Goal: Task Accomplishment & Management: Manage account settings

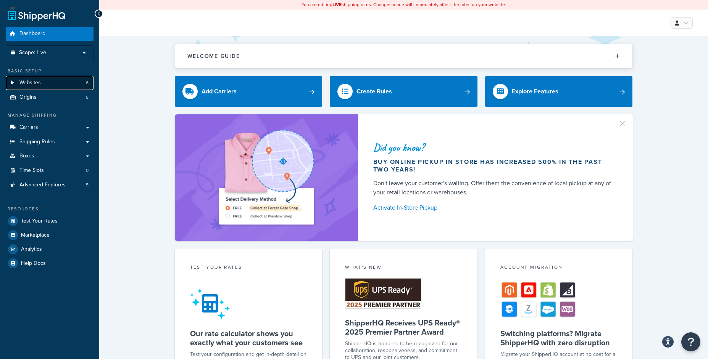
click at [50, 83] on link "Websites 6" at bounding box center [50, 83] width 88 height 14
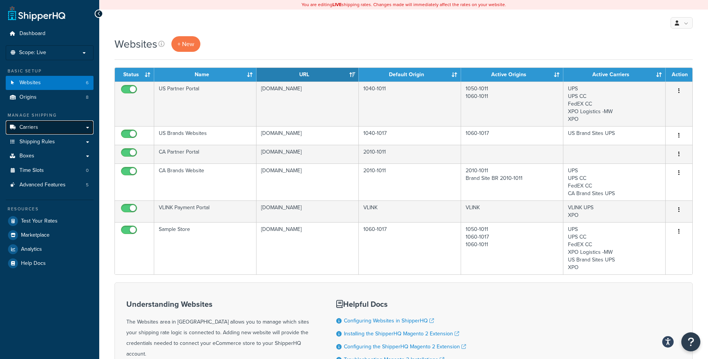
click at [78, 129] on link "Carriers" at bounding box center [50, 128] width 88 height 14
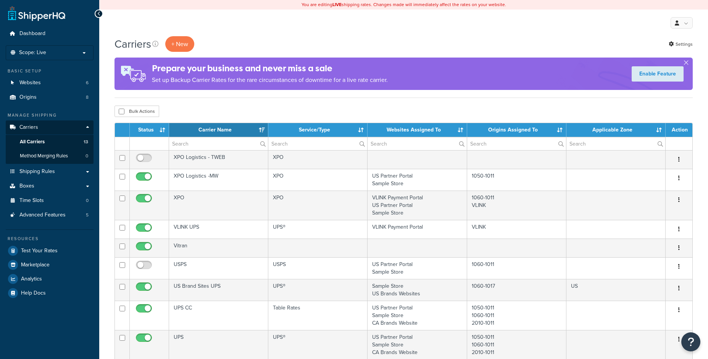
select select "15"
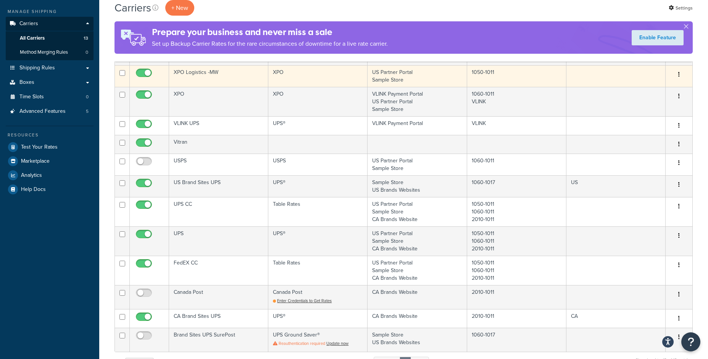
scroll to position [67, 0]
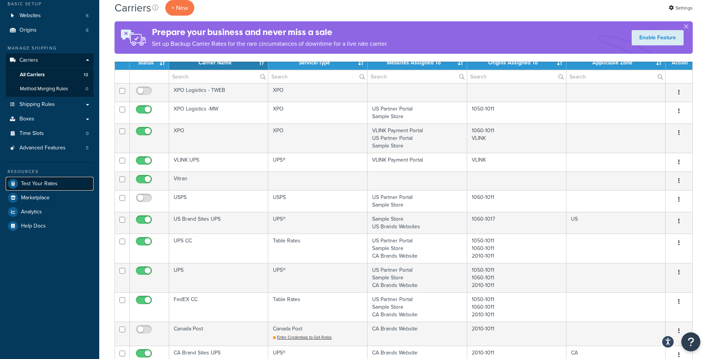
click at [61, 178] on link "Test Your Rates" at bounding box center [50, 184] width 88 height 14
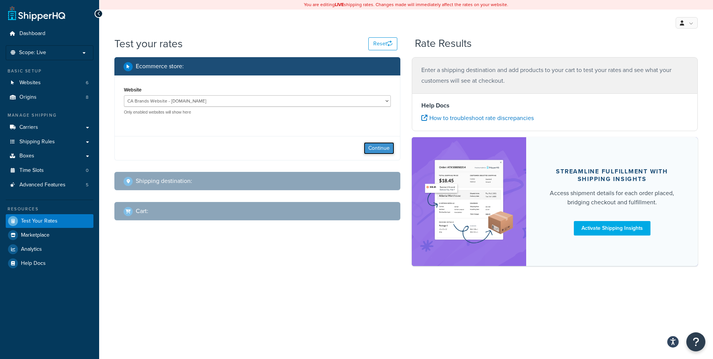
click at [373, 146] on button "Continue" at bounding box center [379, 148] width 31 height 12
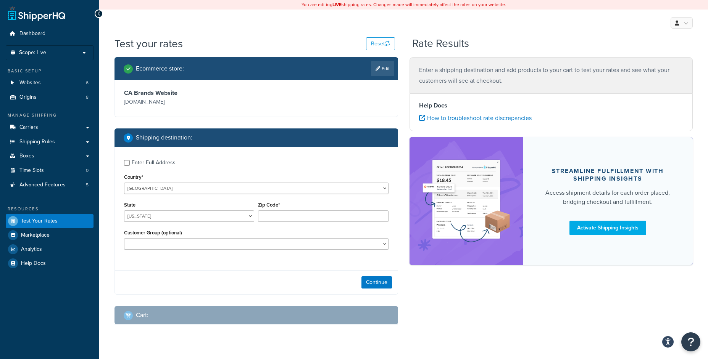
click at [227, 104] on p "[DOMAIN_NAME]" at bounding box center [189, 102] width 130 height 11
click at [371, 75] on link "Edit" at bounding box center [382, 68] width 23 height 15
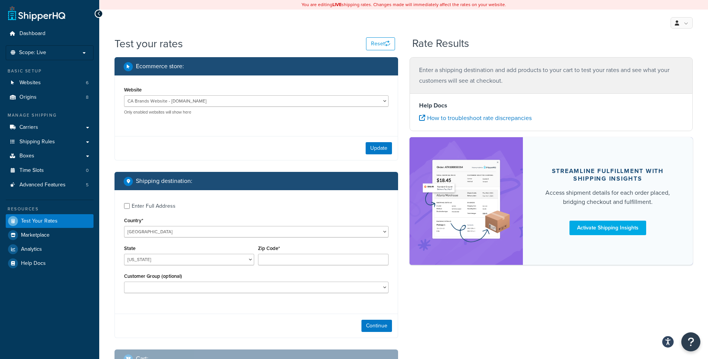
click at [176, 108] on div "CA Brands Website - woodstreambrands.ca CA Partner Portal - Woodstreampartnerpo…" at bounding box center [256, 105] width 264 height 20
click at [375, 149] on button "Update" at bounding box center [378, 148] width 26 height 12
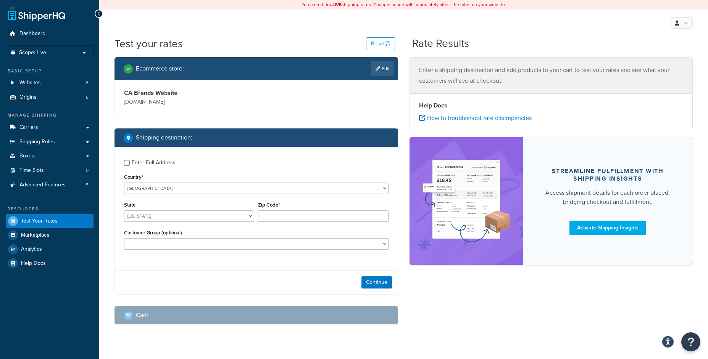
click at [150, 168] on div "Enter Full Address" at bounding box center [154, 163] width 44 height 11
click at [130, 166] on input "Enter Full Address" at bounding box center [127, 163] width 6 height 6
checkbox input "true"
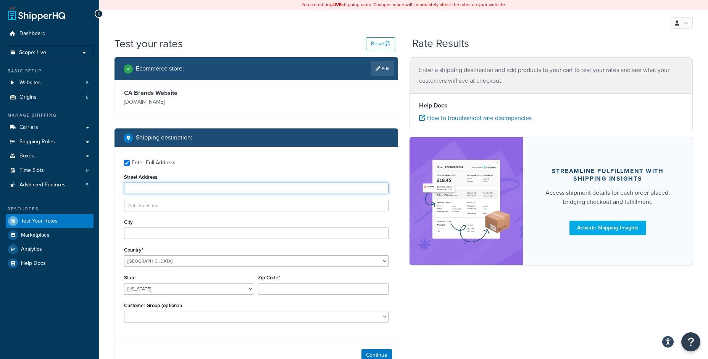
click at [164, 185] on input "Street Address" at bounding box center [256, 188] width 264 height 11
type input "183 range road"
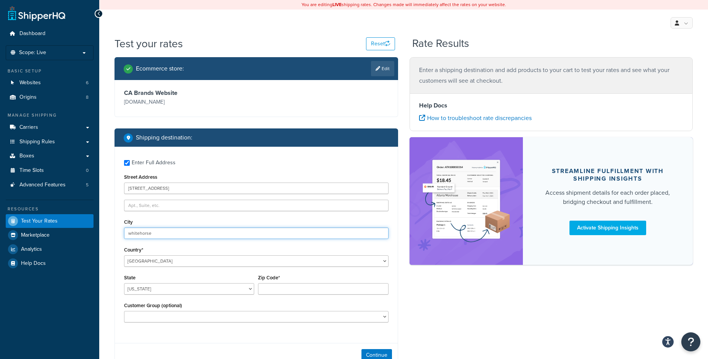
type input "whitehorse"
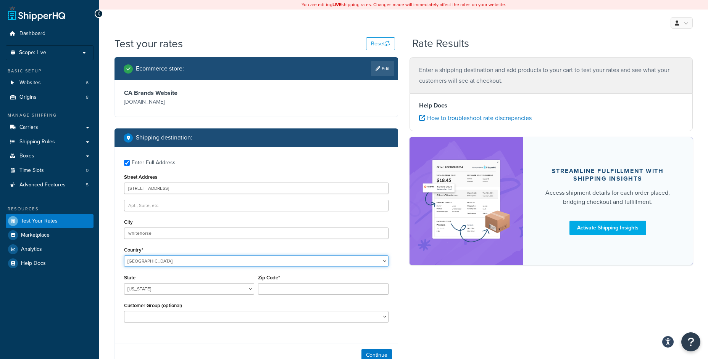
click at [124, 256] on select "United States United Kingdom Afghanistan Åland Islands Albania Algeria American…" at bounding box center [256, 261] width 264 height 11
select select "CA"
click option "Canada" at bounding box center [0, 0] width 0 height 0
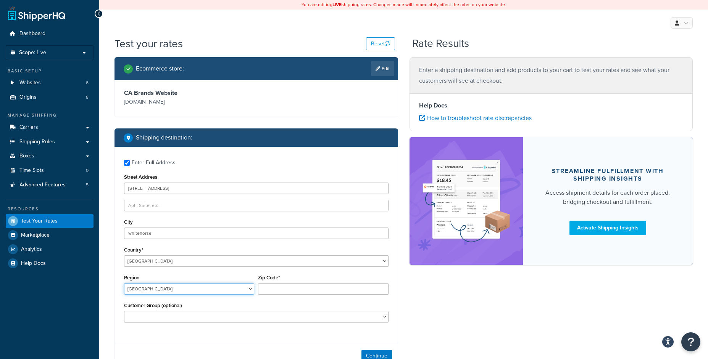
click at [124, 283] on select "Alberta British Columbia Manitoba New Brunswick Newfoundland and Labrador North…" at bounding box center [189, 288] width 130 height 11
select select "YT"
click option "Yukon Territory" at bounding box center [0, 0] width 0 height 0
click at [287, 290] on input "Zip Code*" at bounding box center [323, 288] width 130 height 11
type input "Y1A 3E5"
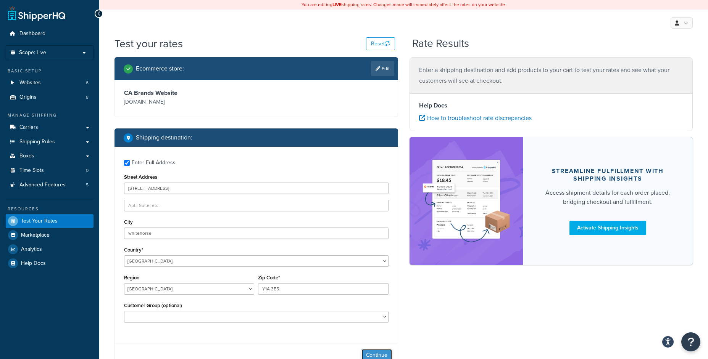
click at [382, 353] on button "Continue" at bounding box center [376, 355] width 31 height 12
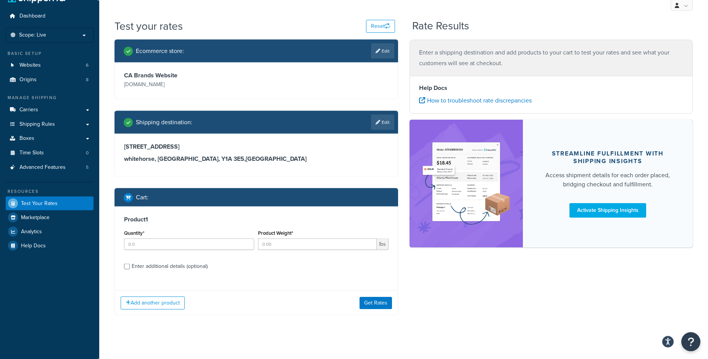
scroll to position [24, 0]
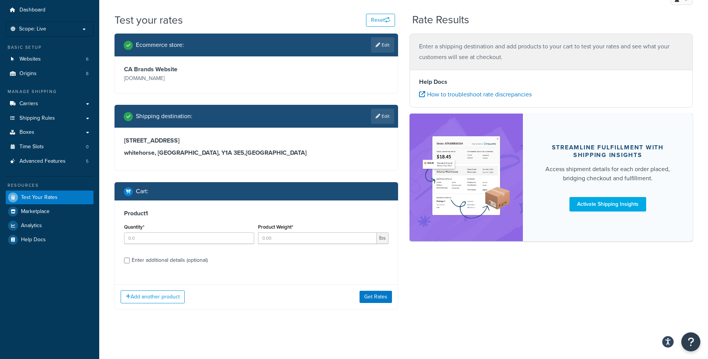
click at [193, 230] on div "Quantity*" at bounding box center [189, 233] width 130 height 22
click at [193, 236] on input "Quantity*" at bounding box center [189, 238] width 130 height 11
type input "1"
click at [269, 235] on input "Product Weight*" at bounding box center [317, 238] width 118 height 11
type input "32.93"
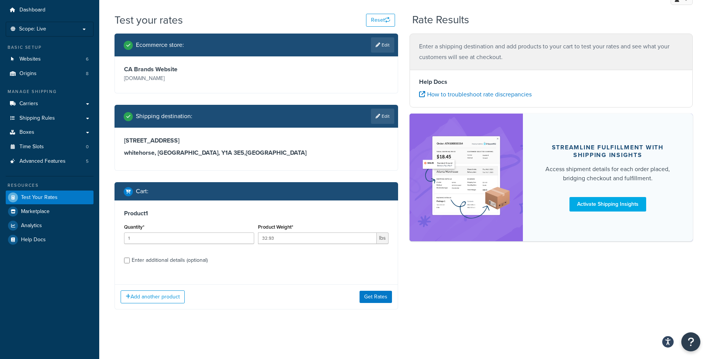
click at [225, 264] on label "Enter additional details (optional)" at bounding box center [260, 260] width 257 height 12
click at [130, 264] on input "Enter additional details (optional)" at bounding box center [127, 261] width 6 height 6
checkbox input "true"
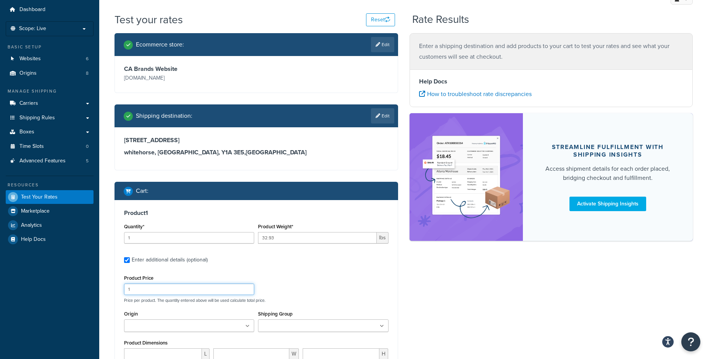
click at [155, 286] on input "1" at bounding box center [189, 289] width 130 height 11
type input "926.49"
click at [291, 278] on div "Product Price 926.49 Price per product. The quantity entered above will be used…" at bounding box center [256, 288] width 268 height 30
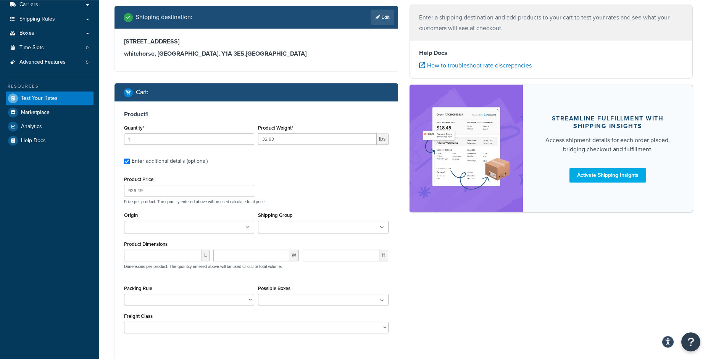
scroll to position [146, 0]
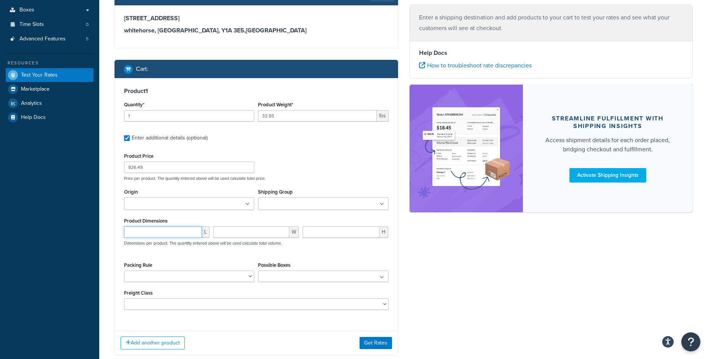
click at [159, 233] on input "number" at bounding box center [163, 232] width 78 height 11
type input "23.97"
type input "18.6"
type input "21.6"
click at [333, 254] on div "23.97 L 18.6 W 21.6 H Dimensions per product. The quantity entered above will b…" at bounding box center [256, 241] width 268 height 28
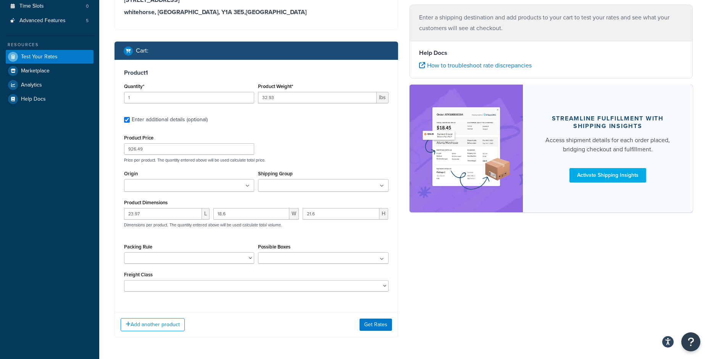
scroll to position [170, 0]
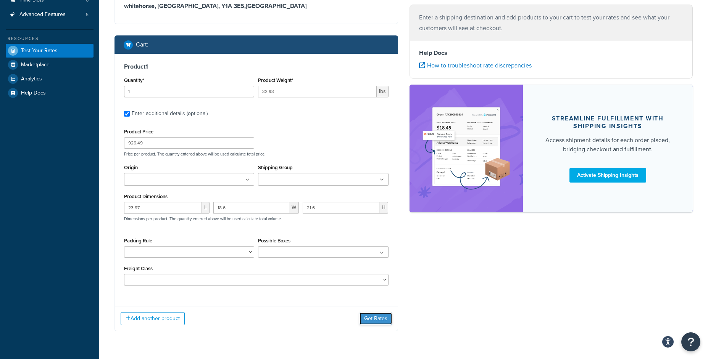
click at [375, 323] on button "Get Rates" at bounding box center [375, 319] width 32 height 12
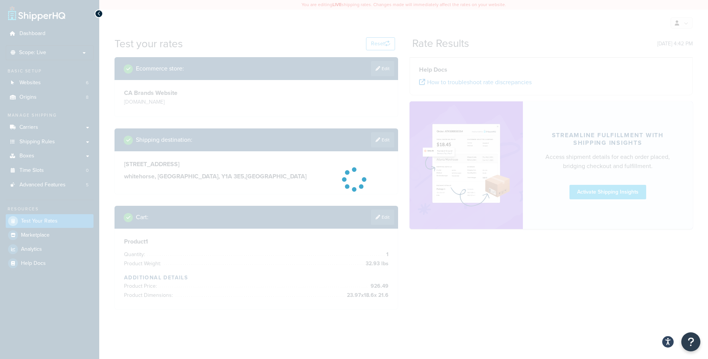
scroll to position [0, 0]
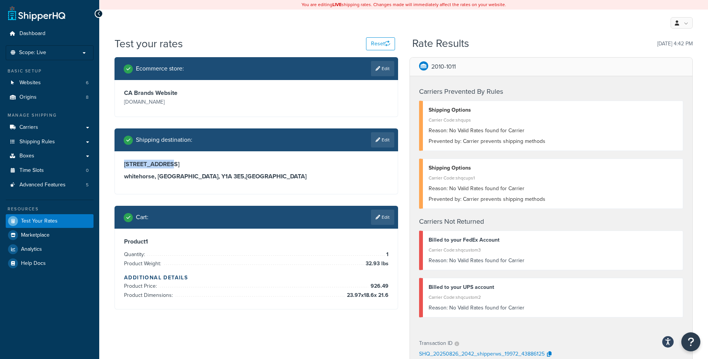
drag, startPoint x: 171, startPoint y: 161, endPoint x: 126, endPoint y: 159, distance: 45.4
click at [126, 159] on div "183 range road whitehorse, Yukon Territory, Y1A 3E5 , Canada" at bounding box center [256, 172] width 283 height 43
copy h3 "183 range road"
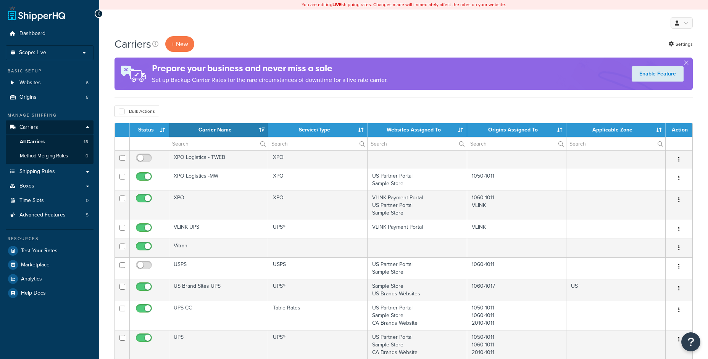
select select "15"
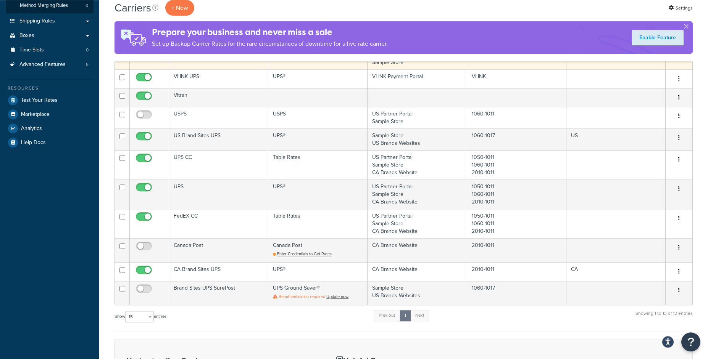
scroll to position [153, 0]
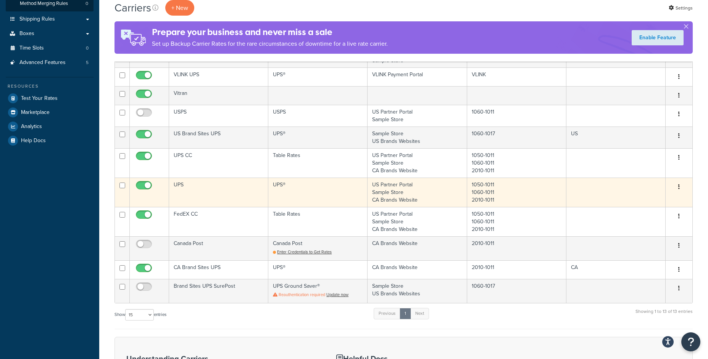
click at [203, 201] on td "UPS" at bounding box center [218, 192] width 99 height 29
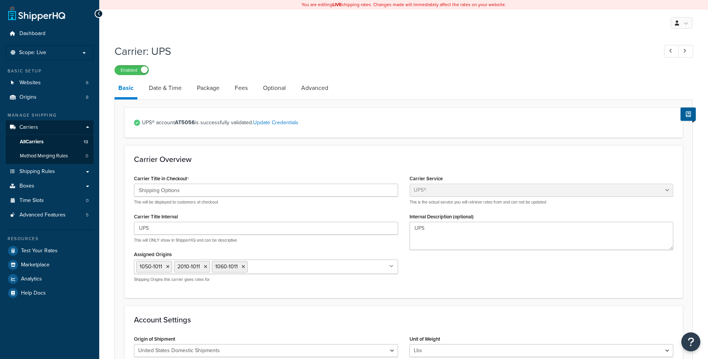
select select "ups"
select select "53"
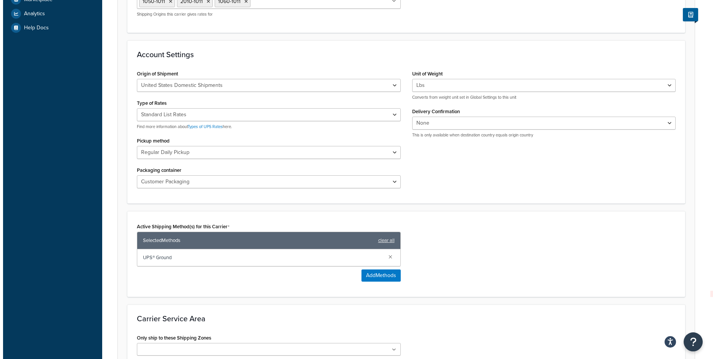
scroll to position [287, 0]
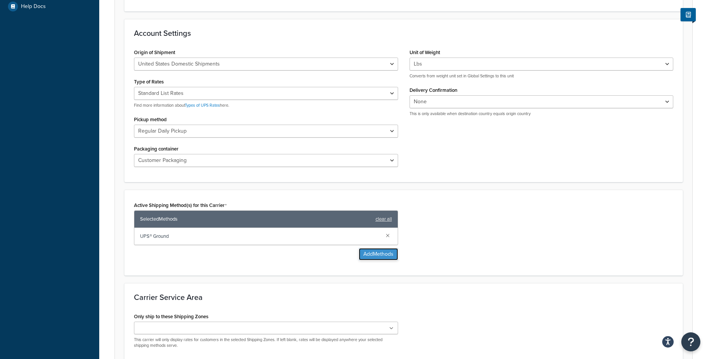
click at [379, 259] on button "Add Methods" at bounding box center [378, 254] width 39 height 12
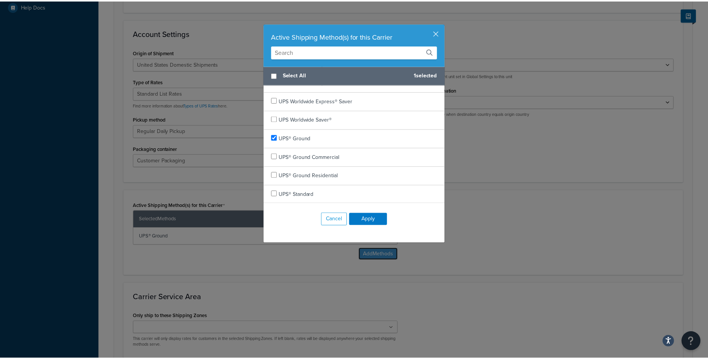
scroll to position [442, 0]
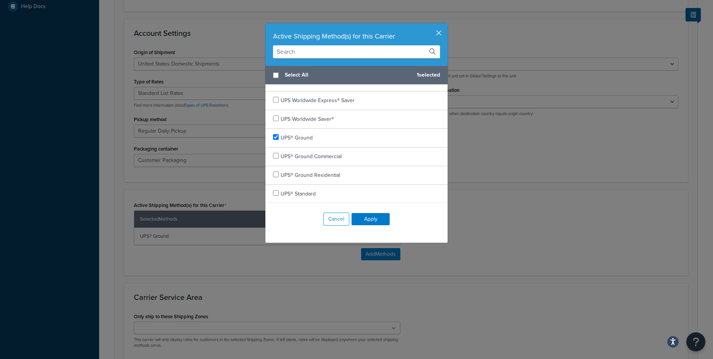
click at [446, 25] on button "button" at bounding box center [447, 24] width 2 height 2
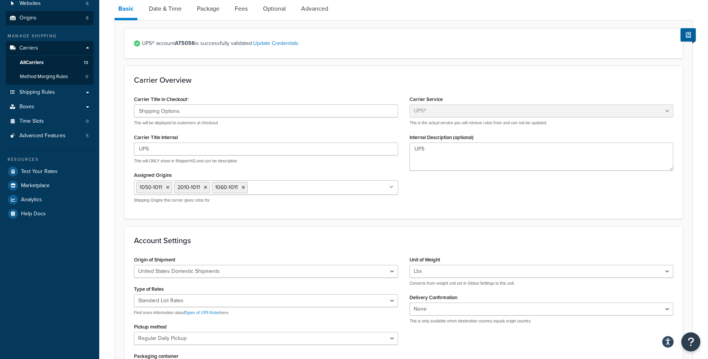
scroll to position [37, 0]
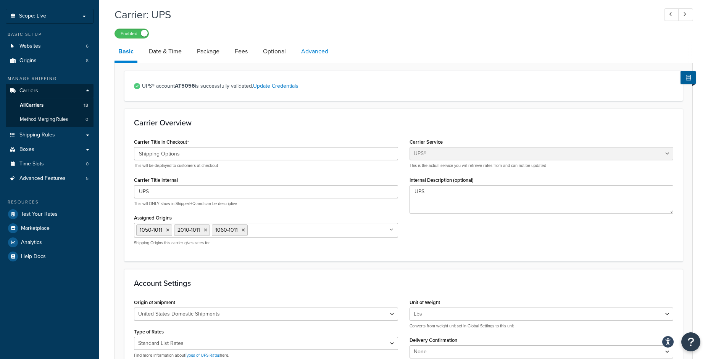
click at [317, 51] on link "Advanced" at bounding box center [314, 51] width 35 height 18
select select "false"
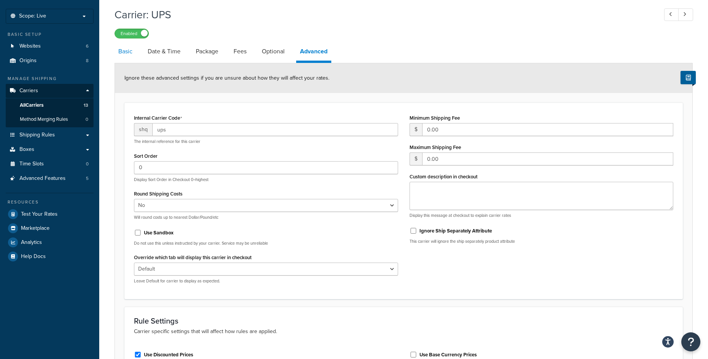
click at [132, 56] on link "Basic" at bounding box center [125, 51] width 22 height 18
select select "ups"
select select "53"
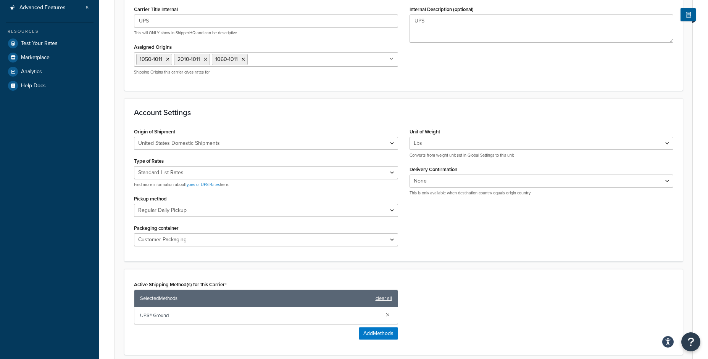
scroll to position [275, 0]
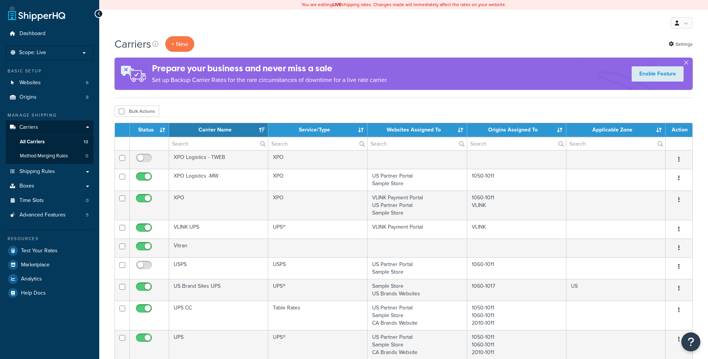
select select "15"
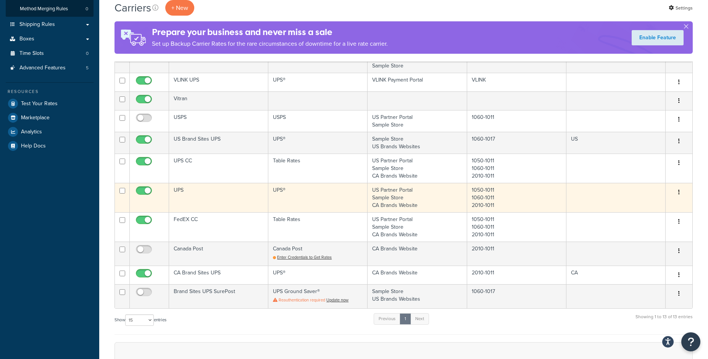
scroll to position [146, 0]
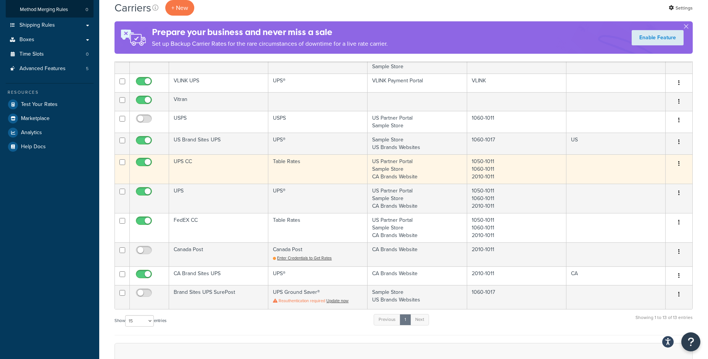
click at [213, 159] on td "UPS CC" at bounding box center [218, 168] width 99 height 29
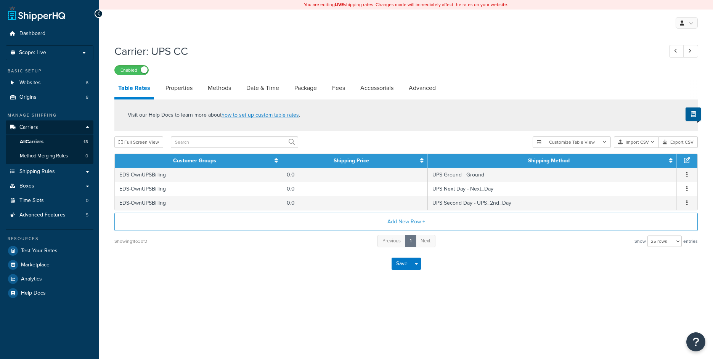
select select "25"
click at [414, 92] on link "Advanced" at bounding box center [422, 88] width 35 height 18
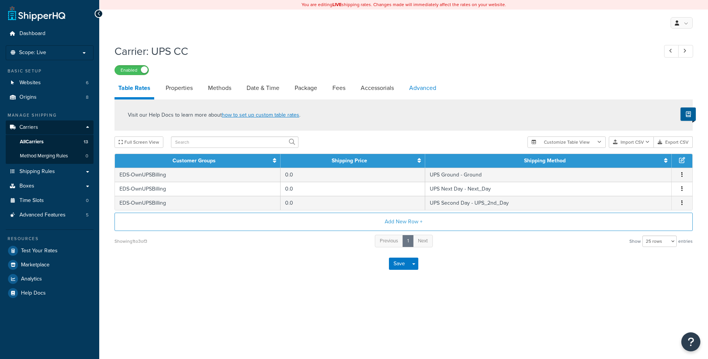
select select "false"
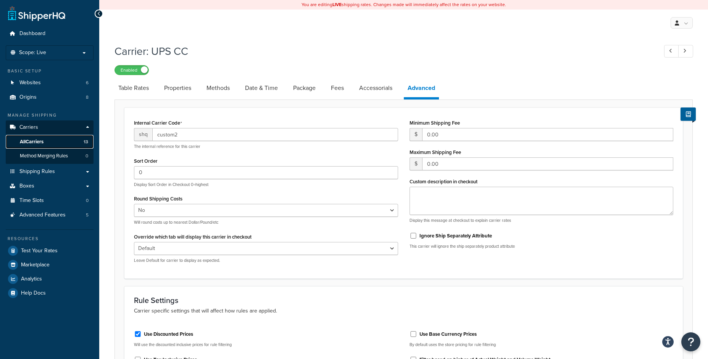
click at [42, 142] on span "All Carriers" at bounding box center [32, 142] width 24 height 6
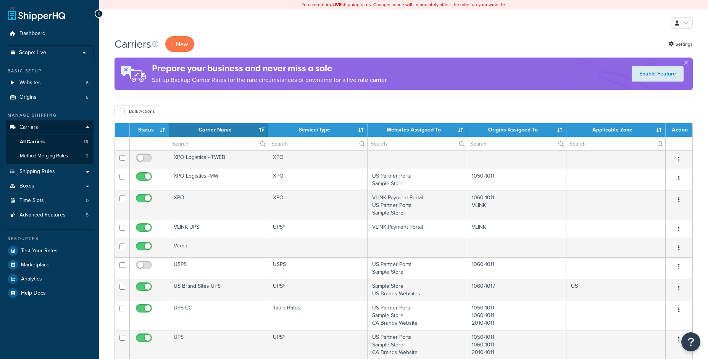
select select "15"
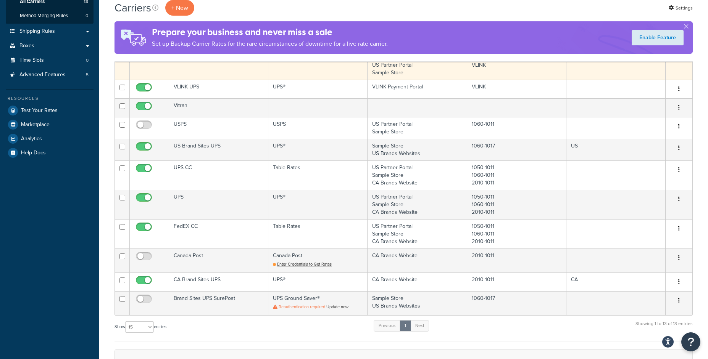
scroll to position [214, 0]
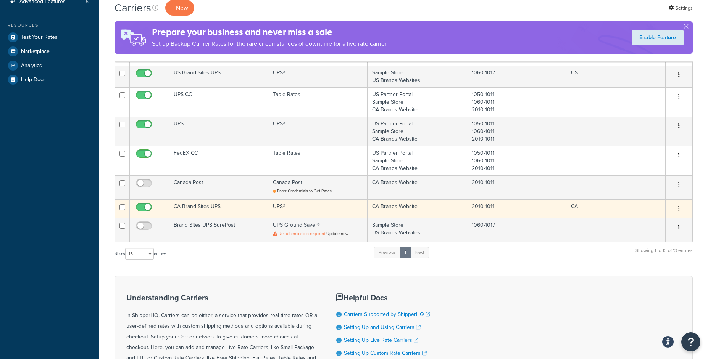
click at [209, 214] on td "CA Brand Sites UPS" at bounding box center [218, 208] width 99 height 19
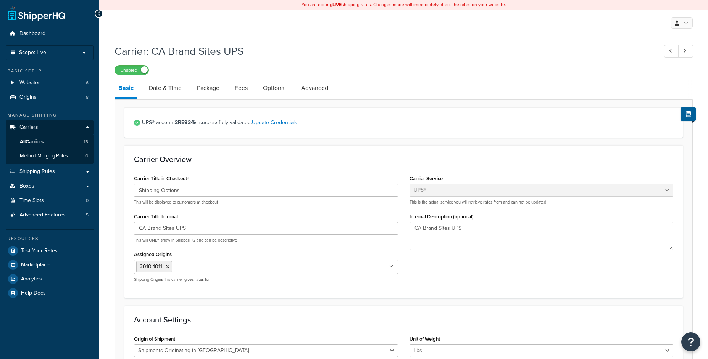
select select "ups"
select select "can"
select select "53"
click at [306, 89] on link "Advanced" at bounding box center [314, 88] width 35 height 18
select select "false"
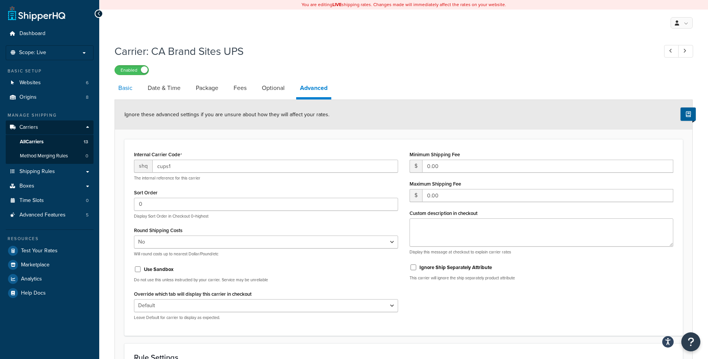
click at [130, 96] on link "Basic" at bounding box center [125, 88] width 22 height 18
select select "ups"
select select "can"
select select "53"
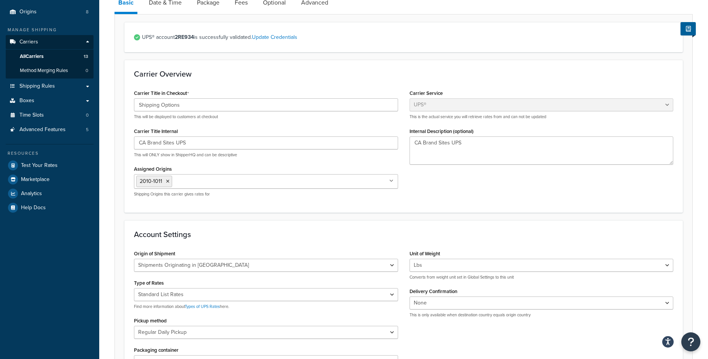
scroll to position [12, 0]
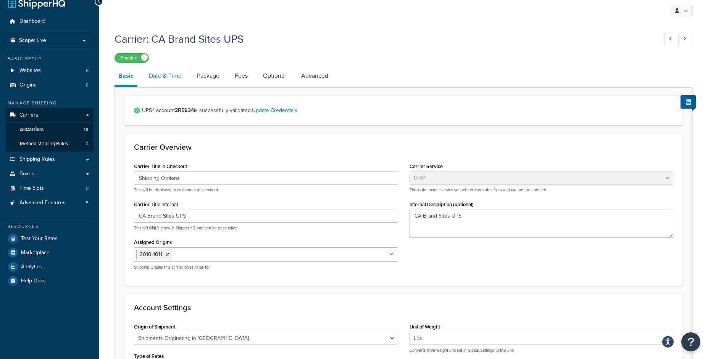
click at [178, 78] on link "Date & Time" at bounding box center [165, 76] width 40 height 18
select select "yMMMd"
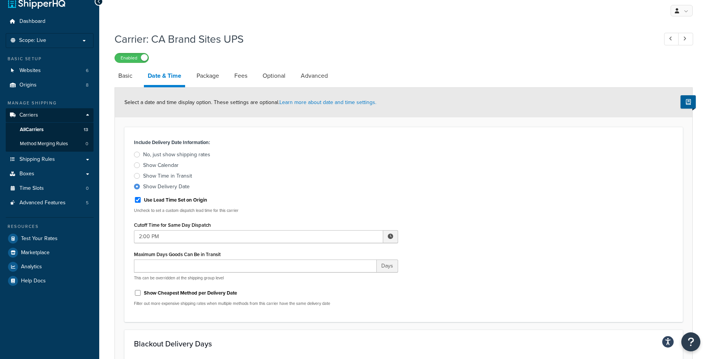
click at [204, 83] on link "Package" at bounding box center [208, 76] width 30 height 18
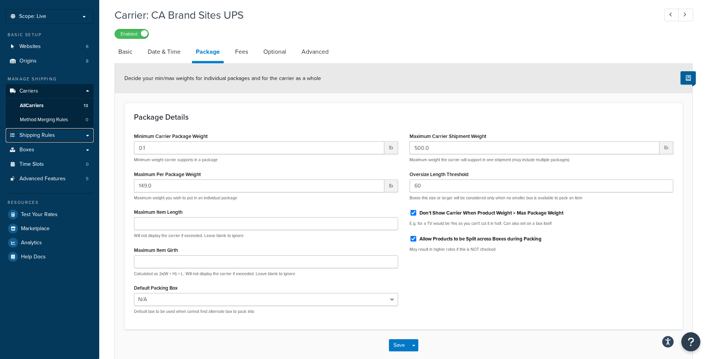
scroll to position [37, 0]
click at [251, 51] on li "Fees" at bounding box center [245, 51] width 28 height 18
click at [248, 52] on link "Fees" at bounding box center [241, 51] width 21 height 18
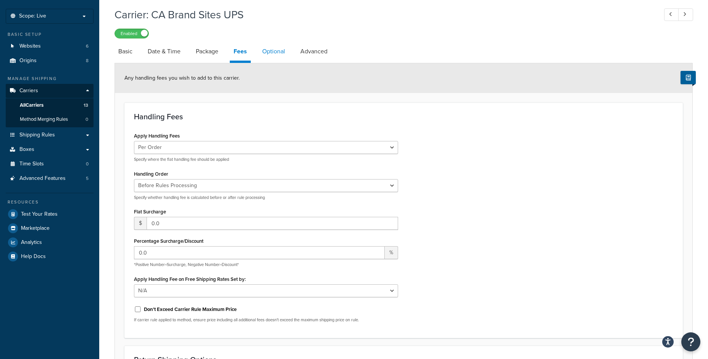
click at [271, 51] on link "Optional" at bounding box center [273, 51] width 31 height 18
select select "residential"
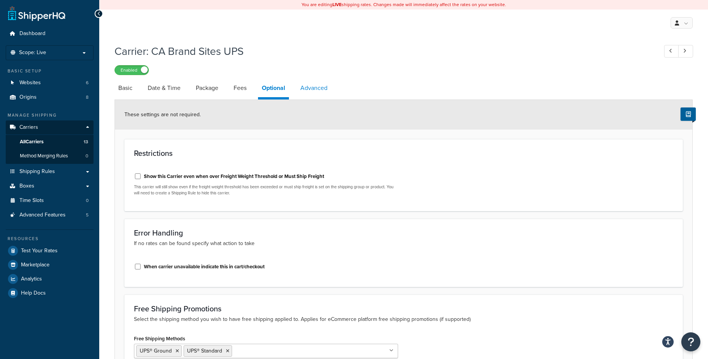
click at [308, 88] on link "Advanced" at bounding box center [313, 88] width 35 height 18
select select "false"
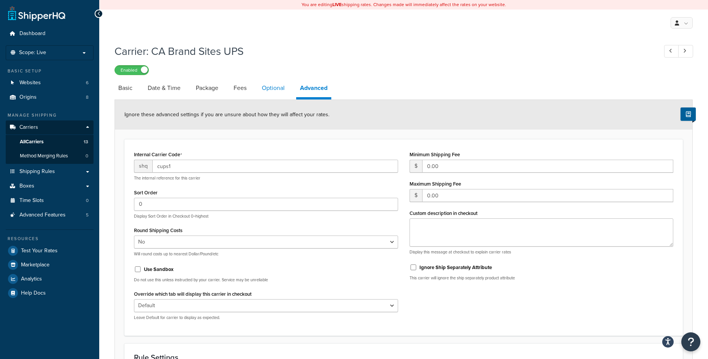
click at [277, 92] on link "Optional" at bounding box center [273, 88] width 31 height 18
select select "residential"
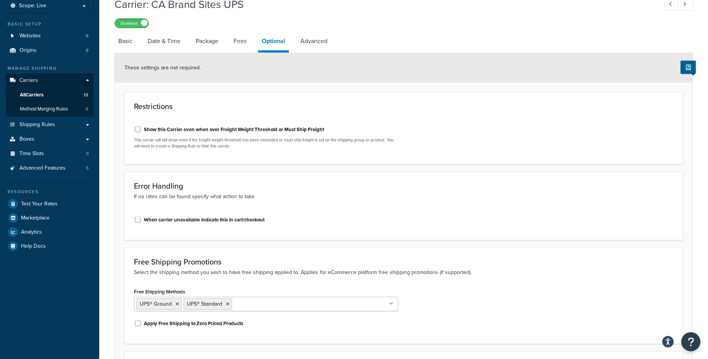
scroll to position [31, 0]
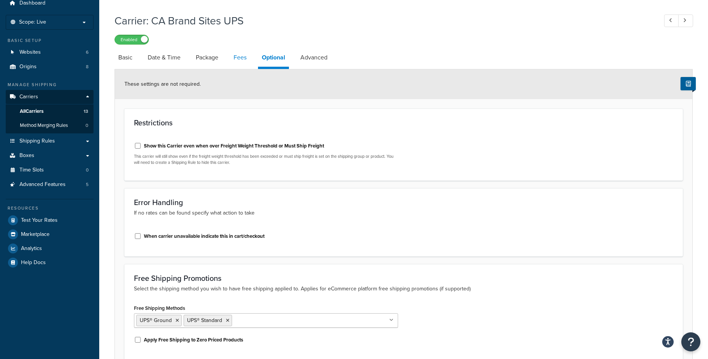
click at [242, 57] on link "Fees" at bounding box center [240, 57] width 21 height 18
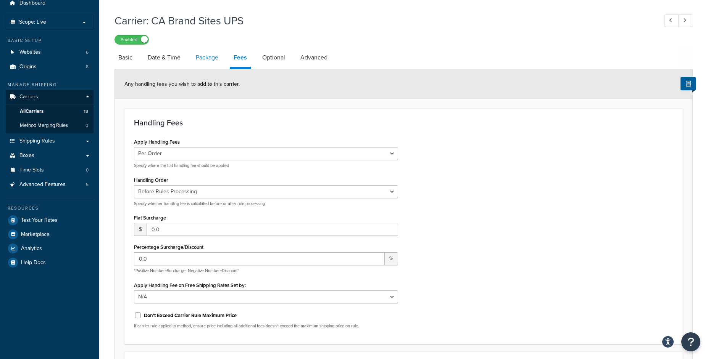
click at [195, 58] on link "Package" at bounding box center [207, 57] width 30 height 18
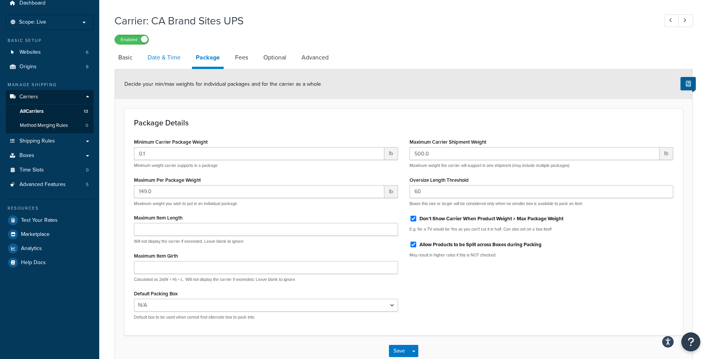
click at [150, 58] on link "Date & Time" at bounding box center [164, 57] width 40 height 18
select select "yMMMd"
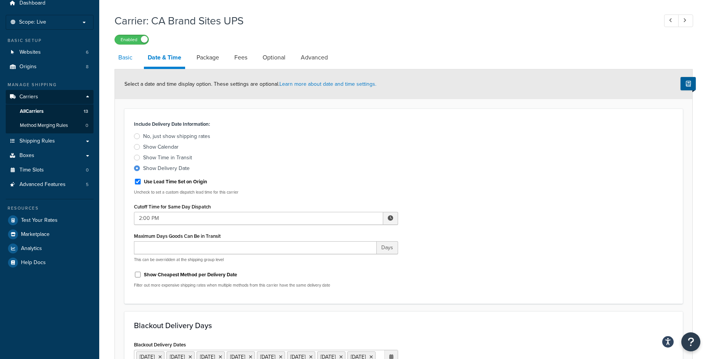
click at [129, 61] on link "Basic" at bounding box center [125, 57] width 22 height 18
select select "ups"
select select "can"
select select "53"
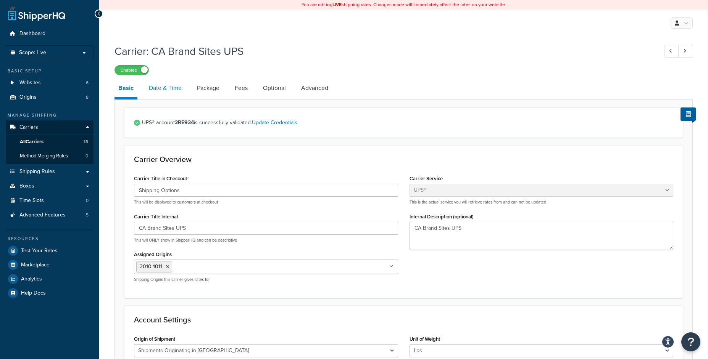
click at [166, 95] on link "Date & Time" at bounding box center [165, 88] width 40 height 18
select select "yMMMd"
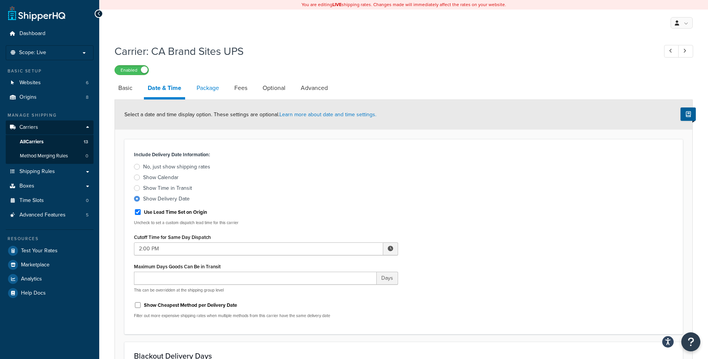
click at [213, 91] on link "Package" at bounding box center [208, 88] width 30 height 18
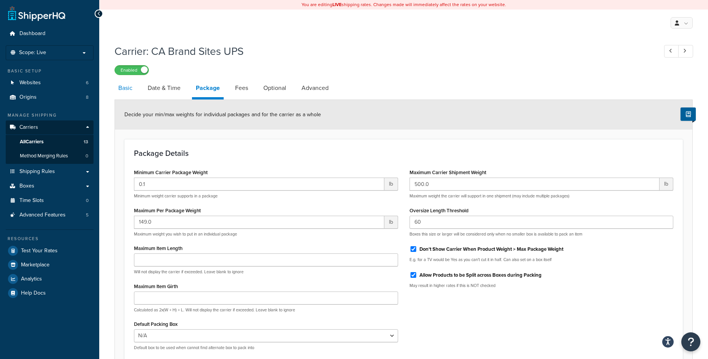
click at [125, 94] on link "Basic" at bounding box center [125, 88] width 22 height 18
select select "ups"
select select "can"
select select "53"
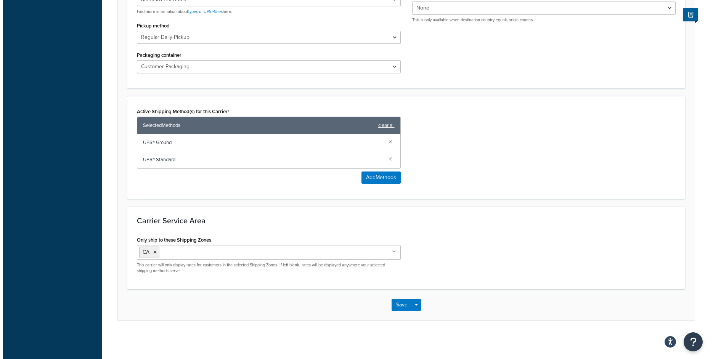
scroll to position [344, 0]
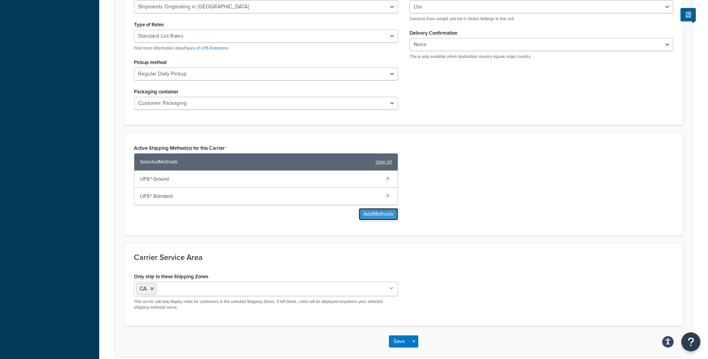
click at [370, 213] on button "Add Methods" at bounding box center [378, 214] width 39 height 12
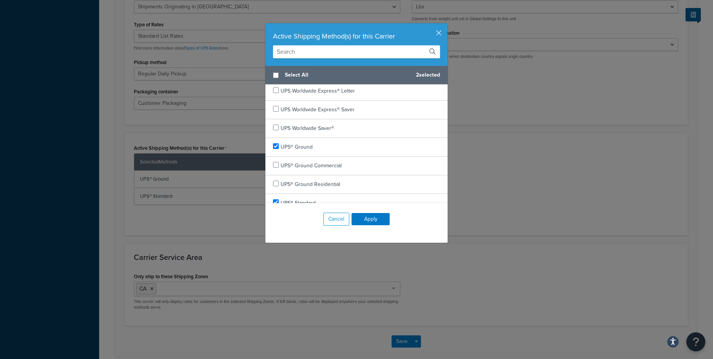
scroll to position [442, 0]
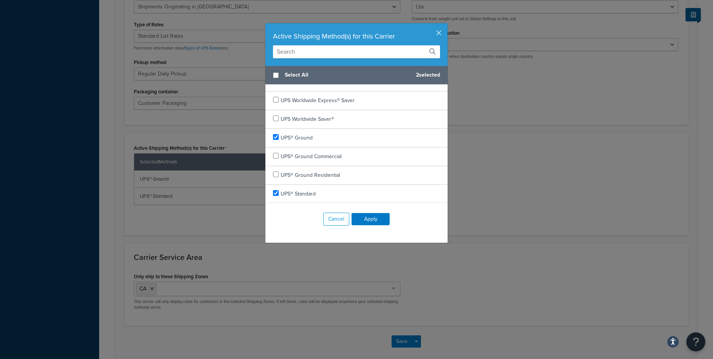
click at [315, 55] on input "text" at bounding box center [356, 51] width 167 height 13
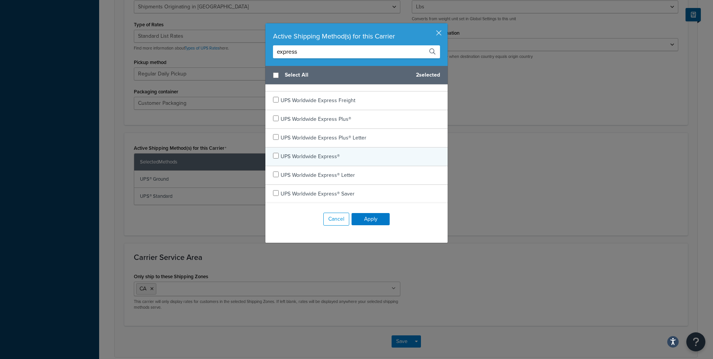
scroll to position [0, 0]
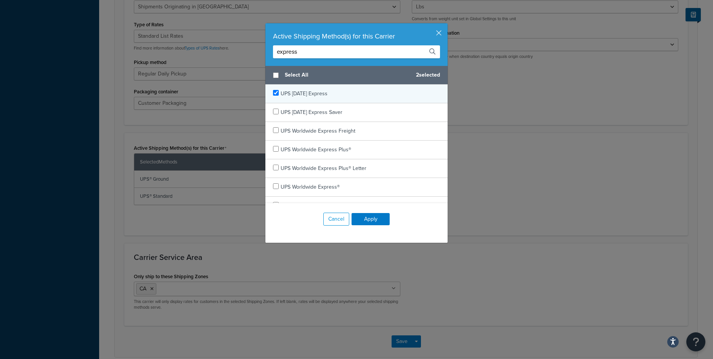
type input "express"
checkbox input "true"
click at [309, 92] on span "UPS Today Express" at bounding box center [304, 94] width 47 height 8
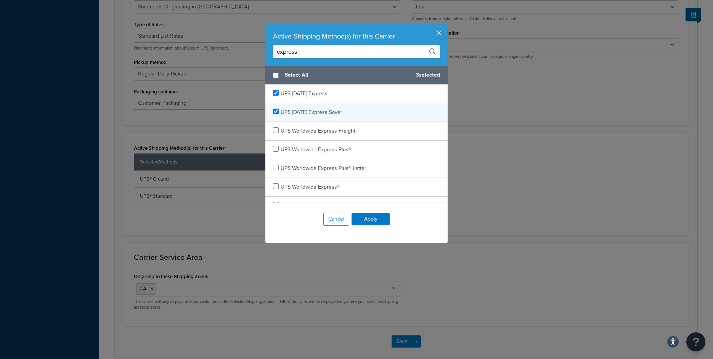
checkbox input "true"
click at [309, 110] on span "UPS Today Express Saver" at bounding box center [312, 112] width 62 height 8
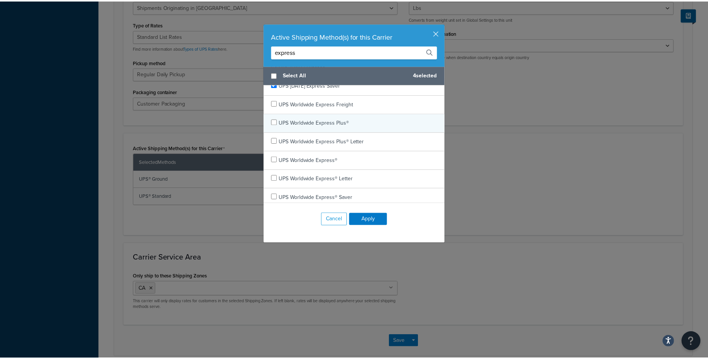
scroll to position [31, 0]
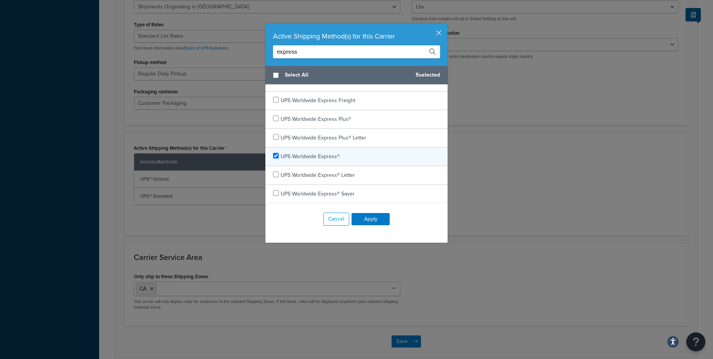
click at [325, 150] on div "UPS Worldwide Express®" at bounding box center [356, 157] width 182 height 19
checkbox input "true"
click at [325, 150] on div "UPS Worldwide Express®" at bounding box center [356, 157] width 182 height 19
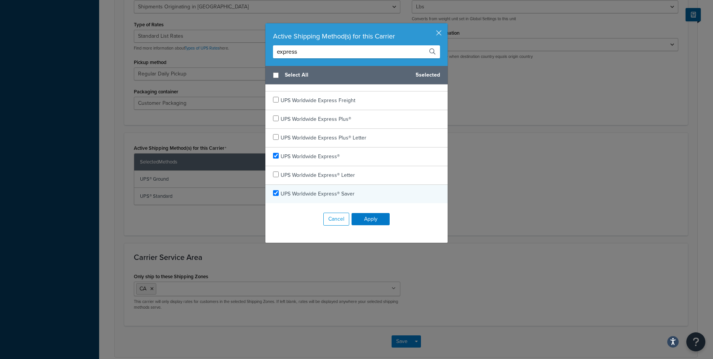
checkbox input "true"
click at [321, 195] on span "UPS Worldwide Express® Saver" at bounding box center [318, 194] width 74 height 8
click at [360, 216] on button "Apply" at bounding box center [371, 219] width 38 height 12
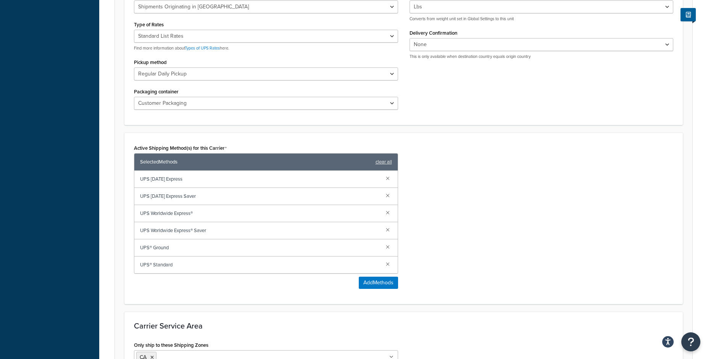
scroll to position [449, 0]
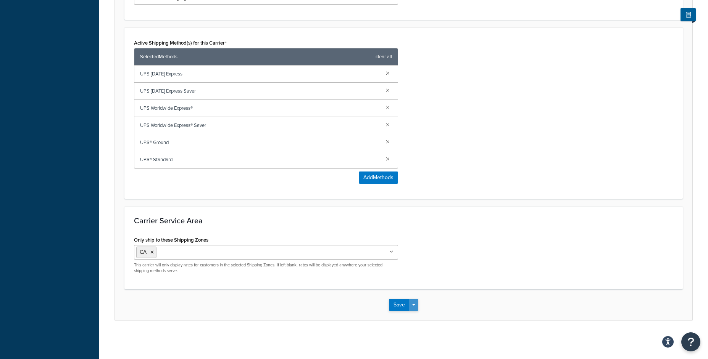
click at [416, 304] on button "Save Dropdown" at bounding box center [413, 305] width 9 height 12
click at [416, 316] on button "Save and Edit" at bounding box center [417, 319] width 56 height 16
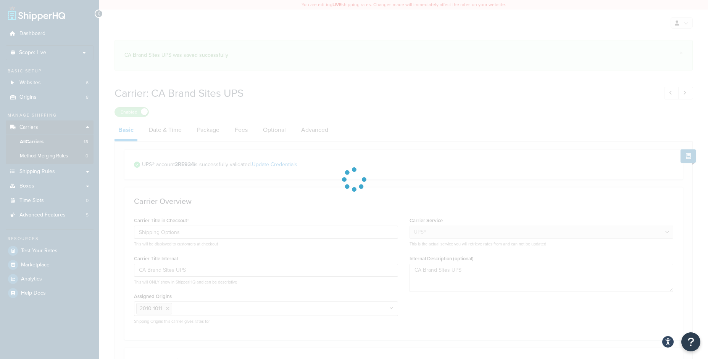
select select "ups"
select select "can"
select select "53"
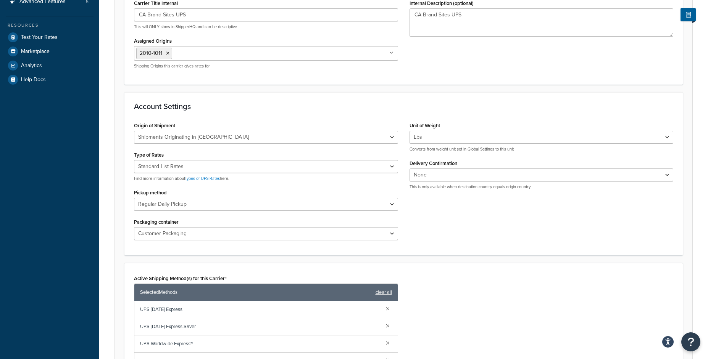
scroll to position [299, 0]
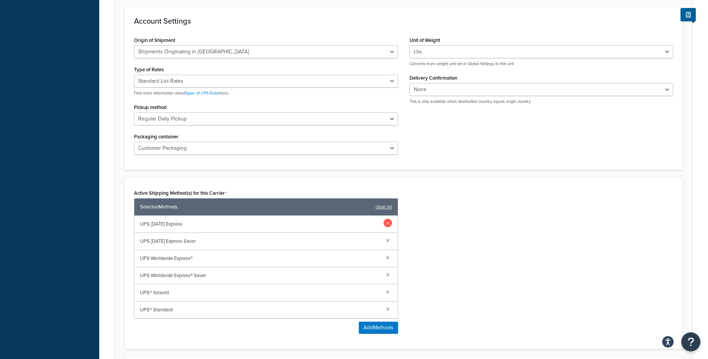
click at [389, 226] on link at bounding box center [387, 223] width 8 height 8
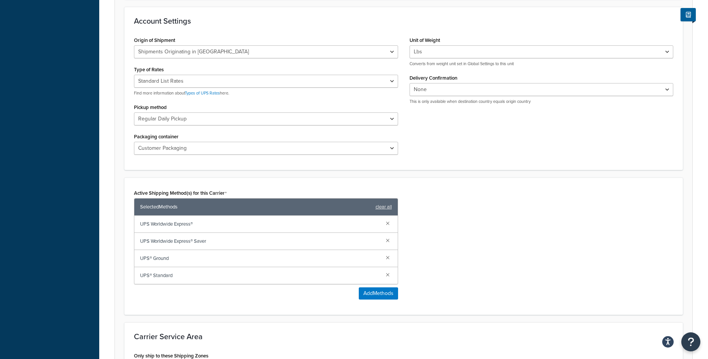
click at [389, 226] on link at bounding box center [387, 223] width 8 height 8
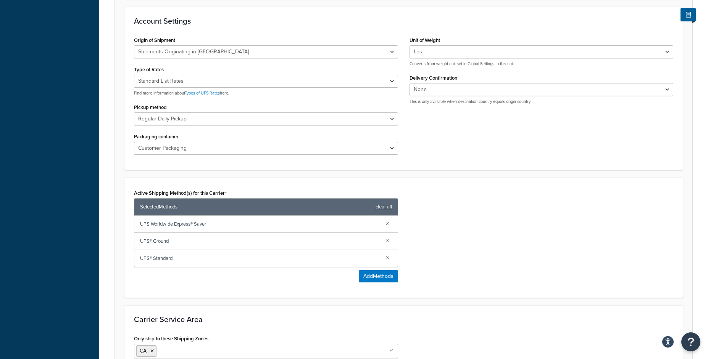
click at [389, 226] on link at bounding box center [387, 223] width 8 height 8
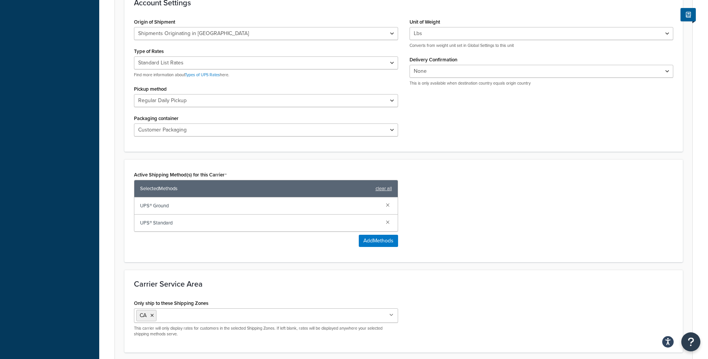
scroll to position [381, 0]
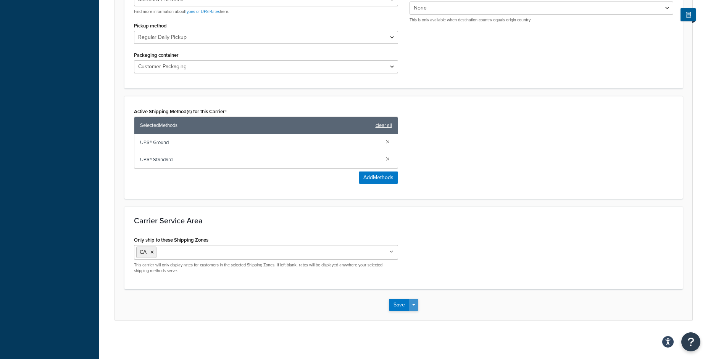
click at [415, 305] on button "Save Dropdown" at bounding box center [413, 305] width 9 height 12
click at [416, 316] on button "Save and Edit" at bounding box center [417, 319] width 56 height 16
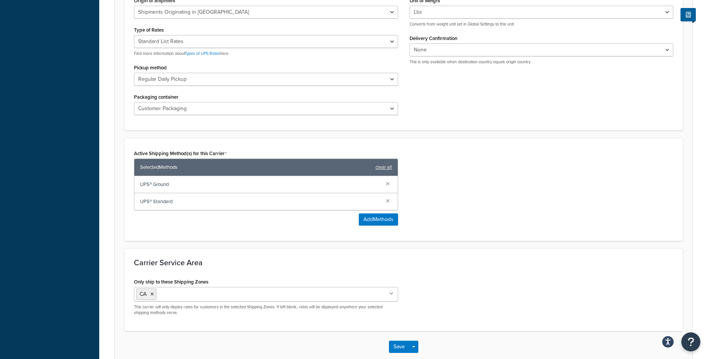
scroll to position [0, 0]
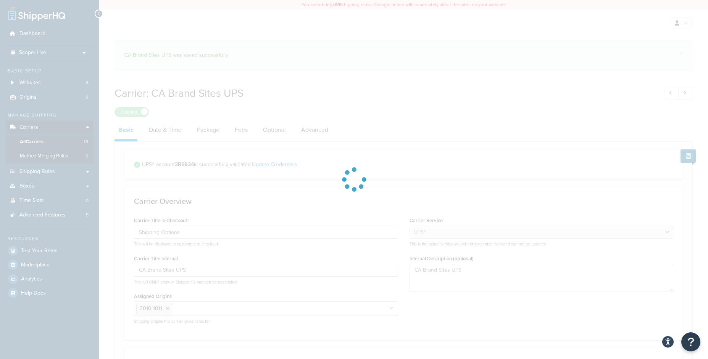
select select "ups"
select select "can"
select select "53"
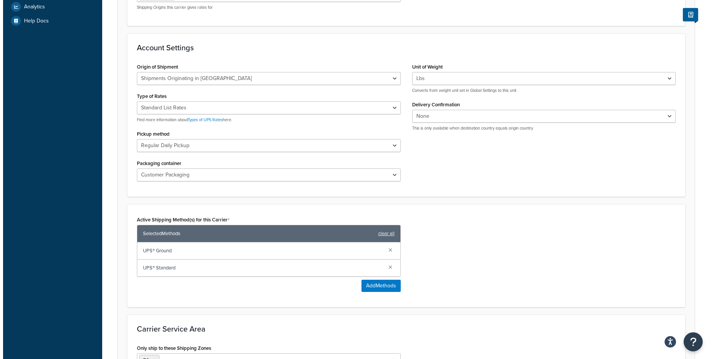
scroll to position [275, 0]
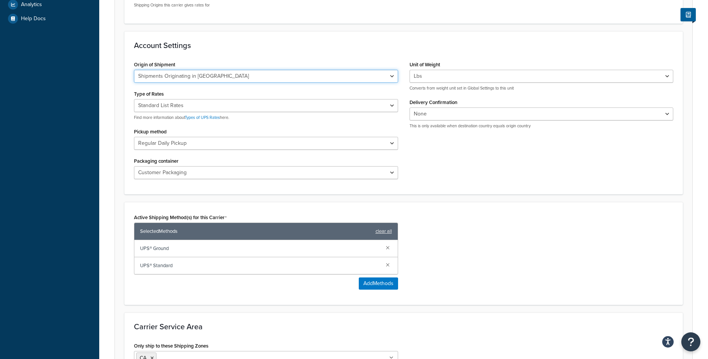
click option "Shipments Originating in Canada" at bounding box center [0, 0] width 0 height 0
click option "Shipments Originating in United States" at bounding box center [0, 0] width 0 height 0
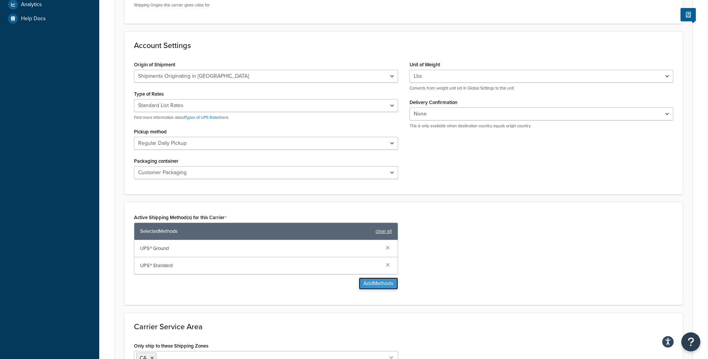
click at [362, 282] on button "Add Methods" at bounding box center [378, 284] width 39 height 12
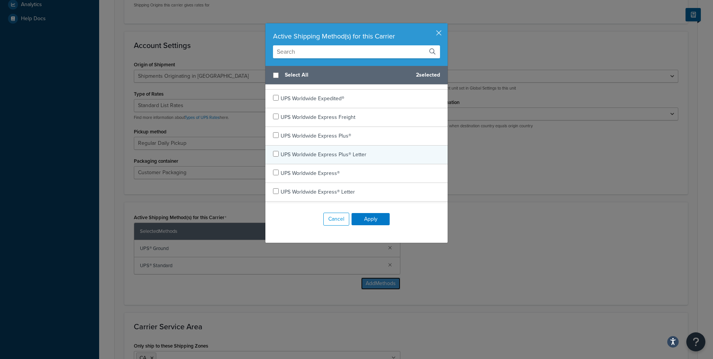
scroll to position [369, 0]
click at [446, 25] on button "button" at bounding box center [447, 24] width 2 height 2
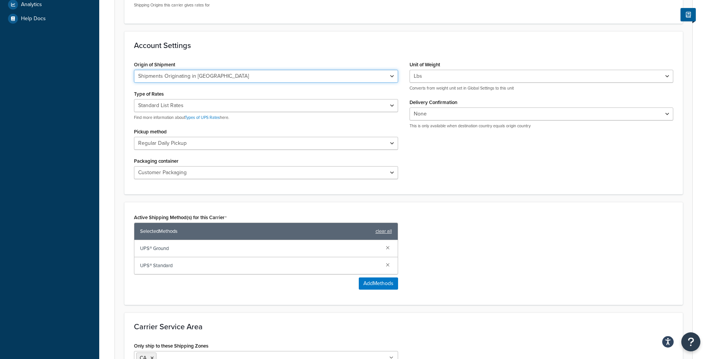
select select "can"
click option "Shipments Originating in [GEOGRAPHIC_DATA]" at bounding box center [0, 0] width 0 height 0
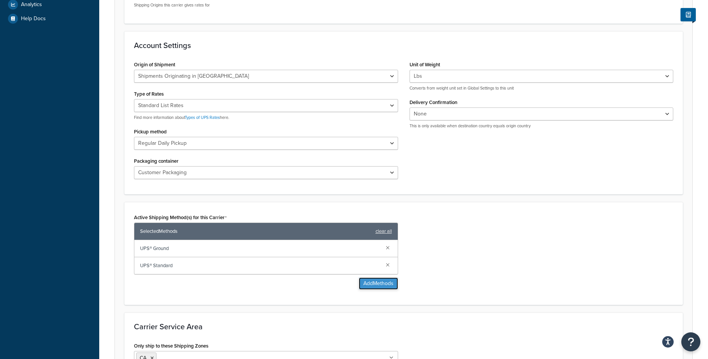
click at [360, 283] on button "Add Methods" at bounding box center [378, 284] width 39 height 12
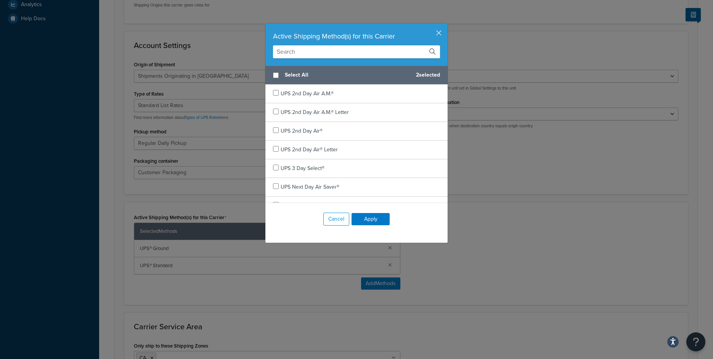
click at [291, 78] on span "Select All" at bounding box center [347, 75] width 125 height 11
checkbox input "true"
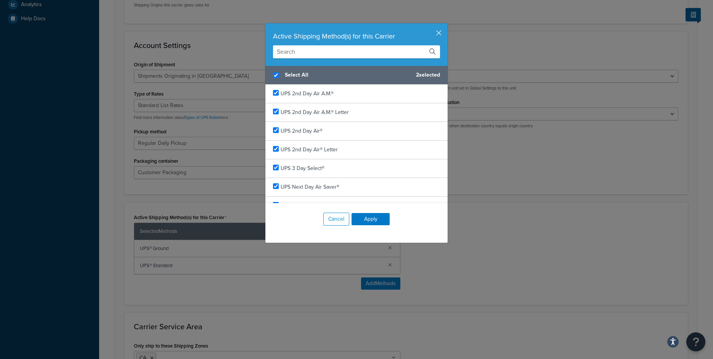
checkbox input "true"
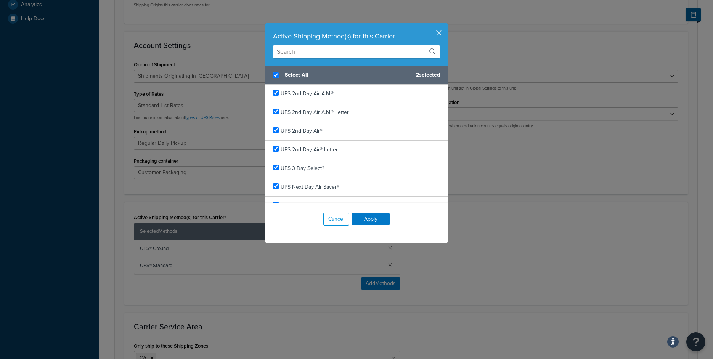
checkbox input "true"
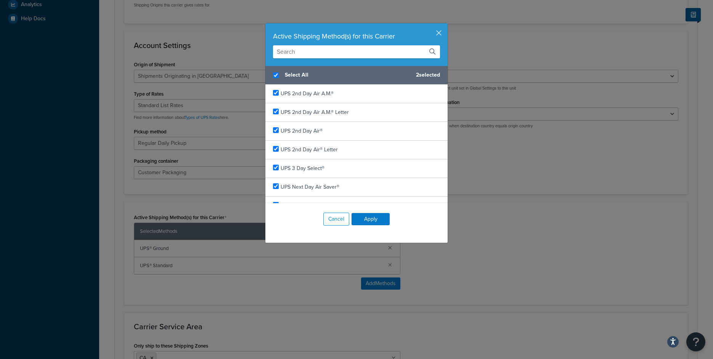
checkbox input "true"
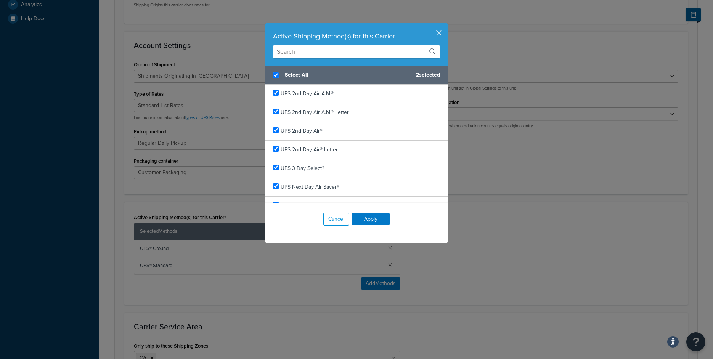
checkbox input "true"
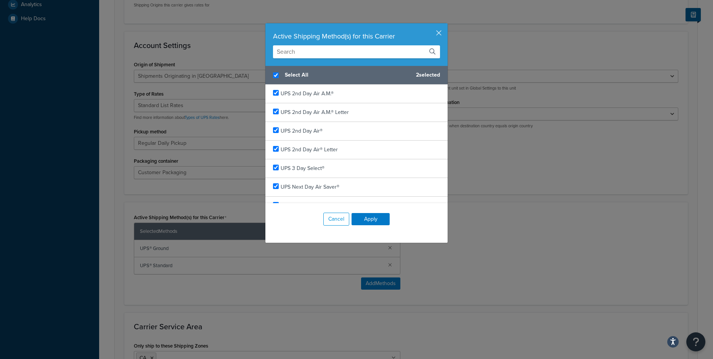
checkbox input "true"
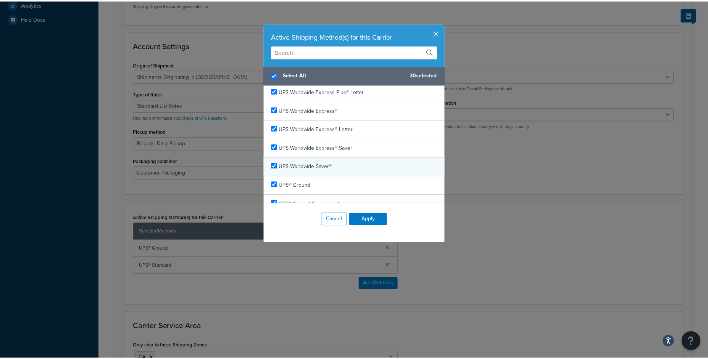
scroll to position [442, 0]
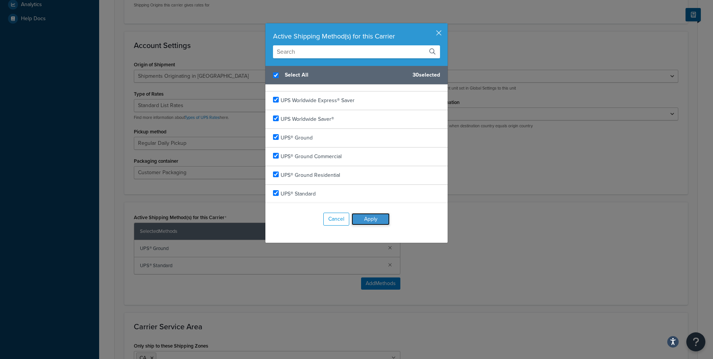
click at [373, 218] on button "Apply" at bounding box center [371, 219] width 38 height 12
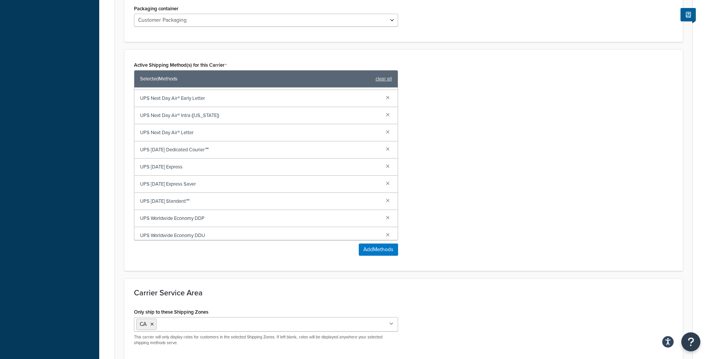
scroll to position [499, 0]
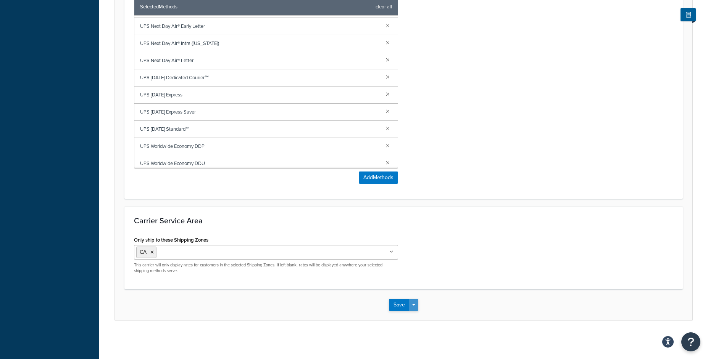
click at [414, 302] on button "Save Dropdown" at bounding box center [413, 305] width 9 height 12
click at [415, 314] on button "Save and Edit" at bounding box center [417, 319] width 56 height 16
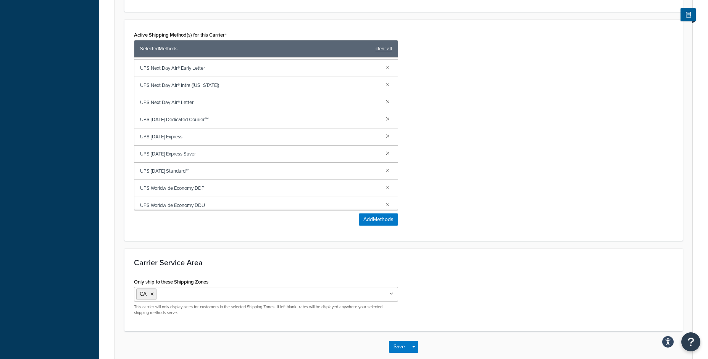
scroll to position [0, 0]
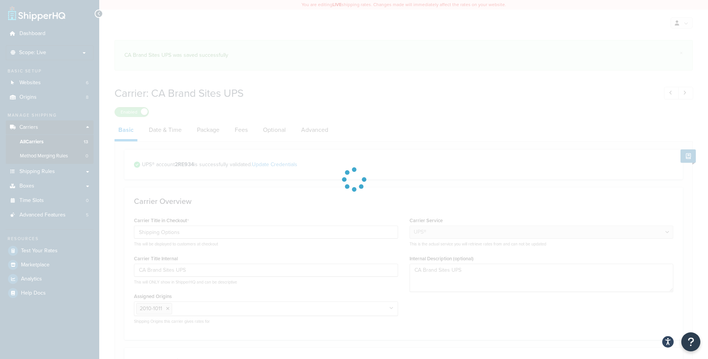
select select "ups"
select select "can"
select select "53"
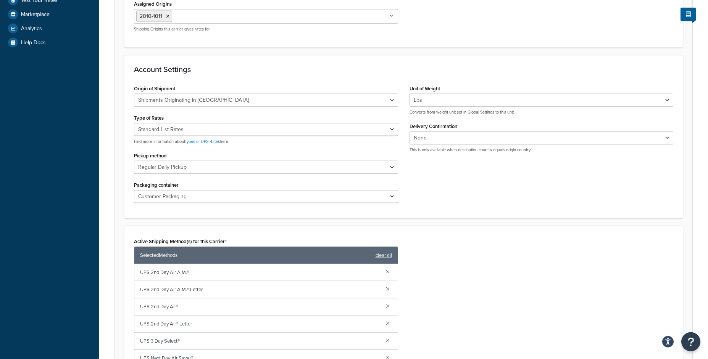
scroll to position [305, 0]
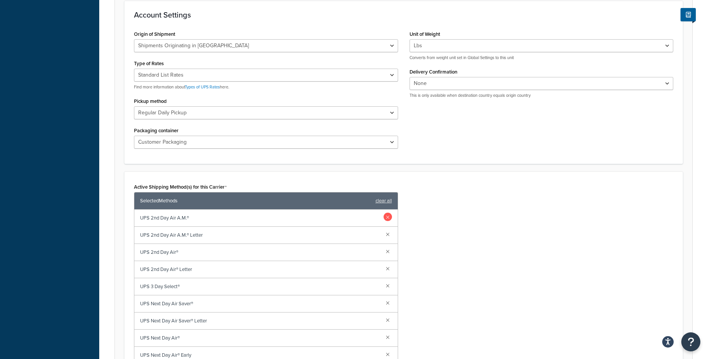
click at [383, 216] on link at bounding box center [387, 217] width 8 height 8
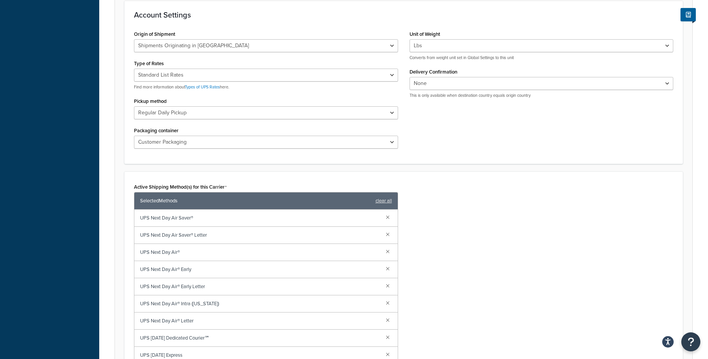
click at [383, 216] on link at bounding box center [387, 217] width 8 height 8
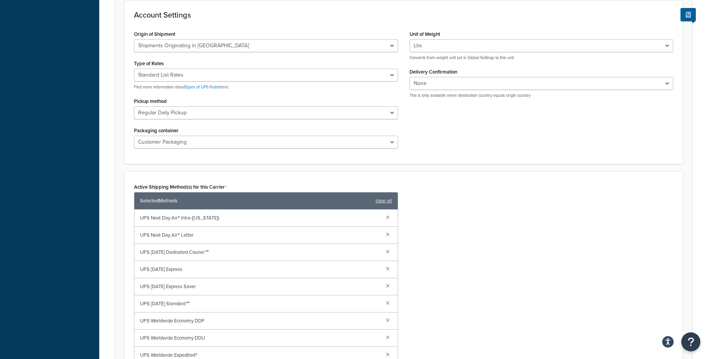
click at [383, 216] on link at bounding box center [387, 217] width 8 height 8
click at [383, 252] on link at bounding box center [387, 251] width 8 height 8
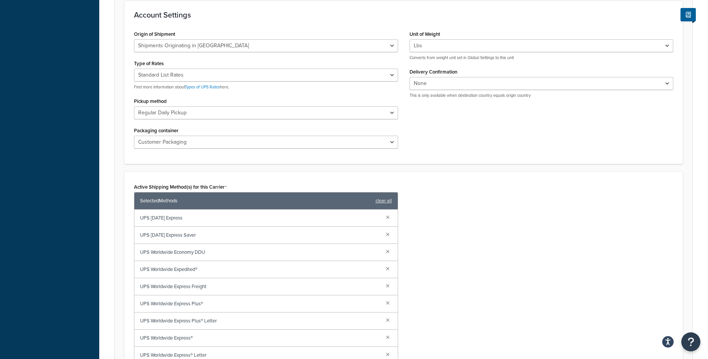
click at [383, 252] on link at bounding box center [387, 251] width 8 height 8
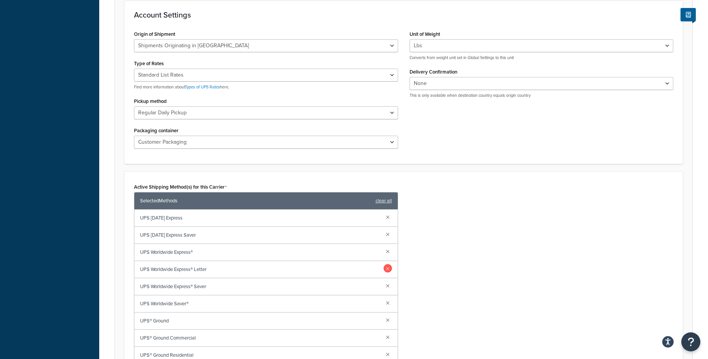
click at [383, 268] on link at bounding box center [387, 268] width 8 height 8
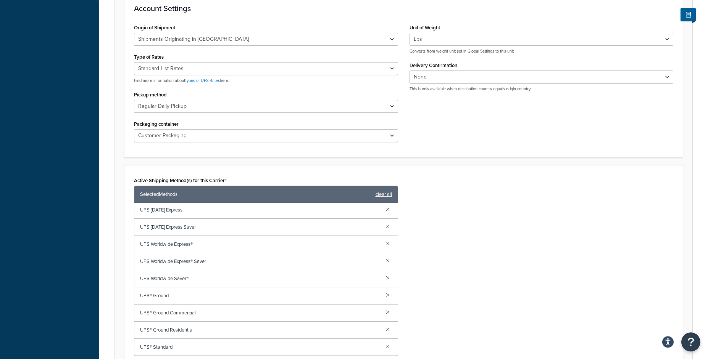
scroll to position [336, 0]
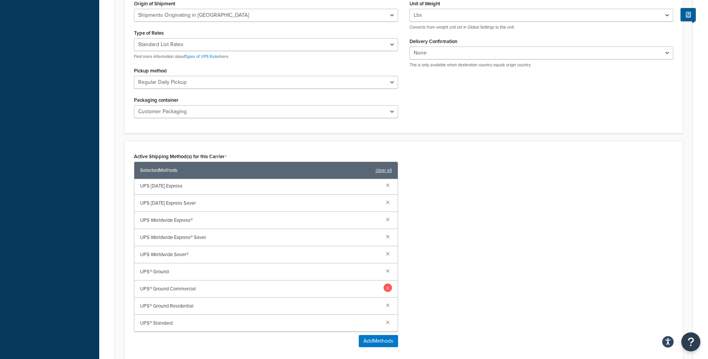
click at [383, 288] on link at bounding box center [387, 288] width 8 height 8
click at [385, 288] on link at bounding box center [387, 289] width 8 height 8
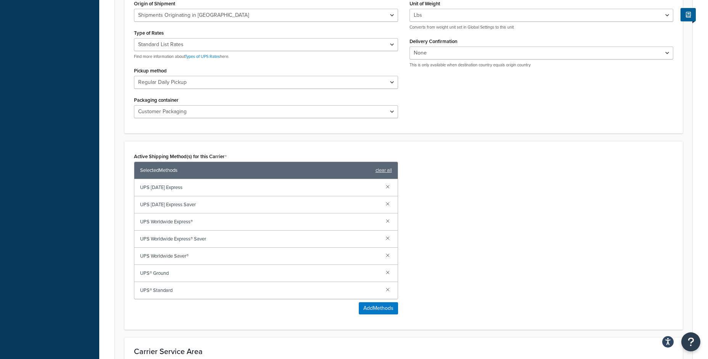
scroll to position [464, 0]
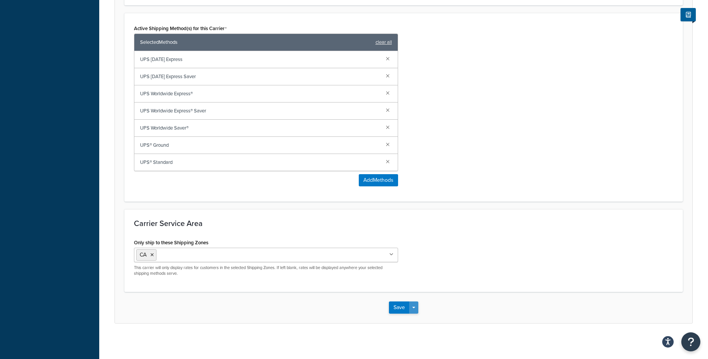
click at [418, 310] on div "Save Save Dropdown Save and Edit" at bounding box center [403, 307] width 577 height 31
click at [416, 312] on button "Save Dropdown" at bounding box center [413, 308] width 9 height 12
click at [418, 318] on button "Save and Edit" at bounding box center [417, 322] width 56 height 16
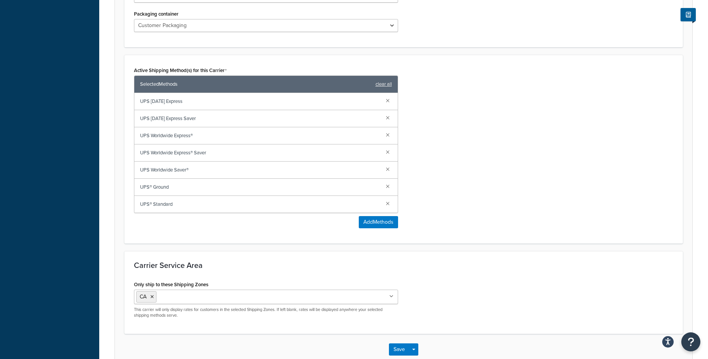
scroll to position [0, 0]
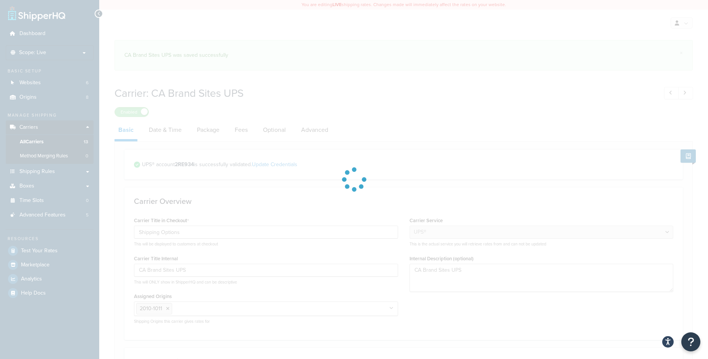
select select "ups"
select select "can"
select select "53"
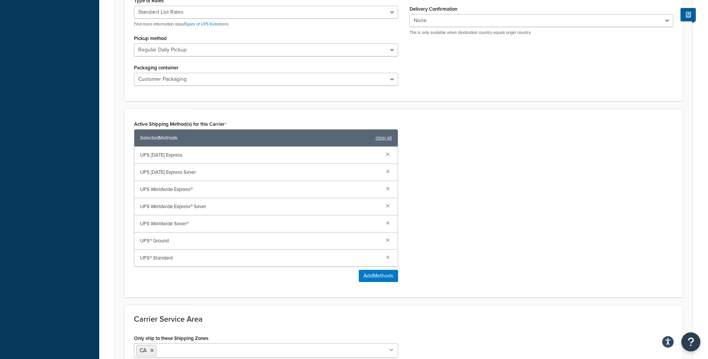
scroll to position [397, 0]
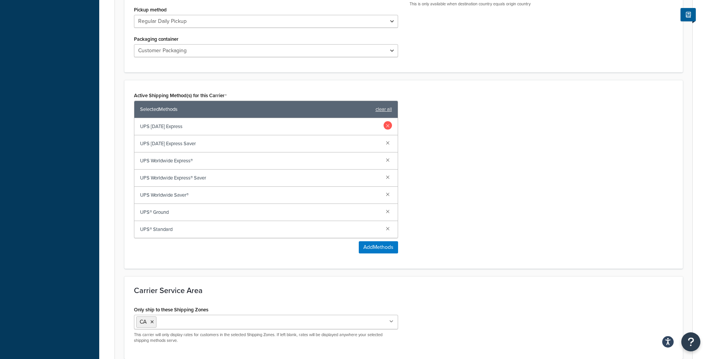
click at [388, 126] on link at bounding box center [387, 125] width 8 height 8
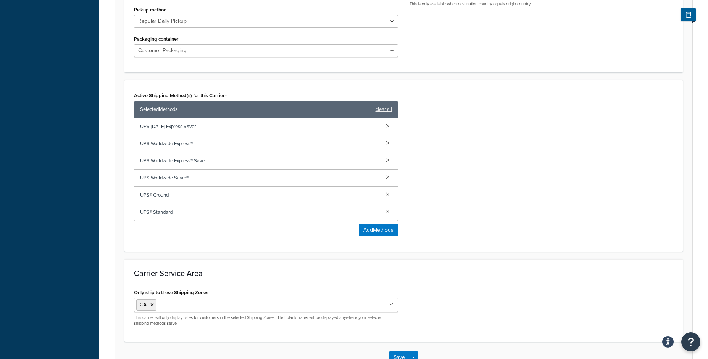
click at [388, 126] on link at bounding box center [387, 125] width 8 height 8
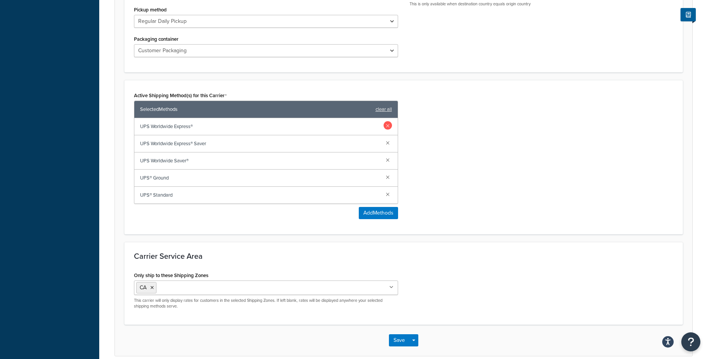
click at [387, 127] on link at bounding box center [387, 125] width 8 height 8
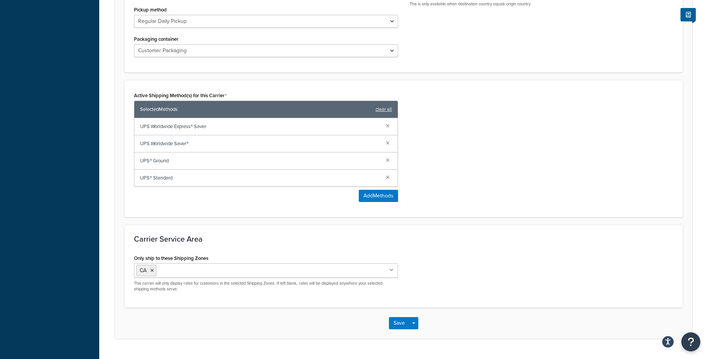
click at [387, 127] on link at bounding box center [387, 125] width 8 height 8
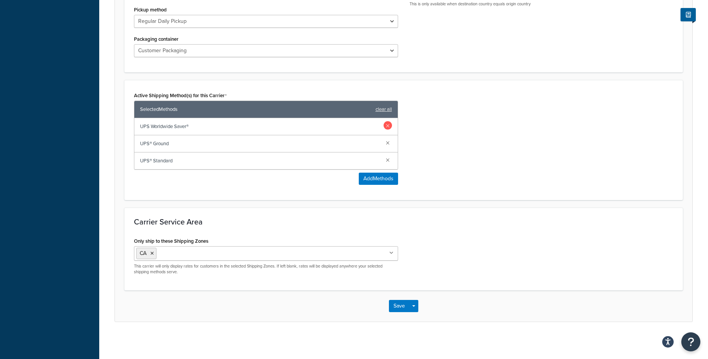
click at [387, 127] on link at bounding box center [387, 125] width 8 height 8
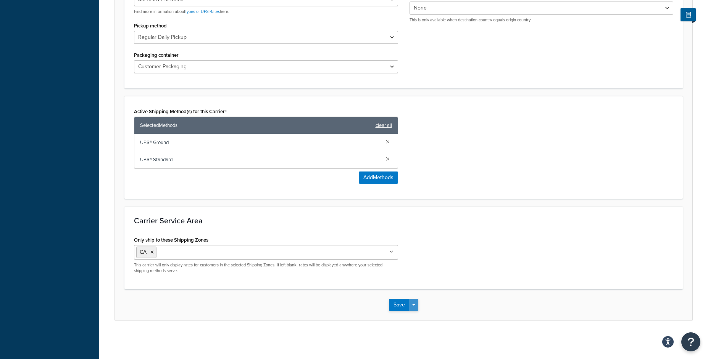
click at [414, 304] on button "Save Dropdown" at bounding box center [413, 305] width 9 height 12
click at [413, 324] on button "Save and Edit" at bounding box center [417, 319] width 56 height 16
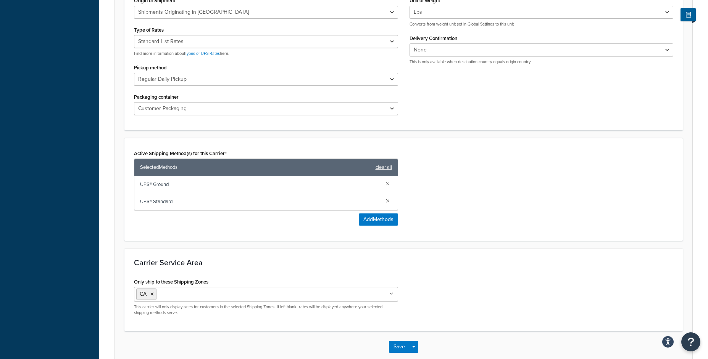
scroll to position [0, 0]
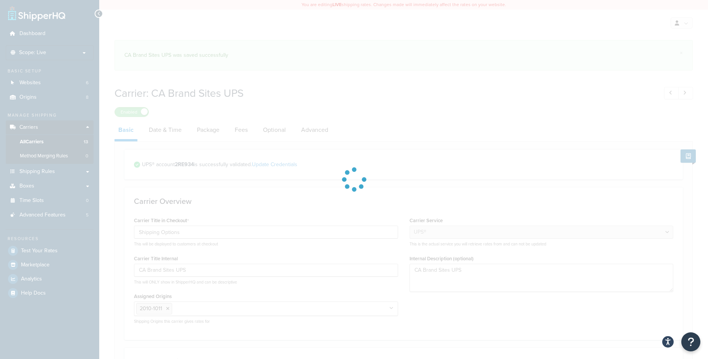
select select "ups"
select select "can"
select select "53"
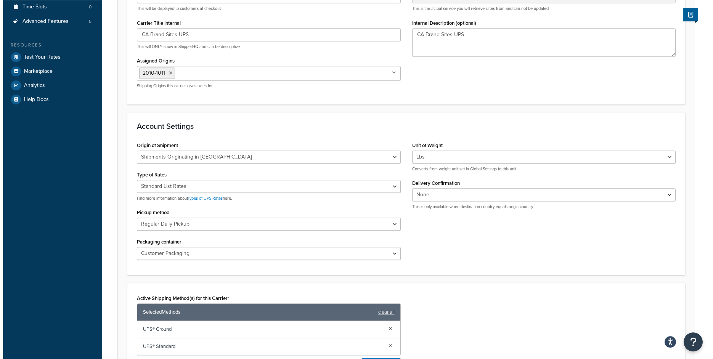
scroll to position [250, 0]
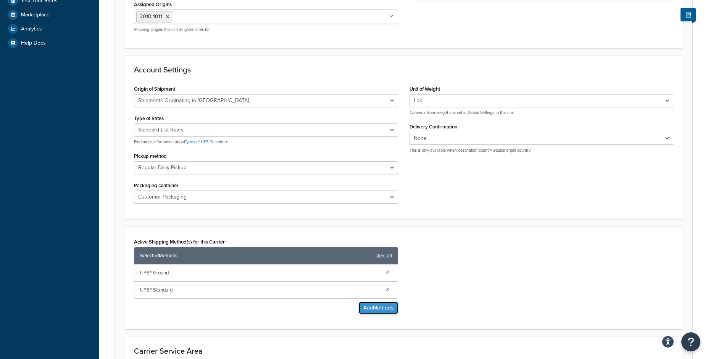
click at [381, 308] on button "Add Methods" at bounding box center [378, 308] width 39 height 12
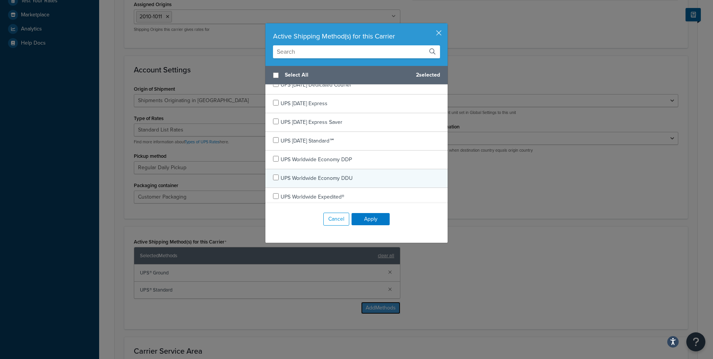
scroll to position [235, 0]
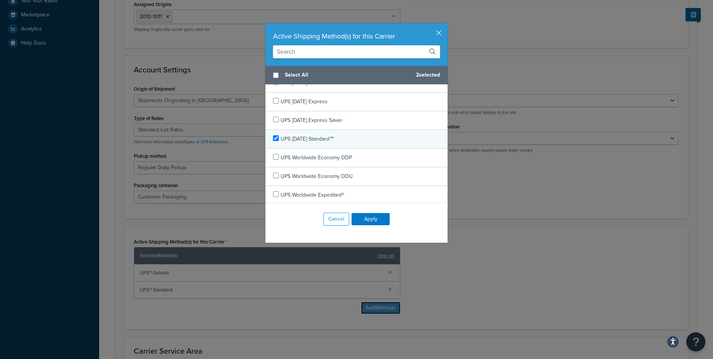
checkbox input "true"
click at [295, 139] on span "UPS Today Standard℠" at bounding box center [308, 139] width 54 height 8
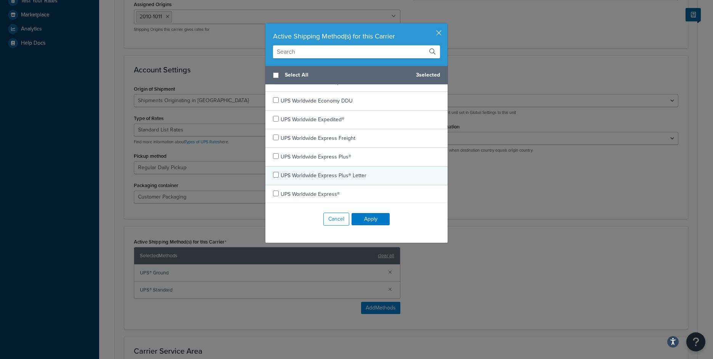
scroll to position [294, 0]
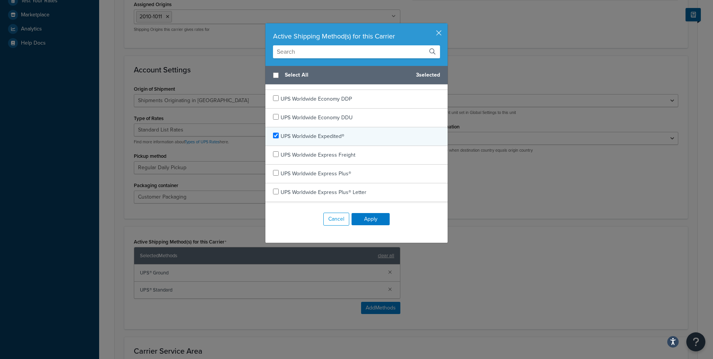
click at [305, 138] on span "UPS Worldwide Expedited®" at bounding box center [313, 136] width 64 height 8
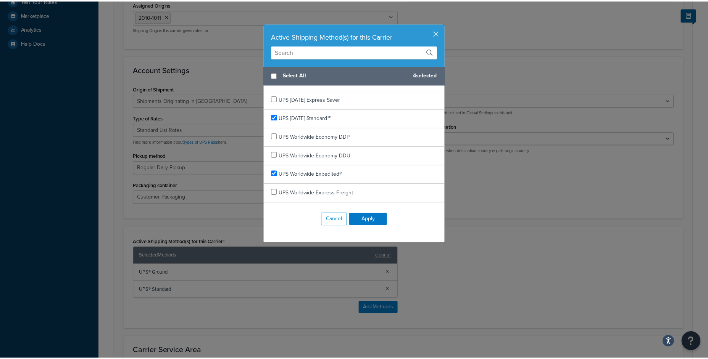
scroll to position [257, 0]
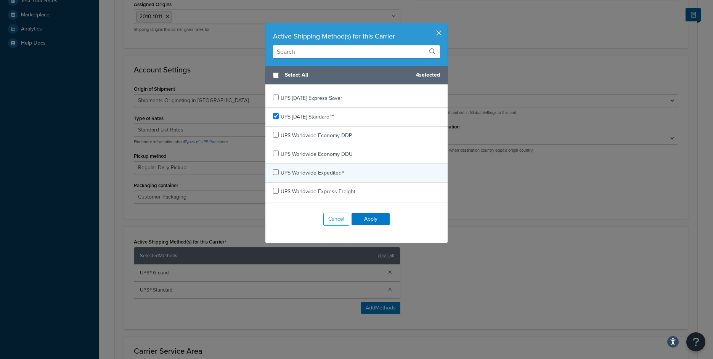
checkbox input "false"
click at [324, 176] on span "UPS Worldwide Expedited®" at bounding box center [313, 173] width 64 height 8
click at [359, 219] on button "Apply" at bounding box center [371, 219] width 38 height 12
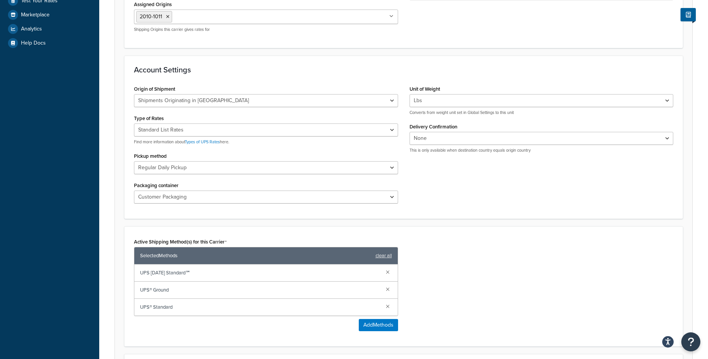
scroll to position [354, 0]
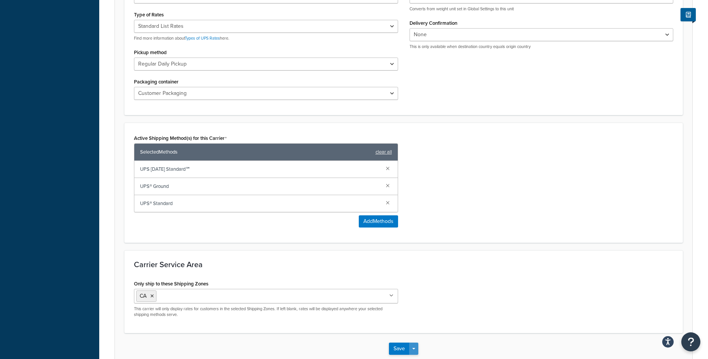
click at [412, 352] on button "Save Dropdown" at bounding box center [413, 349] width 9 height 12
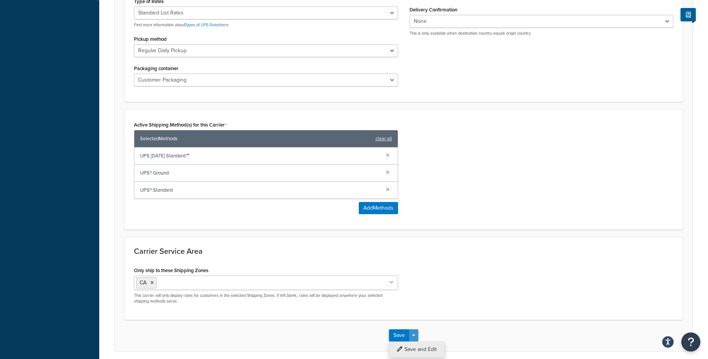
scroll to position [372, 0]
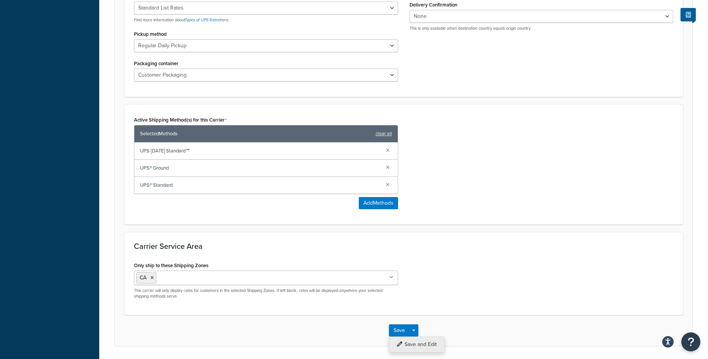
click at [417, 343] on button "Save and Edit" at bounding box center [417, 345] width 56 height 16
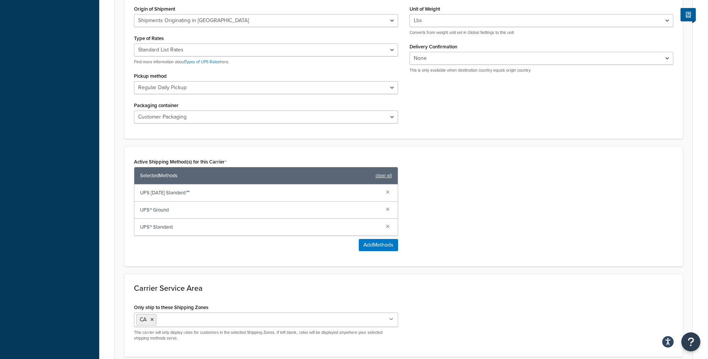
scroll to position [0, 0]
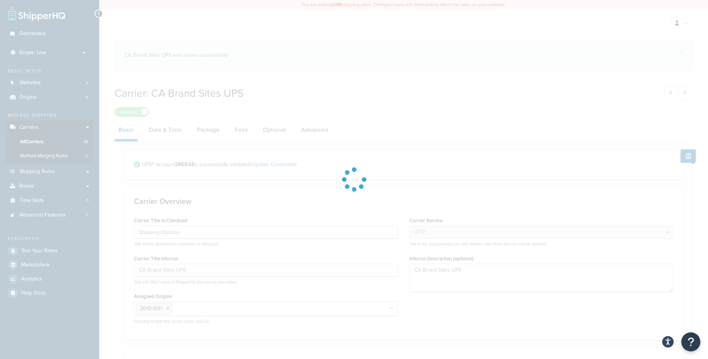
select select "ups"
select select "can"
select select "53"
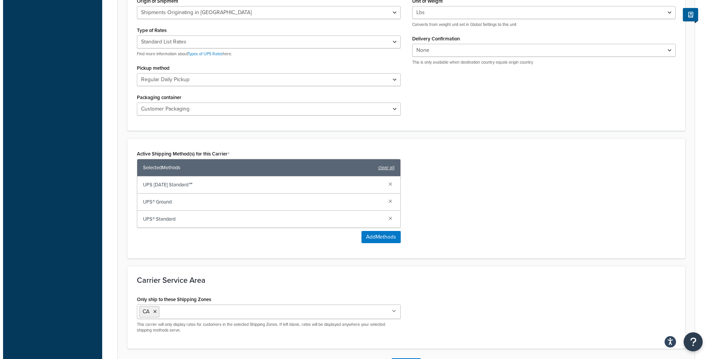
scroll to position [342, 0]
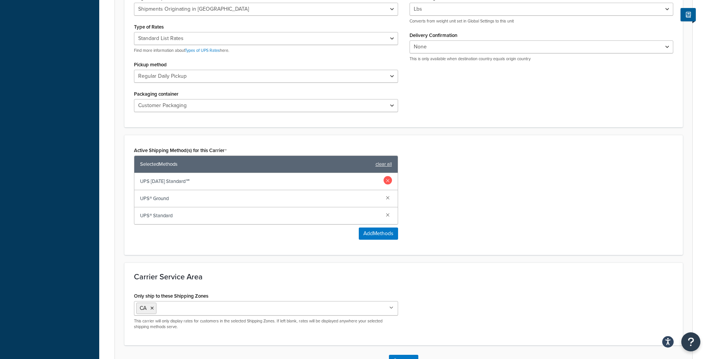
click at [387, 180] on link at bounding box center [387, 180] width 8 height 8
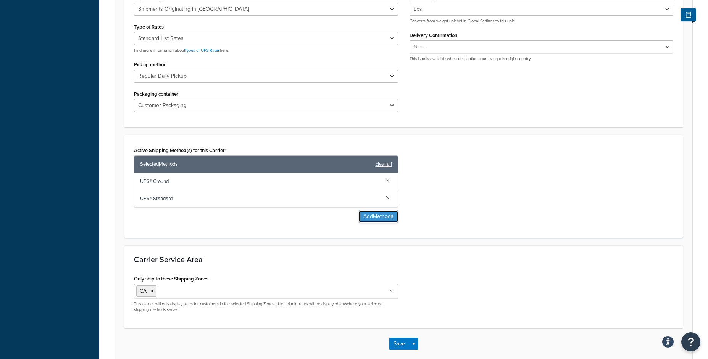
click at [362, 217] on button "Add Methods" at bounding box center [378, 217] width 39 height 12
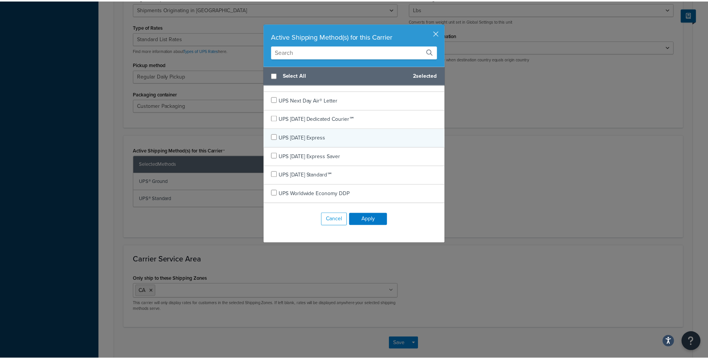
scroll to position [185, 0]
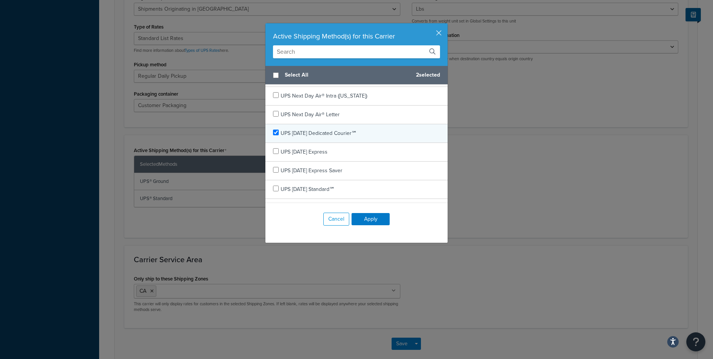
checkbox input "true"
click at [311, 135] on span "UPS Today Dedicated Courier℠" at bounding box center [319, 133] width 76 height 8
click at [359, 217] on button "Apply" at bounding box center [371, 219] width 38 height 12
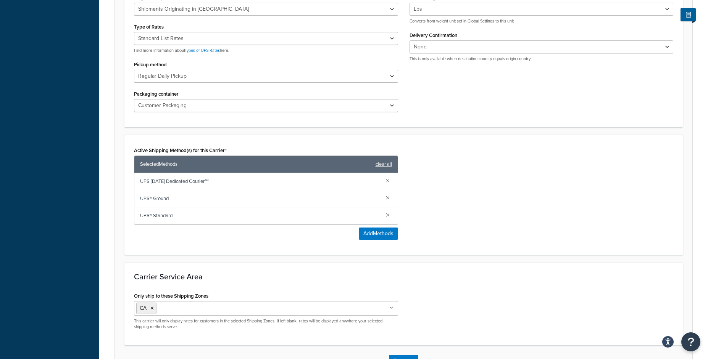
scroll to position [398, 0]
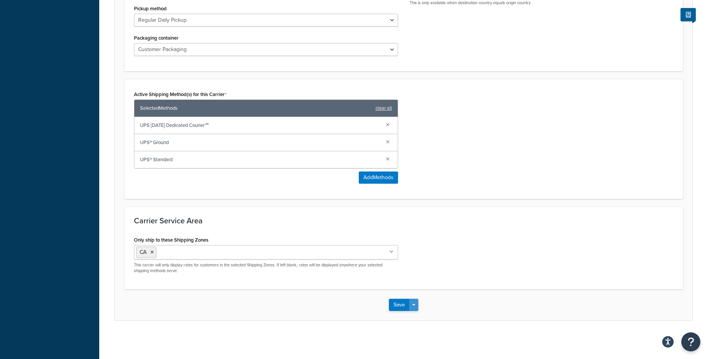
click at [411, 307] on button "Save Dropdown" at bounding box center [413, 305] width 9 height 12
click at [416, 321] on button "Save and Edit" at bounding box center [417, 319] width 56 height 16
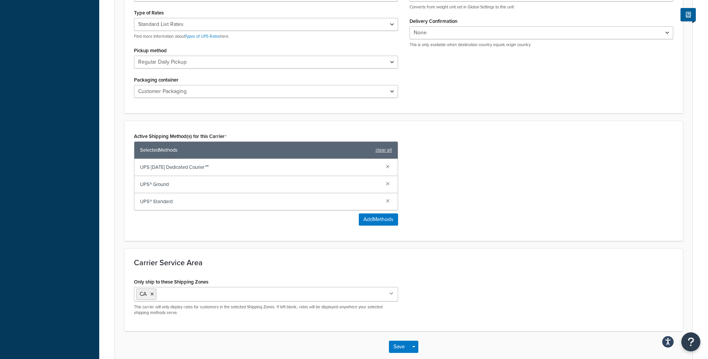
scroll to position [0, 0]
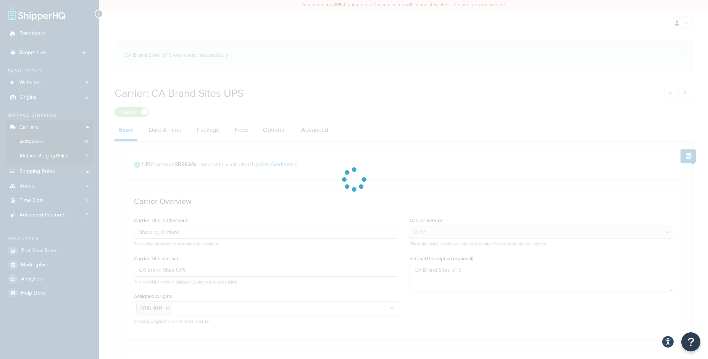
select select "ups"
select select "can"
select select "53"
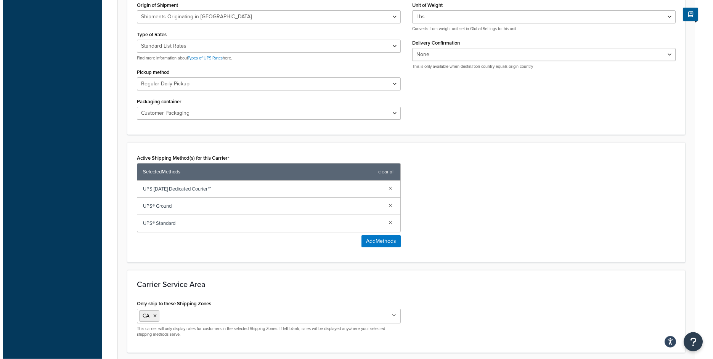
scroll to position [415, 0]
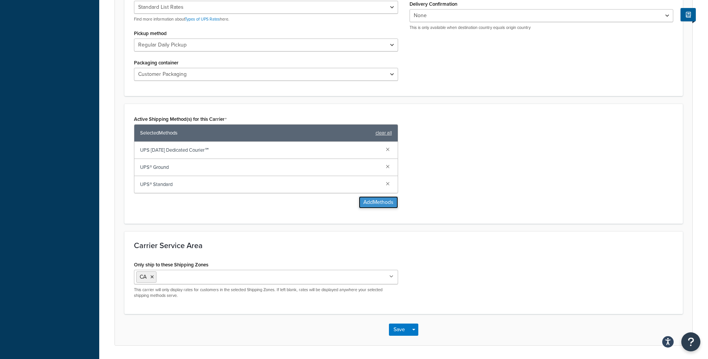
click at [375, 209] on button "Add Methods" at bounding box center [378, 202] width 39 height 12
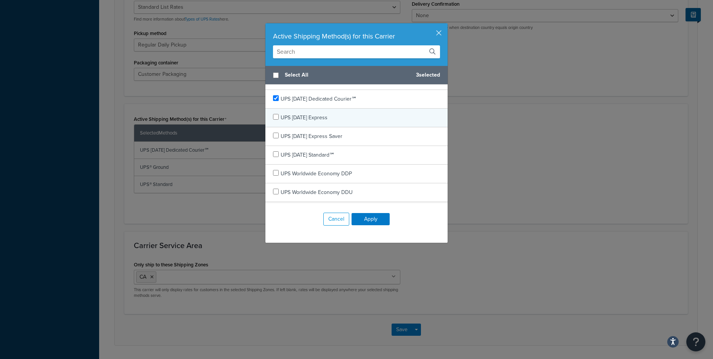
scroll to position [218, 0]
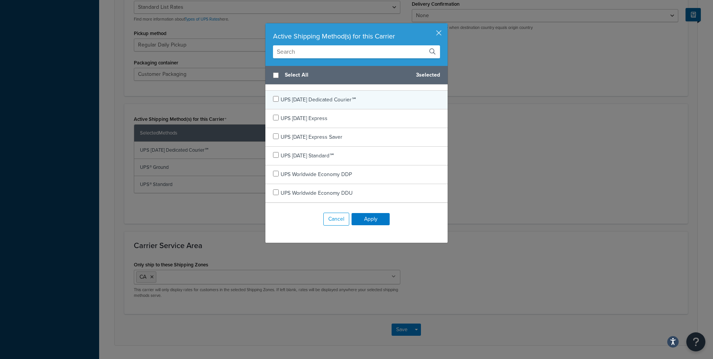
checkbox input "false"
click at [304, 101] on span "UPS Today Dedicated Courier℠" at bounding box center [319, 100] width 76 height 8
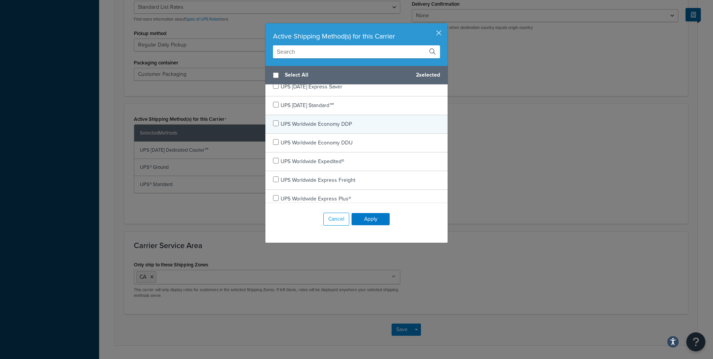
scroll to position [398, 0]
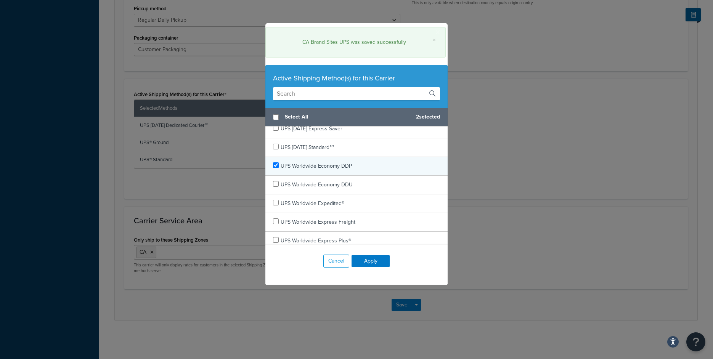
checkbox input "true"
click at [332, 128] on div "Select All 3 selected UPS 2nd Day Air A.M.® UPS 2nd Day Air A.M.® Letter UPS 2n…" at bounding box center [356, 176] width 182 height 137
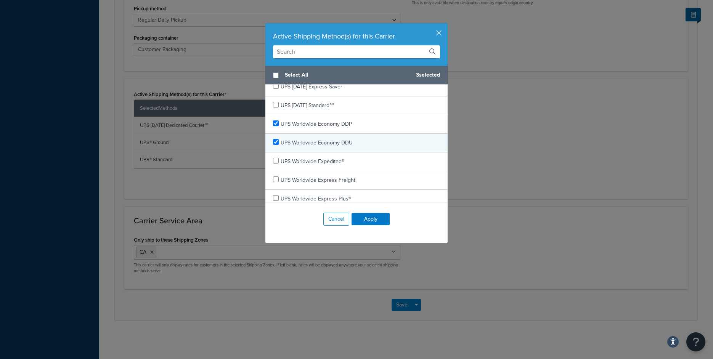
checkbox input "true"
click at [330, 145] on span "UPS Worldwide Economy DDU" at bounding box center [317, 143] width 72 height 8
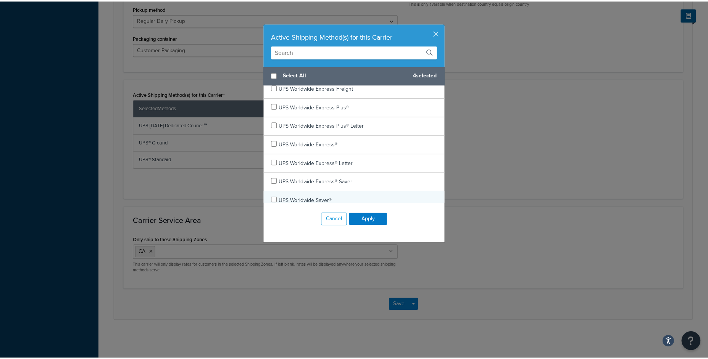
scroll to position [369, 0]
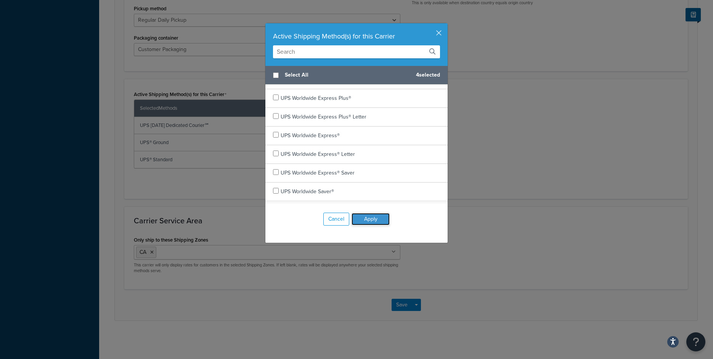
click at [354, 215] on button "Apply" at bounding box center [371, 219] width 38 height 12
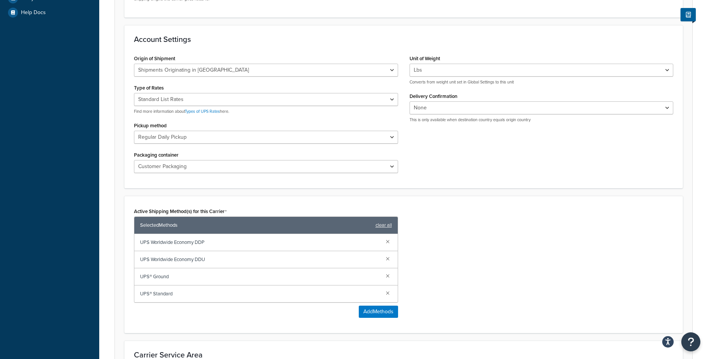
scroll to position [360, 0]
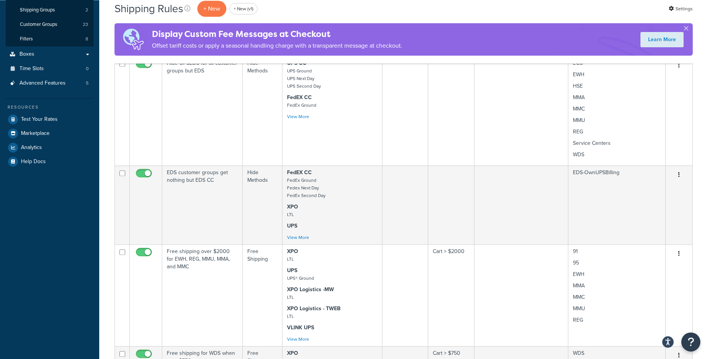
scroll to position [183, 0]
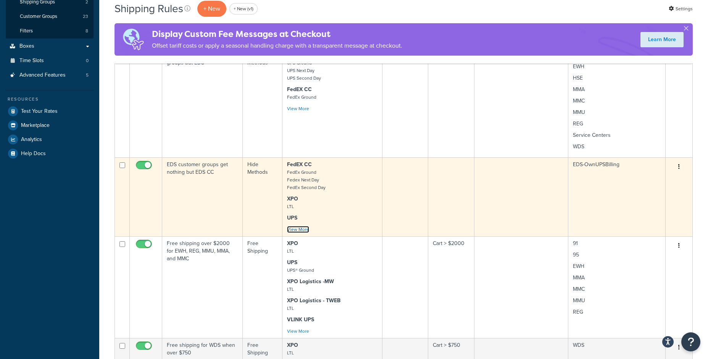
click at [306, 229] on link "View More" at bounding box center [298, 229] width 22 height 7
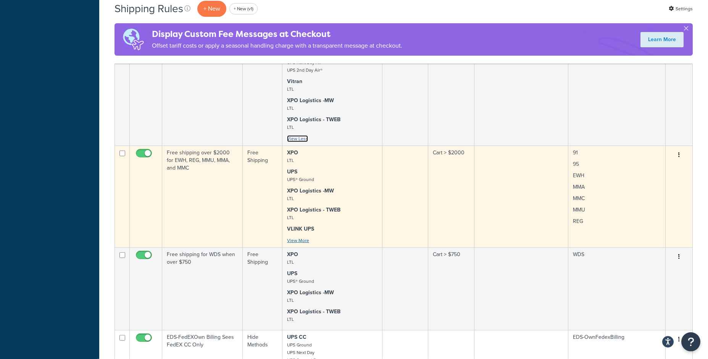
scroll to position [397, 0]
click at [302, 241] on link "View More" at bounding box center [298, 239] width 22 height 7
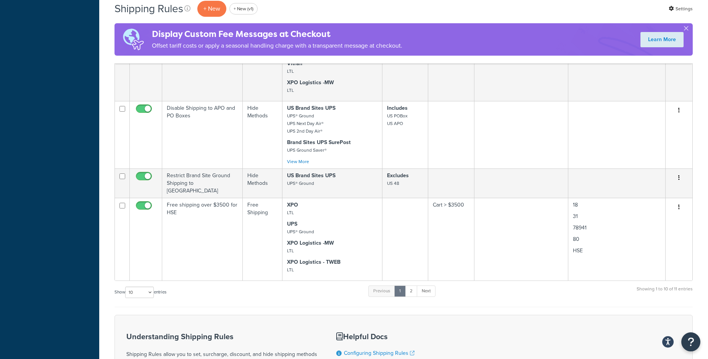
scroll to position [799, 0]
click at [422, 291] on link "Next" at bounding box center [425, 290] width 19 height 11
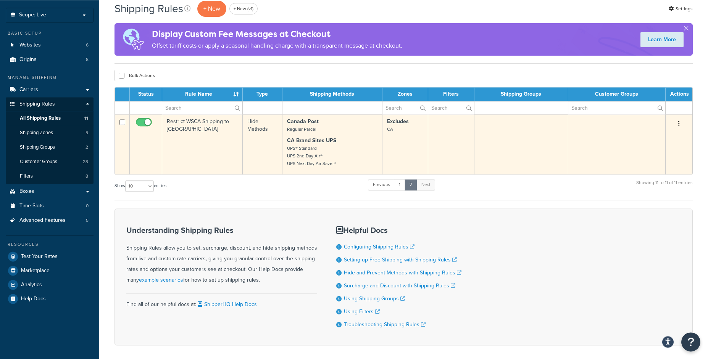
scroll to position [16, 0]
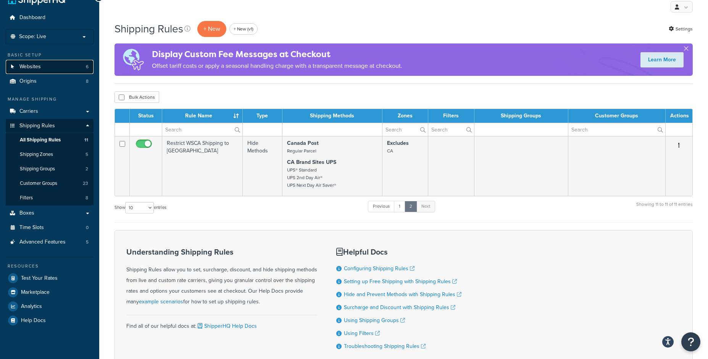
click at [59, 68] on link "Websites 6" at bounding box center [50, 67] width 88 height 14
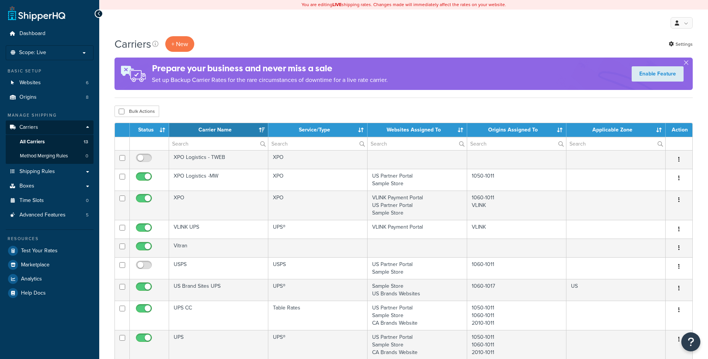
select select "15"
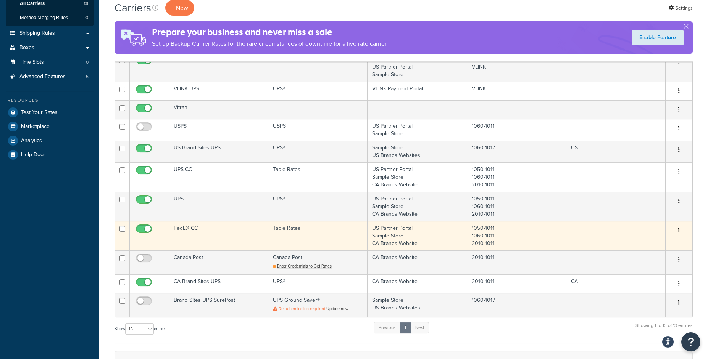
scroll to position [140, 0]
click at [234, 225] on td "FedEX CC" at bounding box center [218, 233] width 99 height 29
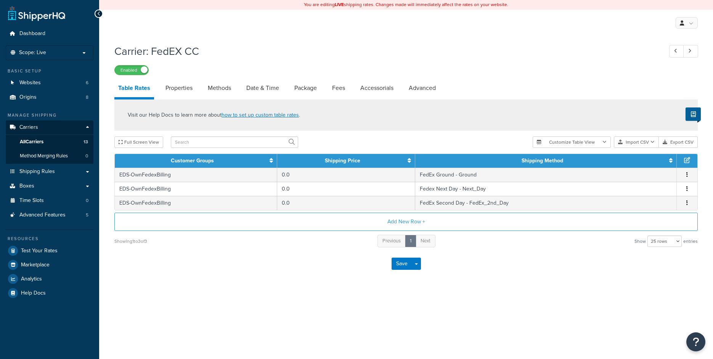
select select "25"
click at [423, 83] on link "Advanced" at bounding box center [422, 88] width 35 height 18
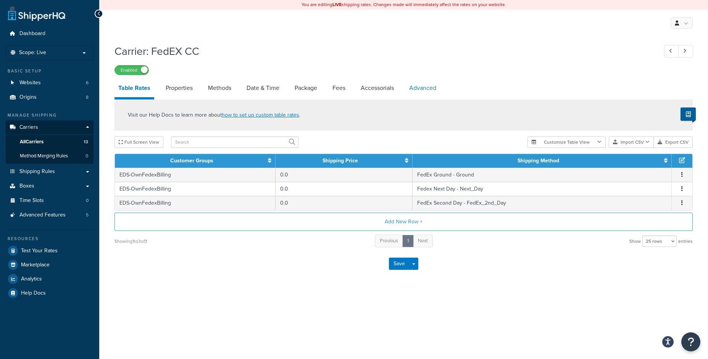
select select "false"
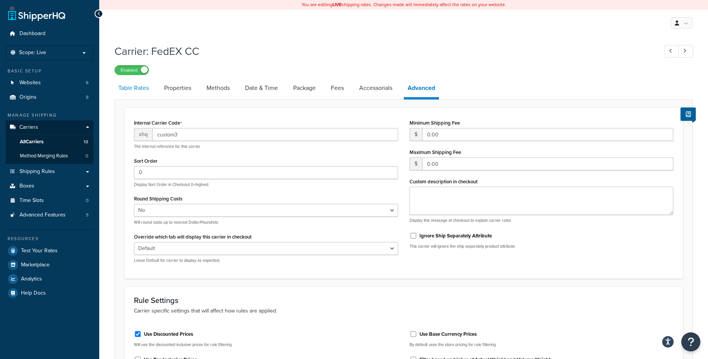
click at [146, 87] on link "Table Rates" at bounding box center [133, 88] width 38 height 18
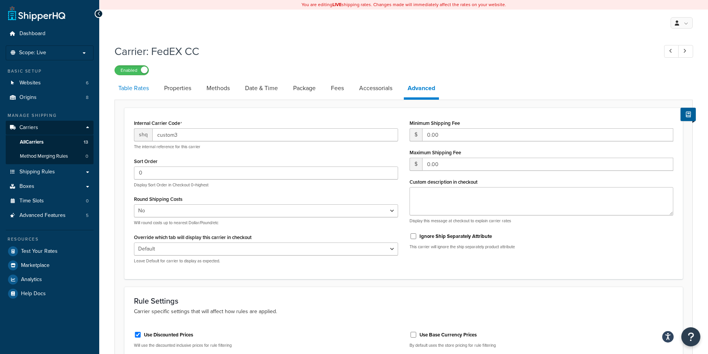
select select "25"
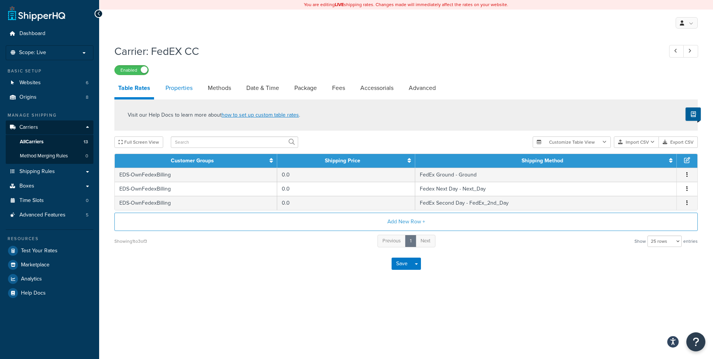
click at [188, 87] on link "Properties" at bounding box center [179, 88] width 35 height 18
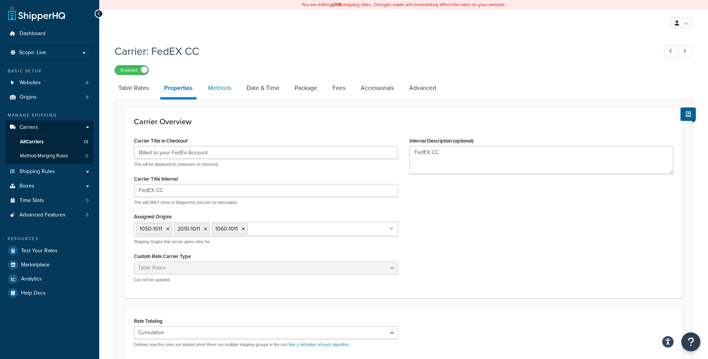
click at [222, 96] on link "Methods" at bounding box center [219, 88] width 31 height 18
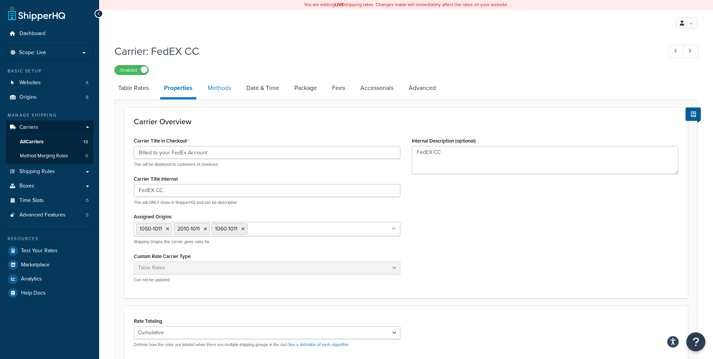
select select "25"
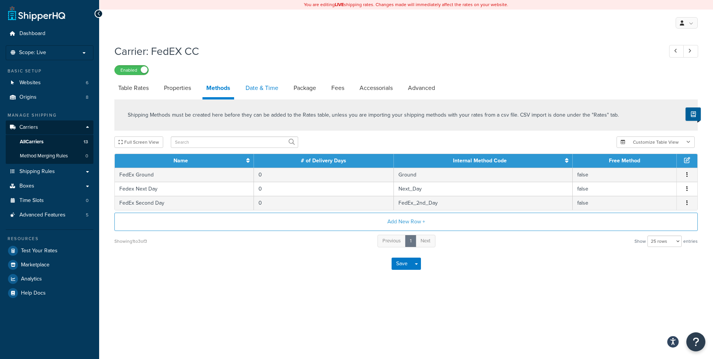
click at [245, 87] on link "Date & Time" at bounding box center [262, 88] width 40 height 18
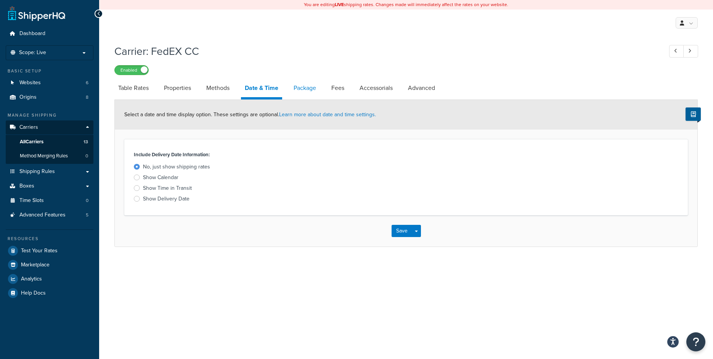
click at [307, 91] on link "Package" at bounding box center [305, 88] width 30 height 18
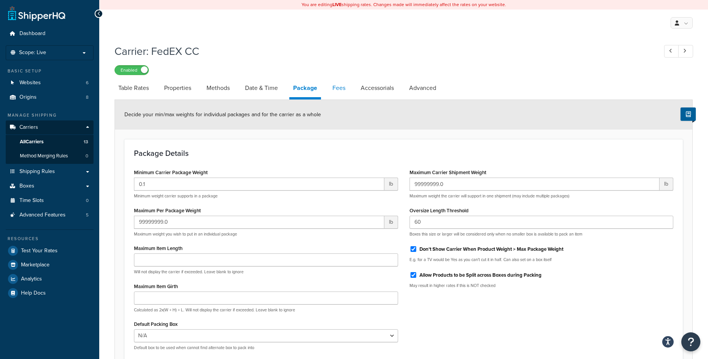
click at [347, 92] on link "Fees" at bounding box center [338, 88] width 21 height 18
select select "AFTER"
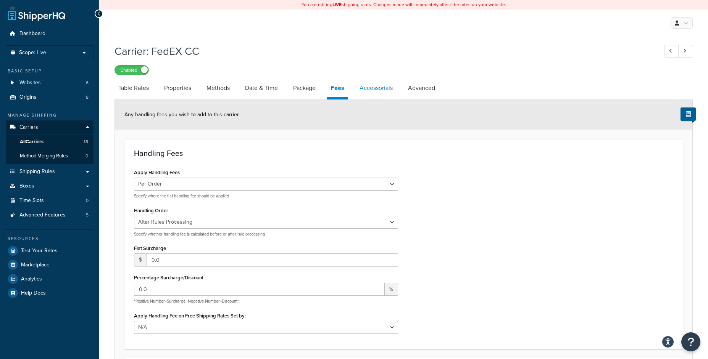
click at [368, 85] on link "Accessorials" at bounding box center [375, 88] width 41 height 18
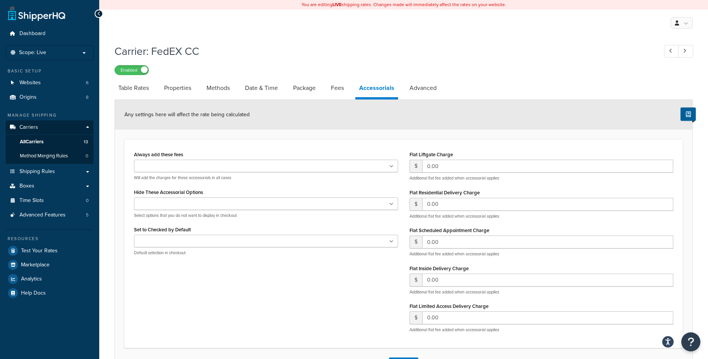
click at [427, 79] on div "Carrier: FedEX CC Enabled Table Rates Properties Methods Date & Time Package Fe…" at bounding box center [403, 210] width 578 height 340
click at [424, 87] on link "Advanced" at bounding box center [422, 88] width 35 height 18
select select "false"
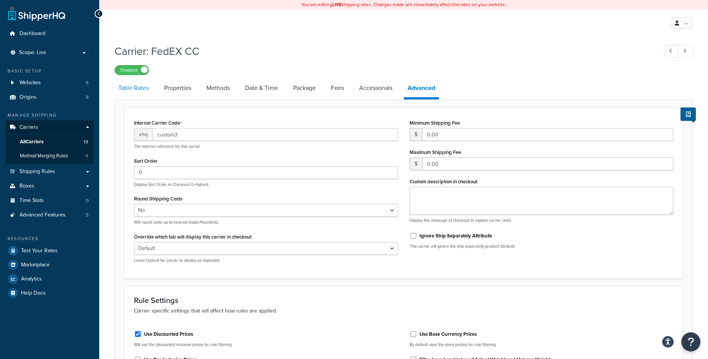
click at [135, 88] on link "Table Rates" at bounding box center [133, 88] width 38 height 18
select select "25"
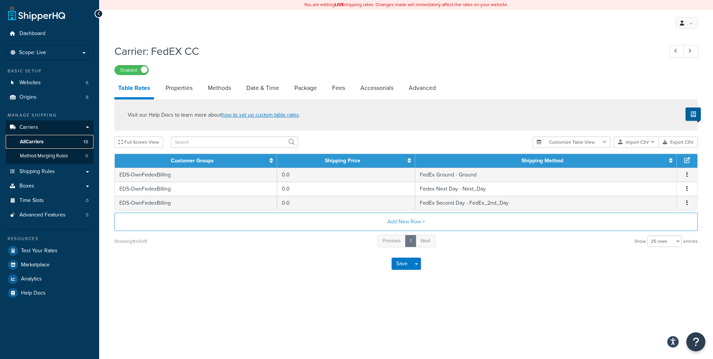
click at [32, 142] on span "All Carriers" at bounding box center [32, 142] width 24 height 6
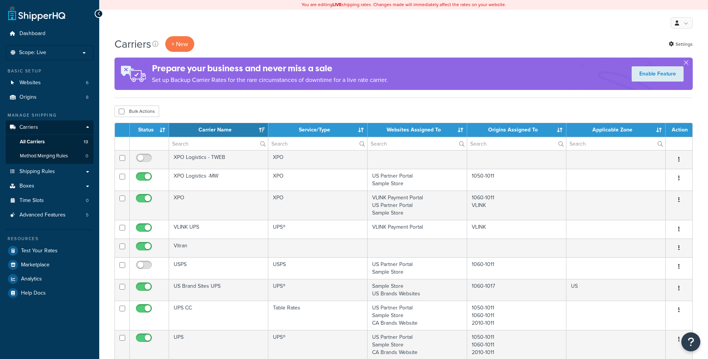
select select "15"
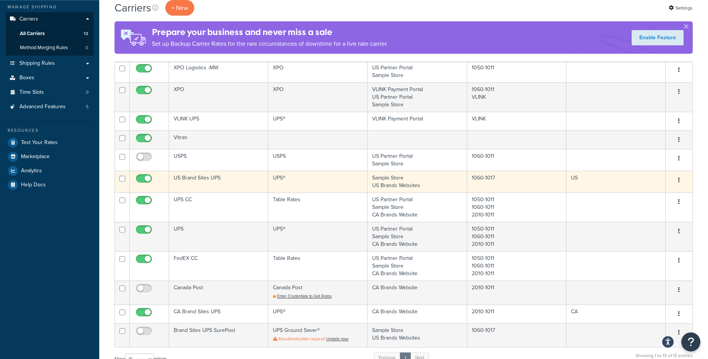
scroll to position [110, 0]
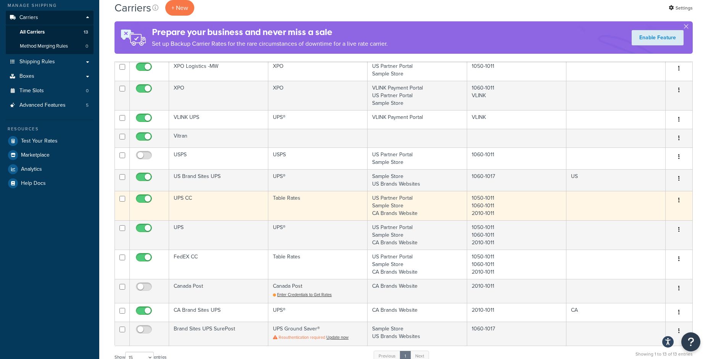
click at [246, 216] on td "UPS CC" at bounding box center [218, 205] width 99 height 29
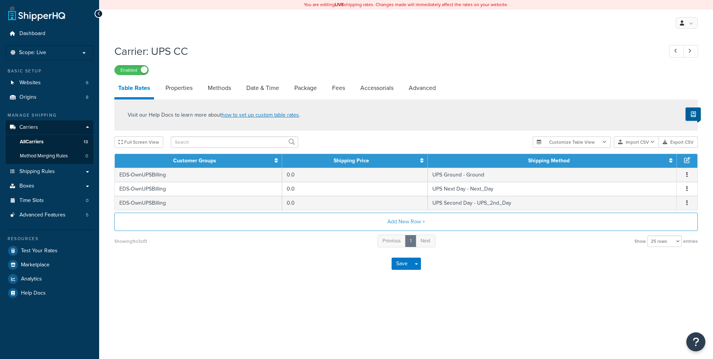
select select "25"
click at [403, 91] on li "Accessorials" at bounding box center [381, 88] width 48 height 18
click at [412, 90] on link "Advanced" at bounding box center [422, 88] width 35 height 18
select select "false"
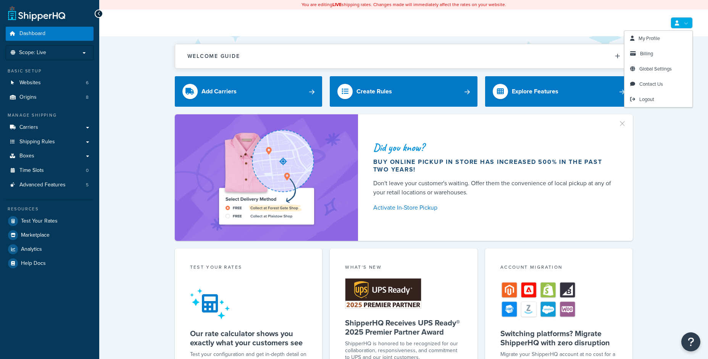
click at [683, 23] on link at bounding box center [681, 22] width 22 height 11
click at [640, 72] on span "Global Settings" at bounding box center [655, 68] width 32 height 7
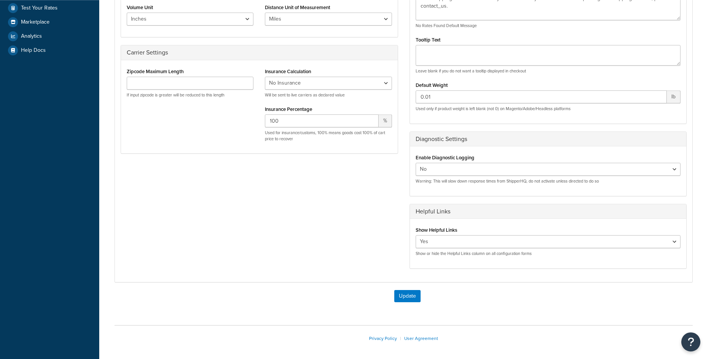
scroll to position [226, 0]
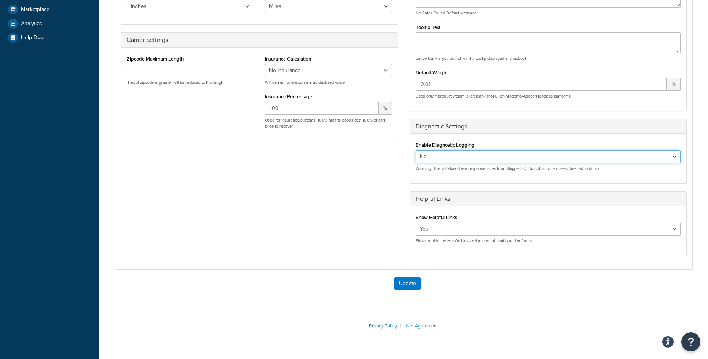
select select "true"
click option "Yes" at bounding box center [0, 0] width 0 height 0
click at [404, 287] on button "Update" at bounding box center [407, 284] width 26 height 12
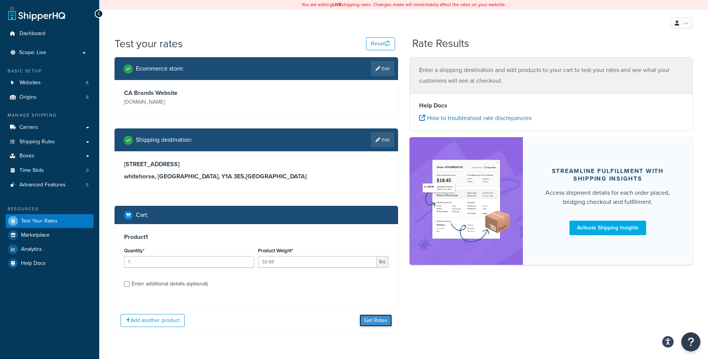
click at [373, 325] on button "Get Rates" at bounding box center [375, 321] width 32 height 12
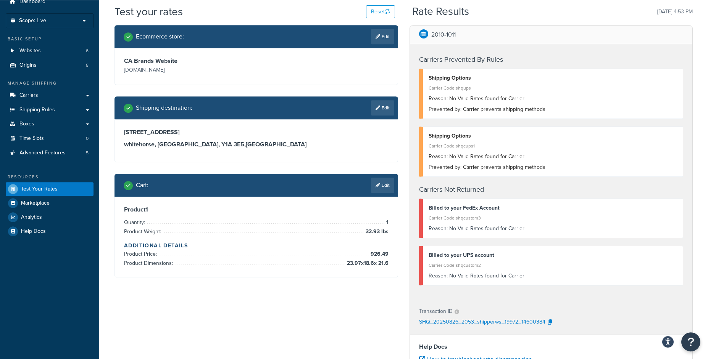
scroll to position [49, 0]
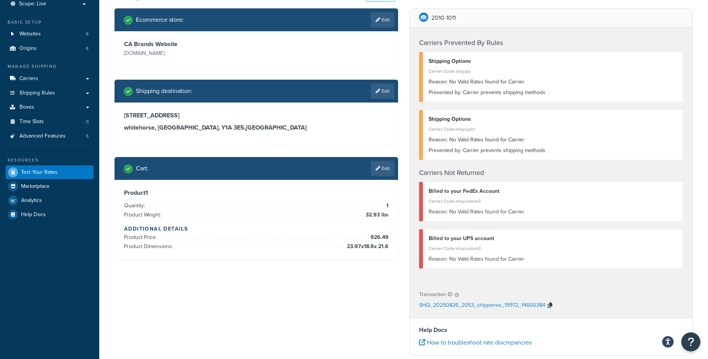
click at [549, 308] on icon "button" at bounding box center [549, 305] width 5 height 5
click at [549, 306] on icon "button" at bounding box center [549, 305] width 5 height 5
drag, startPoint x: 430, startPoint y: 22, endPoint x: 476, endPoint y: 21, distance: 46.2
click at [476, 21] on div "2010-1011" at bounding box center [551, 18] width 283 height 19
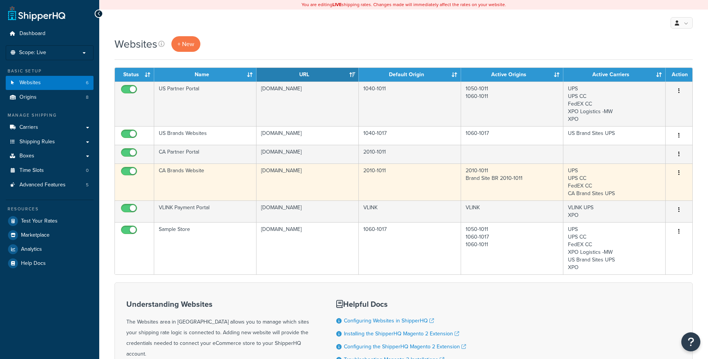
click at [288, 182] on td "woodstreambrands.ca" at bounding box center [307, 182] width 102 height 37
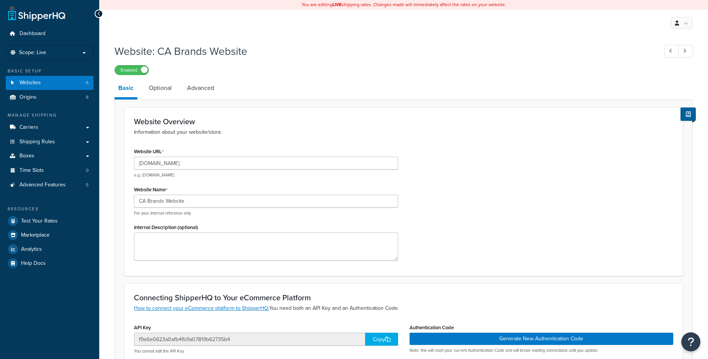
select select "141719"
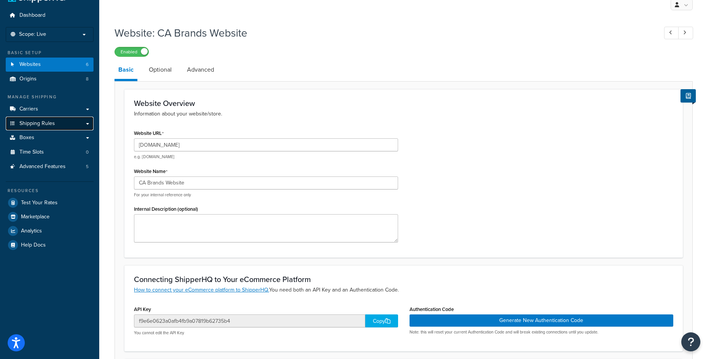
click at [35, 121] on span "Shipping Rules" at bounding box center [36, 124] width 35 height 6
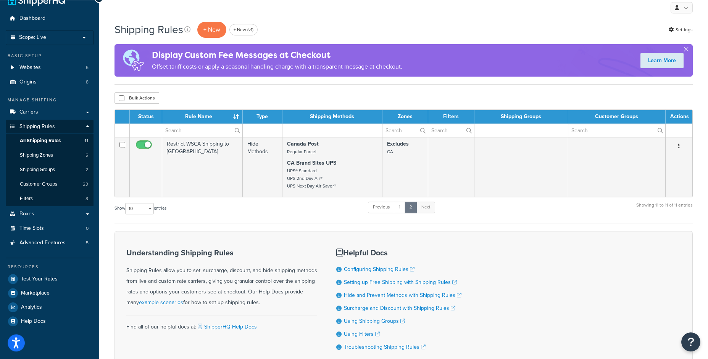
scroll to position [12, 0]
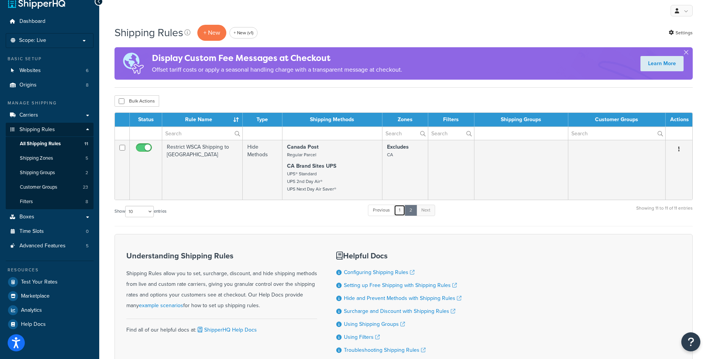
click at [404, 215] on link "1" at bounding box center [399, 210] width 11 height 11
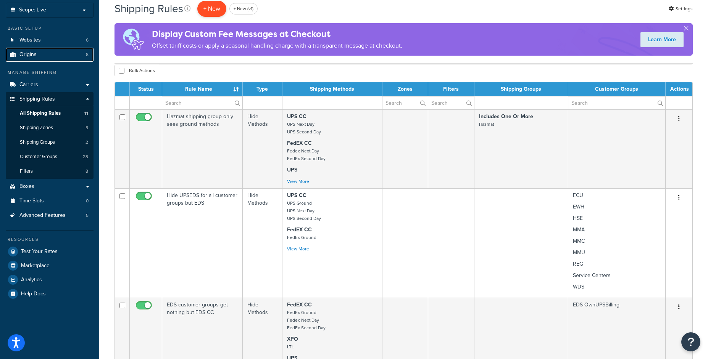
scroll to position [41, 0]
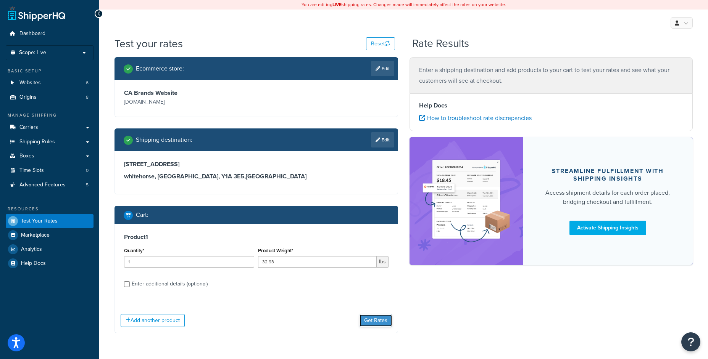
click at [374, 317] on button "Get Rates" at bounding box center [375, 321] width 32 height 12
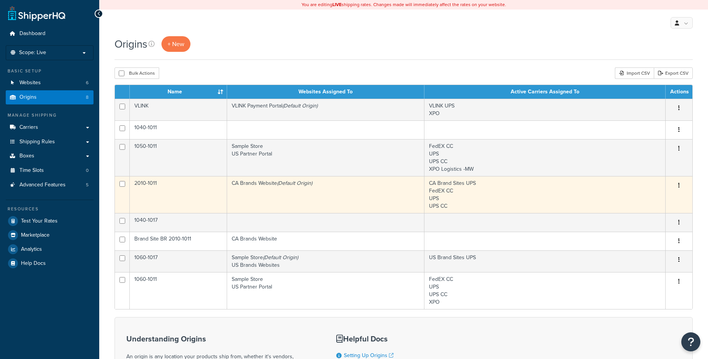
click at [159, 194] on td "2010-1011" at bounding box center [178, 194] width 97 height 37
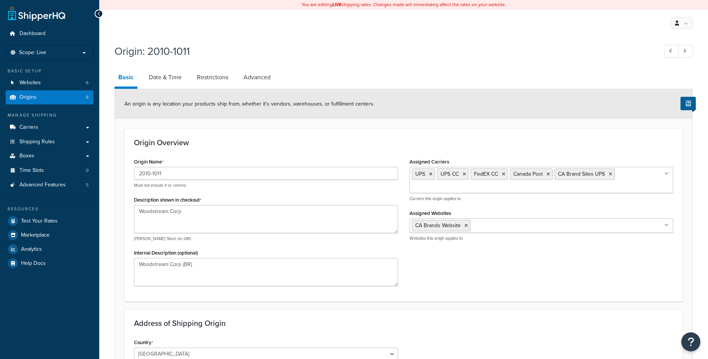
select select "1039"
select select "69"
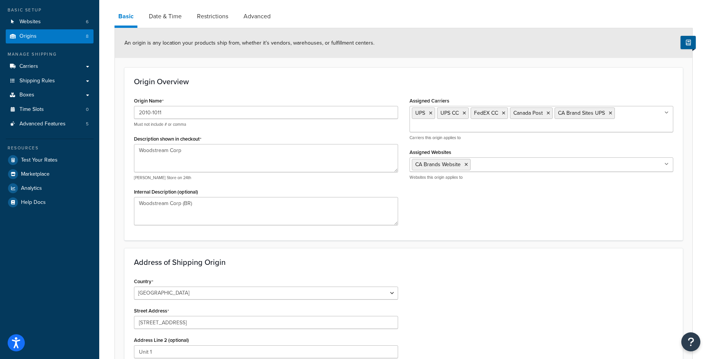
scroll to position [49, 0]
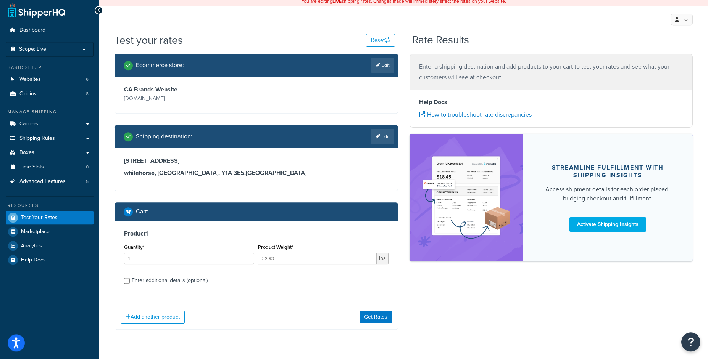
scroll to position [24, 0]
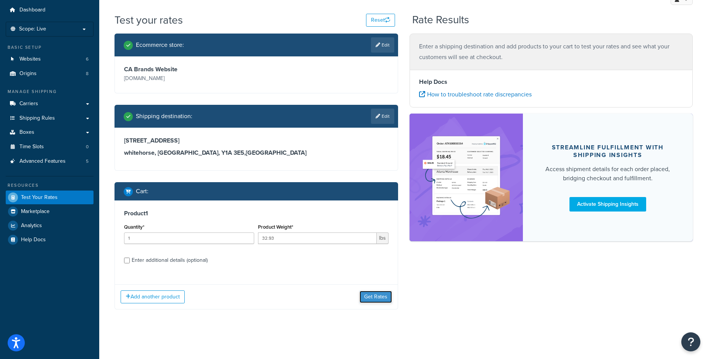
click at [378, 292] on button "Get Rates" at bounding box center [375, 297] width 32 height 12
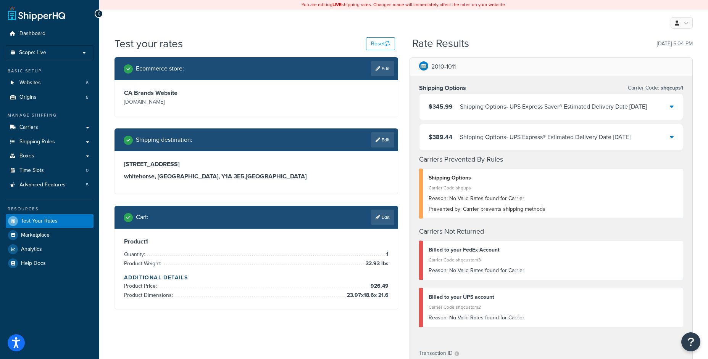
click at [501, 109] on div "Shipping Options - UPS Express Saver® Estimated Delivery Date Sep 4, 2025" at bounding box center [553, 106] width 187 height 11
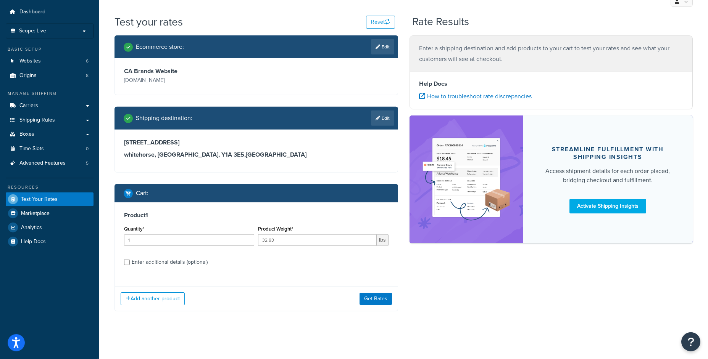
scroll to position [24, 0]
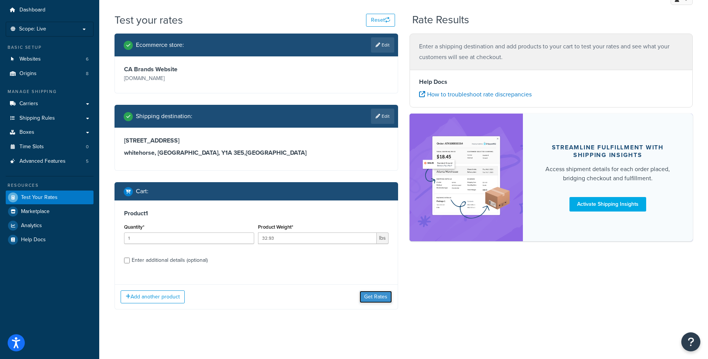
click at [370, 295] on button "Get Rates" at bounding box center [375, 297] width 32 height 12
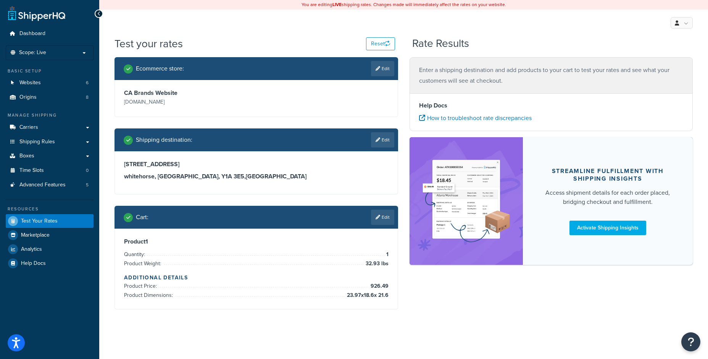
scroll to position [0, 0]
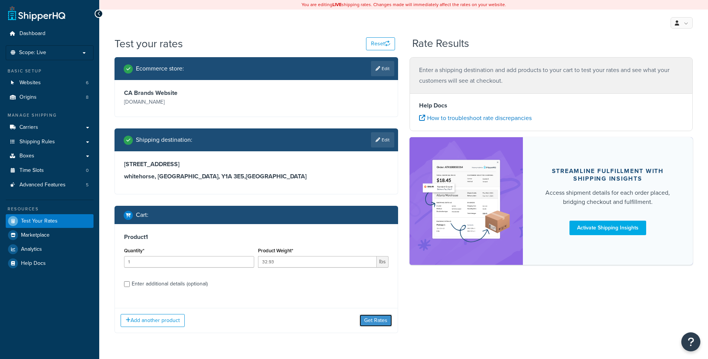
drag, startPoint x: 373, startPoint y: 310, endPoint x: 375, endPoint y: 318, distance: 8.1
click at [374, 315] on button "Get Rates" at bounding box center [375, 321] width 32 height 12
click at [376, 309] on div "Add another product Get Rates" at bounding box center [256, 320] width 283 height 25
click at [376, 317] on button "Get Rates" at bounding box center [375, 321] width 32 height 12
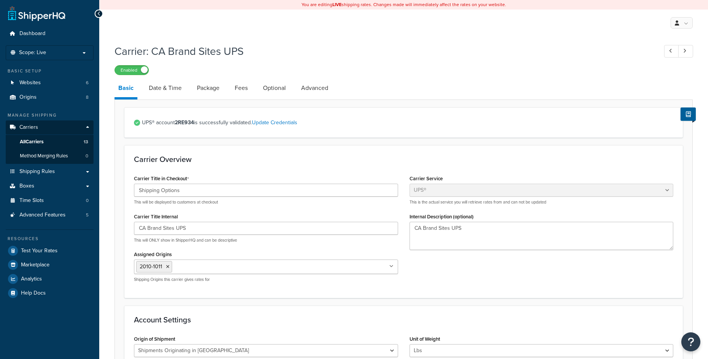
select select "ups"
select select "can"
select select "53"
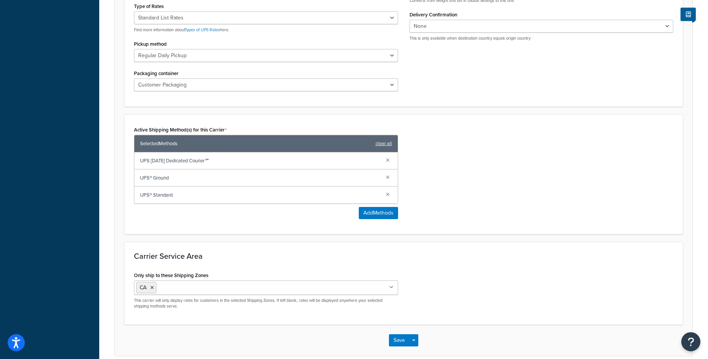
scroll to position [366, 0]
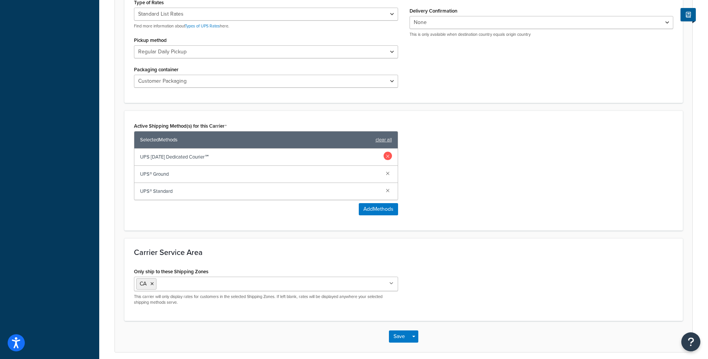
click at [386, 158] on link at bounding box center [387, 156] width 8 height 8
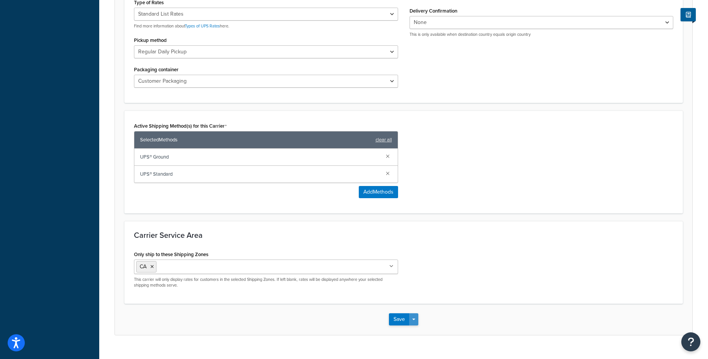
click at [413, 321] on button "Save Dropdown" at bounding box center [413, 320] width 9 height 12
click at [415, 327] on button "Save and Edit" at bounding box center [417, 334] width 56 height 16
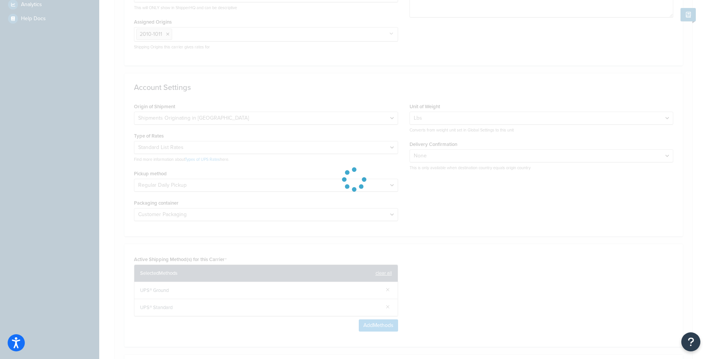
select select "ups"
select select "can"
select select "53"
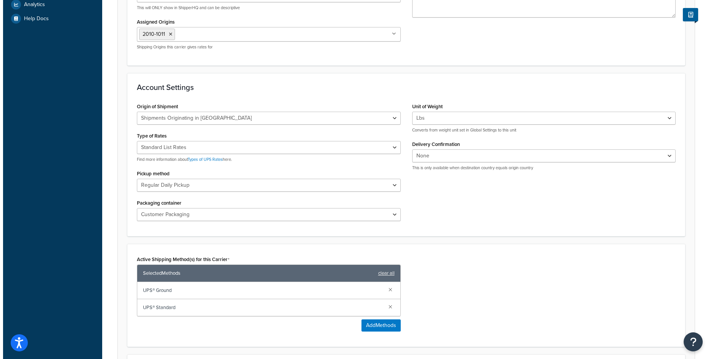
scroll to position [348, 0]
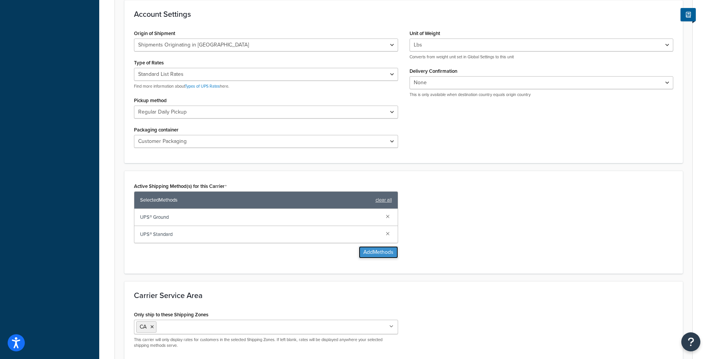
click at [383, 255] on button "Add Methods" at bounding box center [378, 252] width 39 height 12
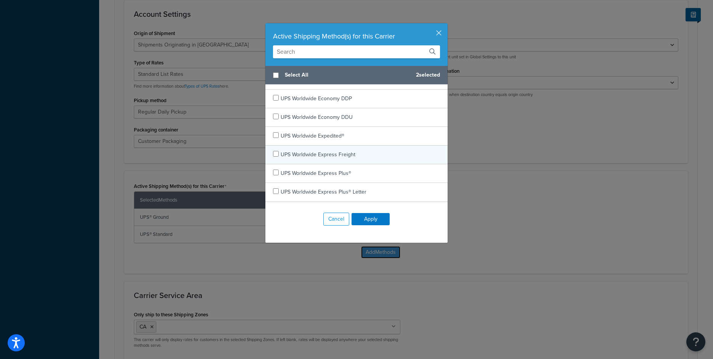
scroll to position [277, 0]
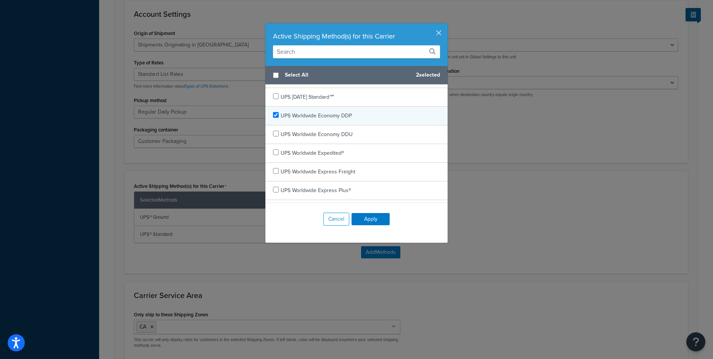
checkbox input "true"
click at [326, 114] on span "UPS Worldwide Economy DDP" at bounding box center [316, 116] width 71 height 8
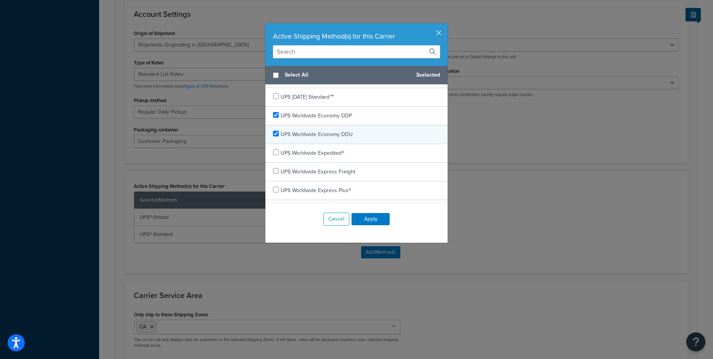
checkbox input "true"
click at [324, 127] on div "UPS Worldwide Economy DDU" at bounding box center [356, 134] width 182 height 19
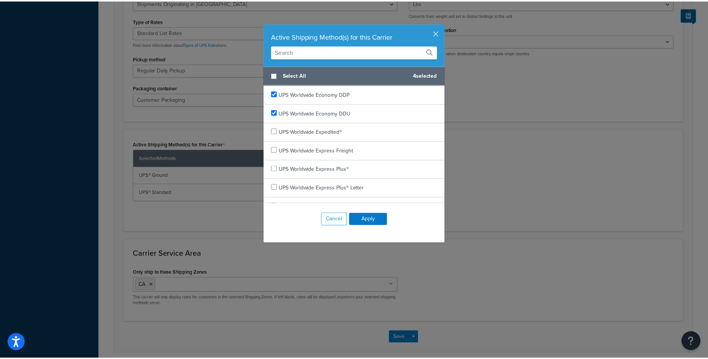
scroll to position [299, 0]
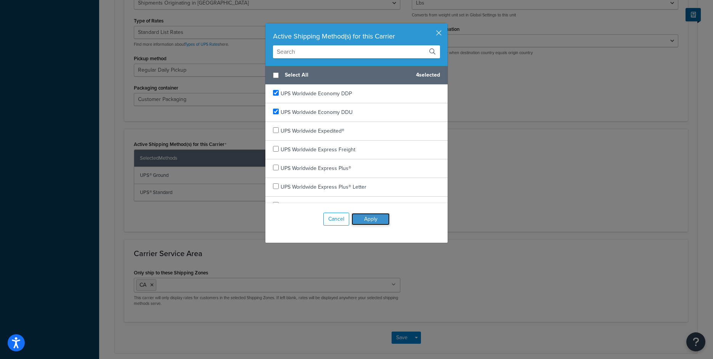
click at [379, 221] on button "Apply" at bounding box center [371, 219] width 38 height 12
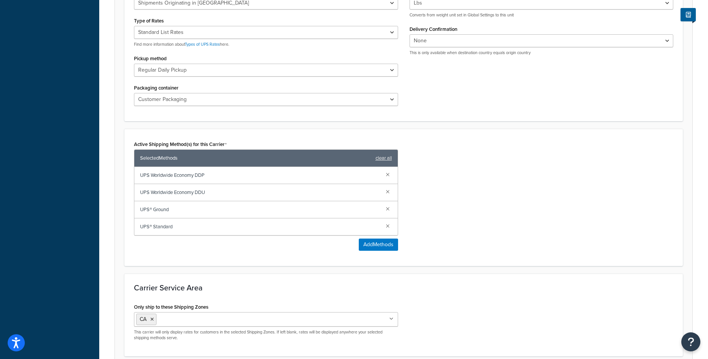
scroll to position [415, 0]
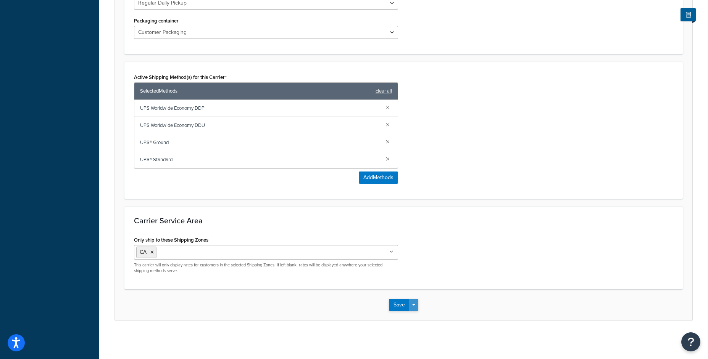
click at [416, 305] on button "Save Dropdown" at bounding box center [413, 305] width 9 height 12
click at [417, 317] on button "Save and Edit" at bounding box center [417, 319] width 56 height 16
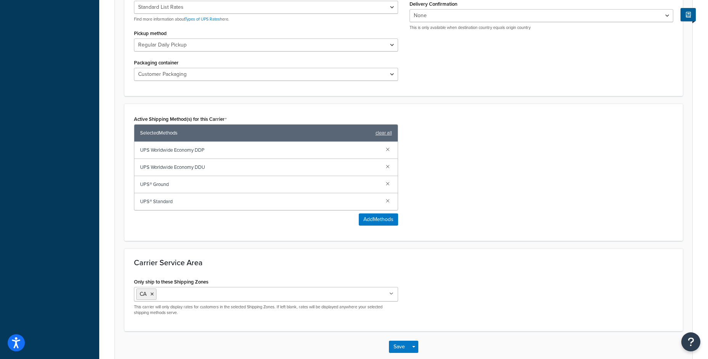
scroll to position [0, 0]
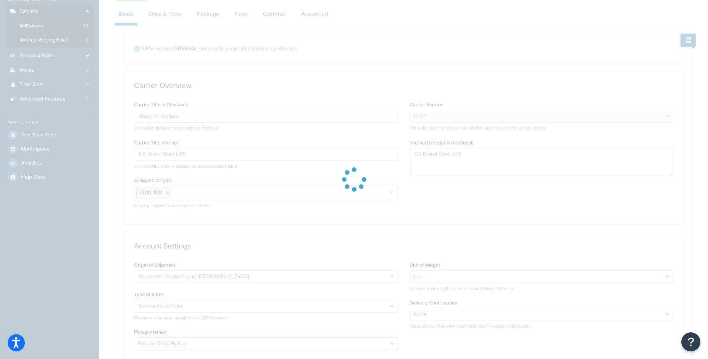
select select "ups"
select select "can"
select select "53"
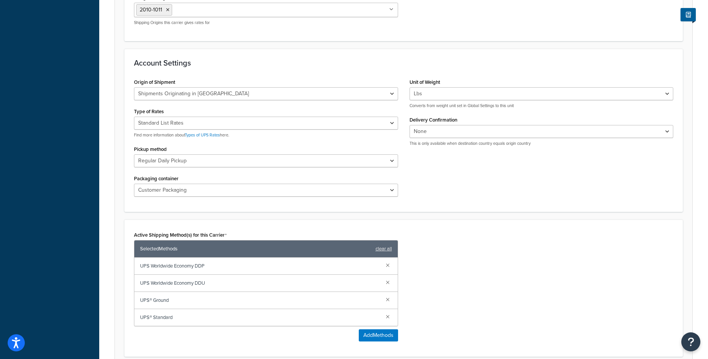
scroll to position [366, 0]
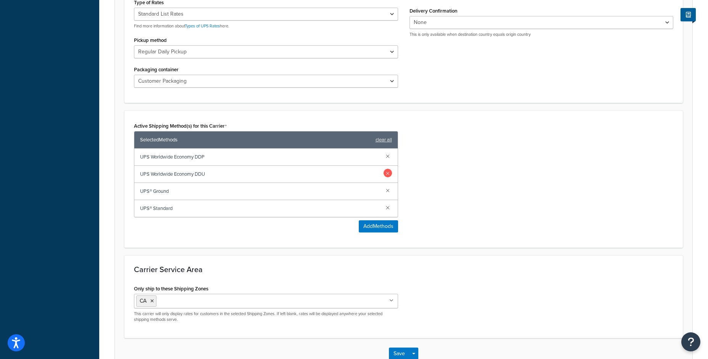
click at [389, 156] on link at bounding box center [387, 156] width 8 height 8
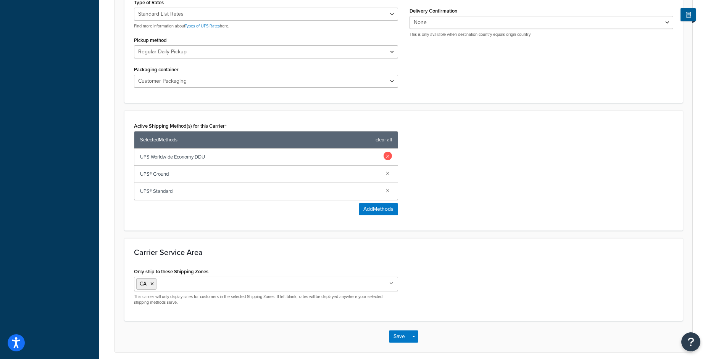
click at [387, 157] on link at bounding box center [387, 156] width 8 height 8
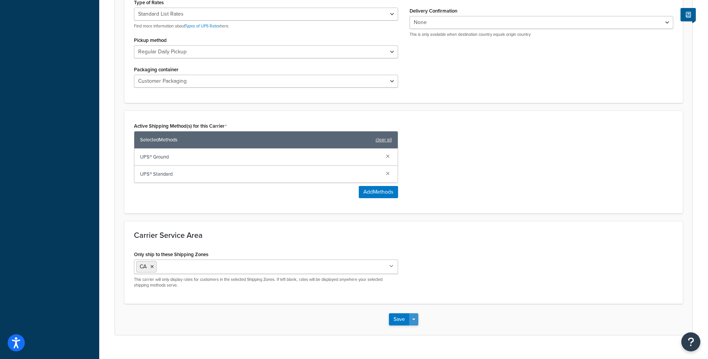
click at [412, 317] on button "Save Dropdown" at bounding box center [413, 320] width 9 height 12
click at [416, 330] on button "Save and Edit" at bounding box center [417, 334] width 56 height 16
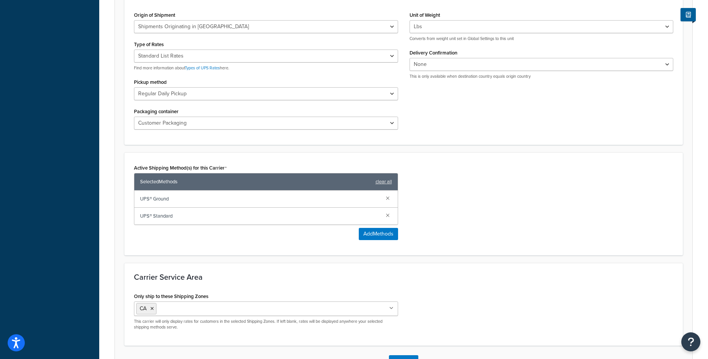
scroll to position [0, 0]
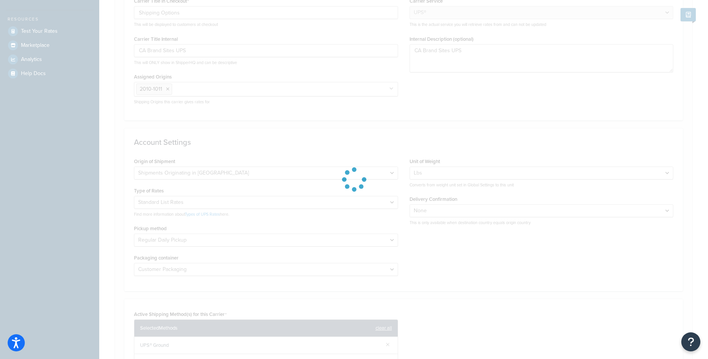
select select "ups"
select select "can"
select select "53"
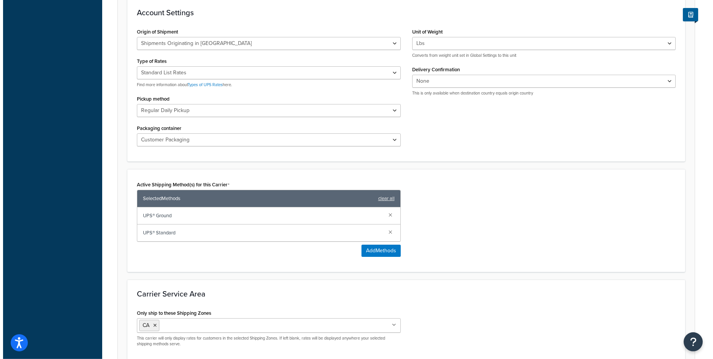
scroll to position [372, 0]
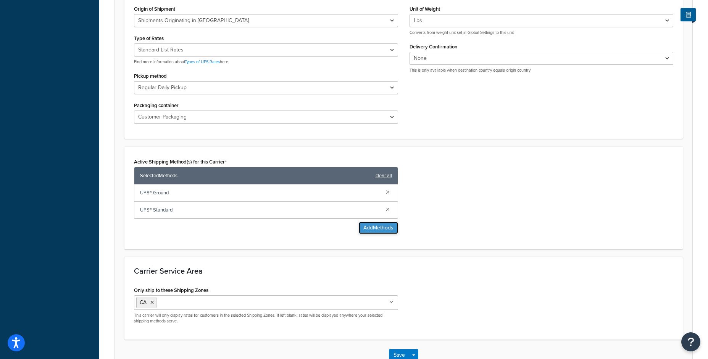
click at [364, 232] on button "Add Methods" at bounding box center [378, 228] width 39 height 12
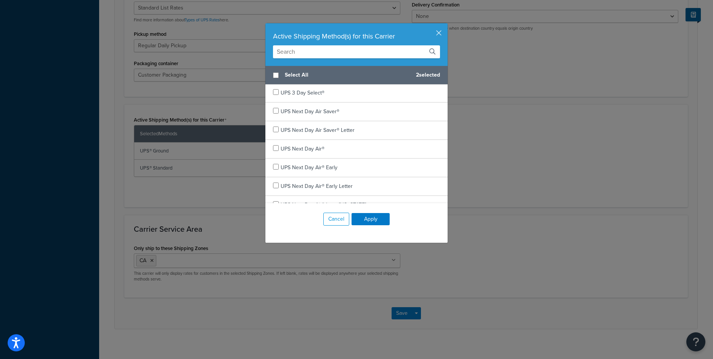
scroll to position [0, 0]
checkbox input "true"
click at [302, 107] on div "UPS 2nd Day Air A.M.® Letter" at bounding box center [315, 112] width 68 height 11
checkbox input "true"
click at [302, 99] on div "UPS 2nd Day Air A.M.®" at bounding box center [307, 93] width 53 height 11
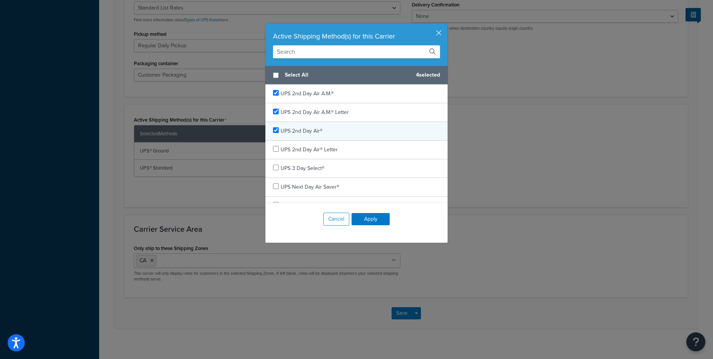
checkbox input "true"
click at [303, 128] on span "UPS 2nd Day Air®" at bounding box center [302, 131] width 42 height 8
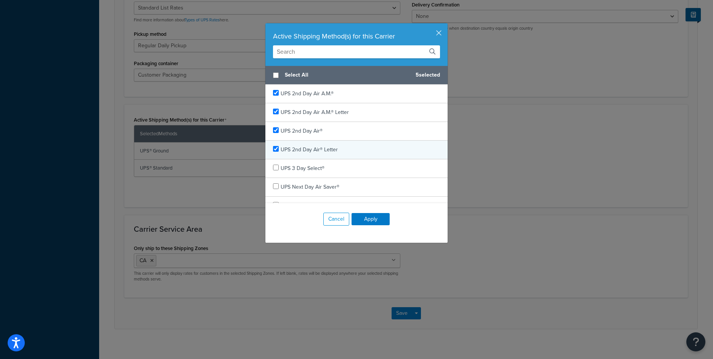
checkbox input "true"
click at [306, 147] on span "UPS 2nd Day Air® Letter" at bounding box center [309, 150] width 57 height 8
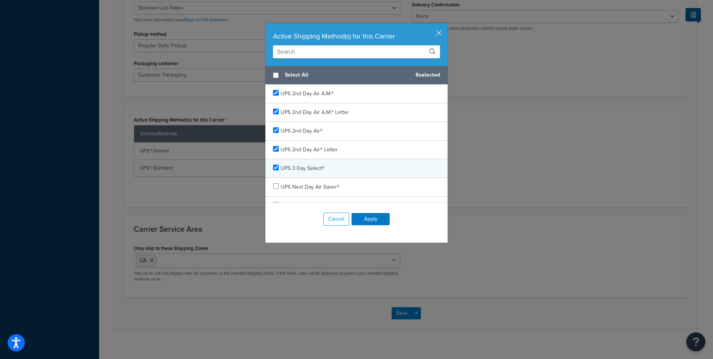
checkbox input "true"
click at [304, 166] on span "UPS 3 Day Select®" at bounding box center [303, 168] width 44 height 8
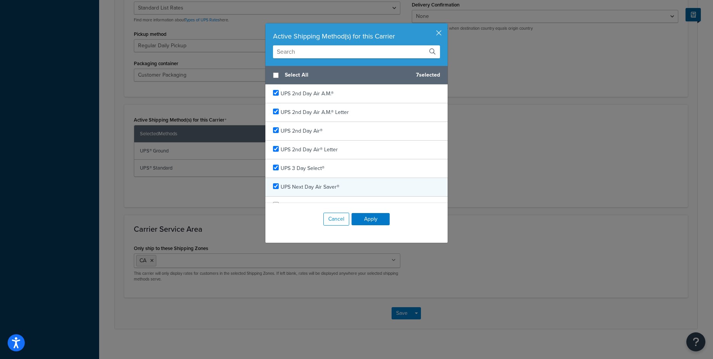
checkbox input "true"
click at [310, 184] on span "UPS Next Day Air Saver®" at bounding box center [310, 187] width 59 height 8
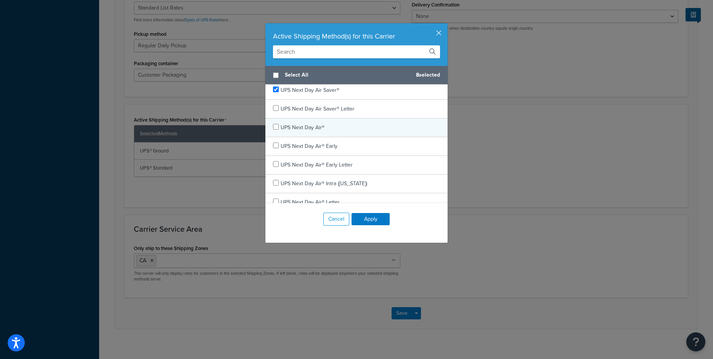
scroll to position [101, 0]
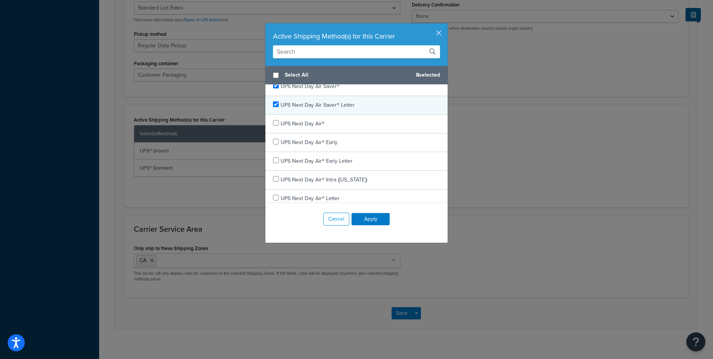
checkbox input "true"
click at [330, 103] on span "UPS Next Day Air Saver® Letter" at bounding box center [318, 105] width 74 height 8
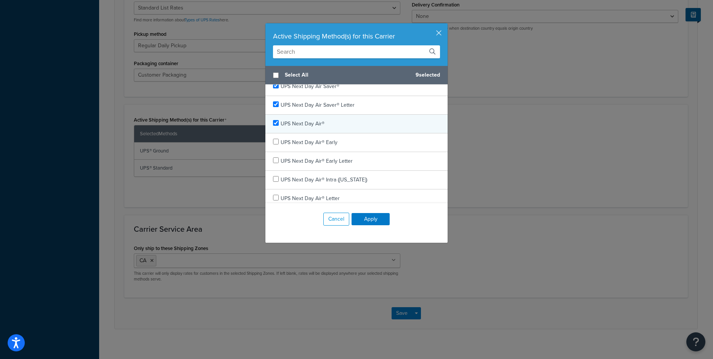
checkbox input "true"
click at [319, 118] on div "UPS Next Day Air®" at bounding box center [356, 124] width 182 height 19
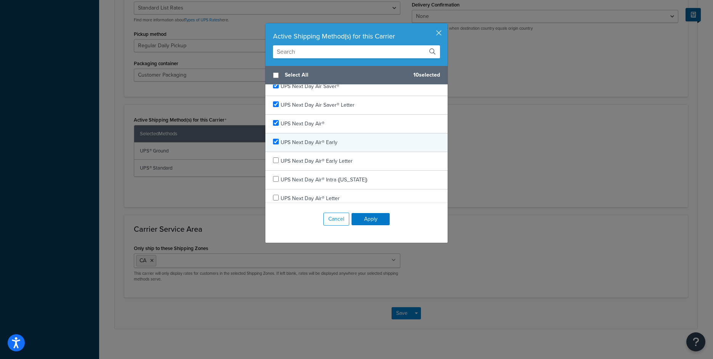
checkbox input "true"
click at [318, 138] on div "UPS Next Day Air® Early" at bounding box center [309, 142] width 57 height 11
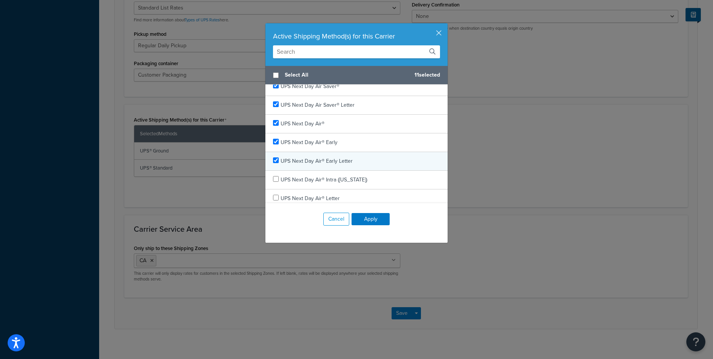
checkbox input "true"
click at [325, 158] on span "UPS Next Day Air® Early Letter" at bounding box center [317, 161] width 72 height 8
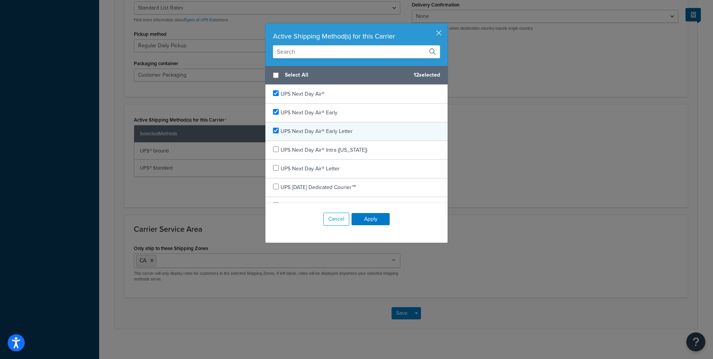
scroll to position [151, 0]
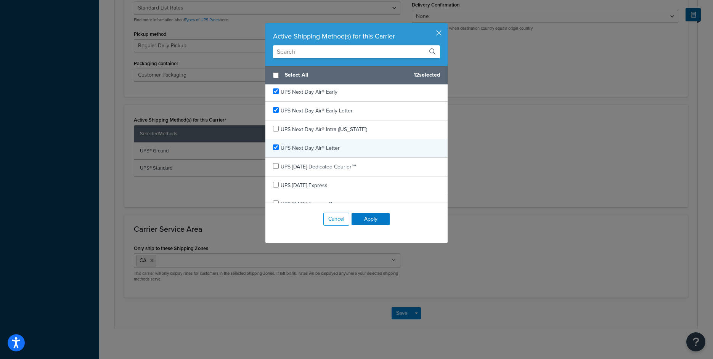
checkbox input "true"
click at [327, 149] on span "UPS Next Day Air® Letter" at bounding box center [310, 148] width 59 height 8
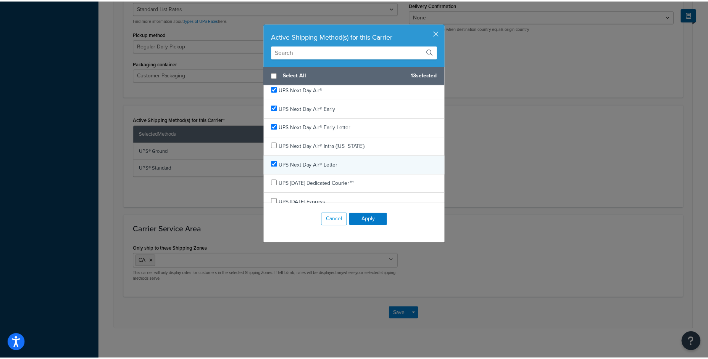
scroll to position [134, 0]
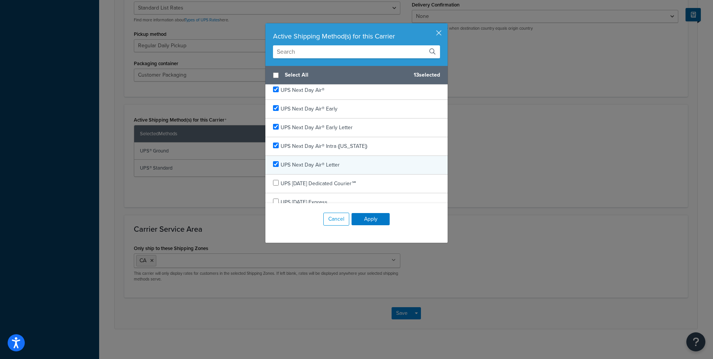
checkbox input "true"
click at [326, 151] on div "UPS Next Day Air® Intra (Puerto Rico)" at bounding box center [324, 146] width 87 height 11
click at [376, 221] on button "Apply" at bounding box center [371, 219] width 38 height 12
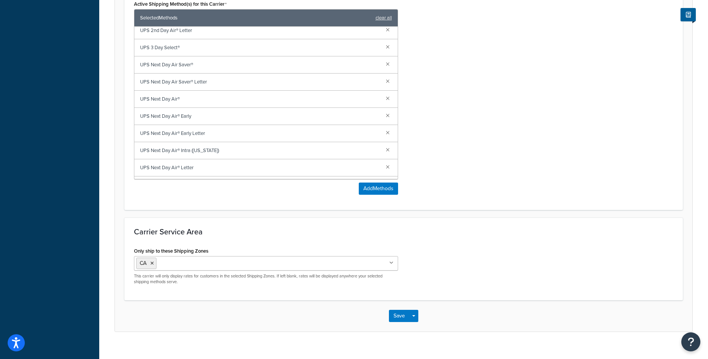
scroll to position [499, 0]
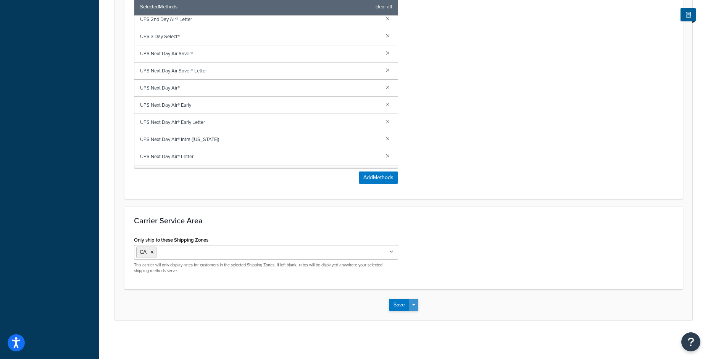
click at [410, 302] on button "Save Dropdown" at bounding box center [413, 305] width 9 height 12
click at [417, 315] on button "Save and Edit" at bounding box center [417, 319] width 56 height 16
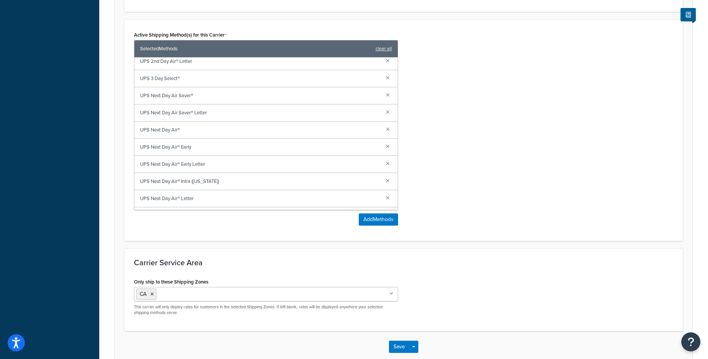
scroll to position [0, 0]
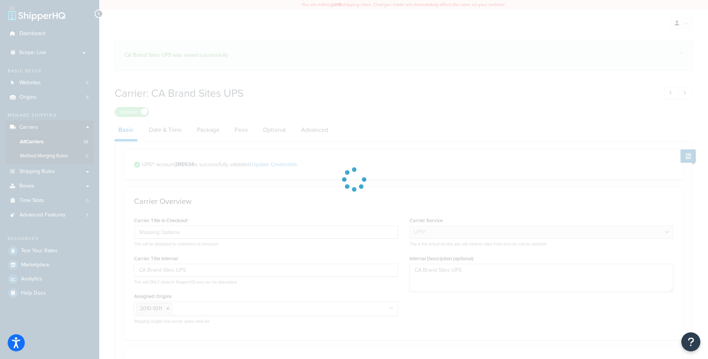
select select "ups"
select select "can"
select select "53"
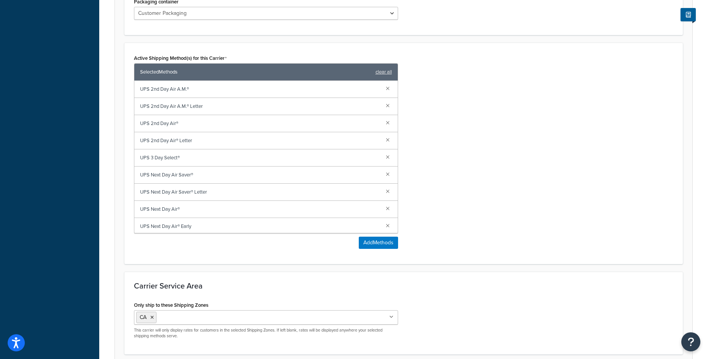
scroll to position [439, 0]
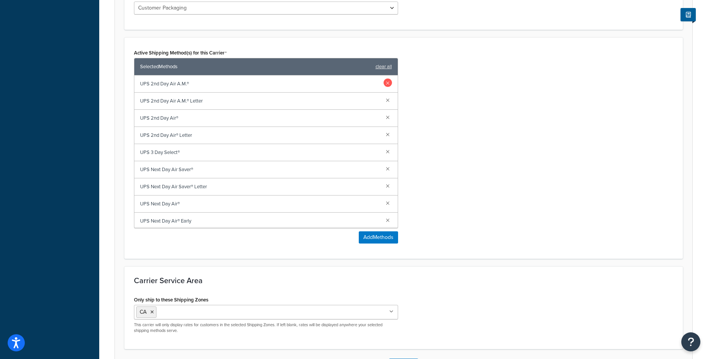
click at [384, 82] on link at bounding box center [387, 83] width 8 height 8
click at [383, 84] on link at bounding box center [387, 83] width 8 height 8
click at [383, 100] on link at bounding box center [387, 100] width 8 height 8
click at [383, 134] on link at bounding box center [387, 134] width 8 height 8
click at [383, 151] on link at bounding box center [387, 151] width 8 height 8
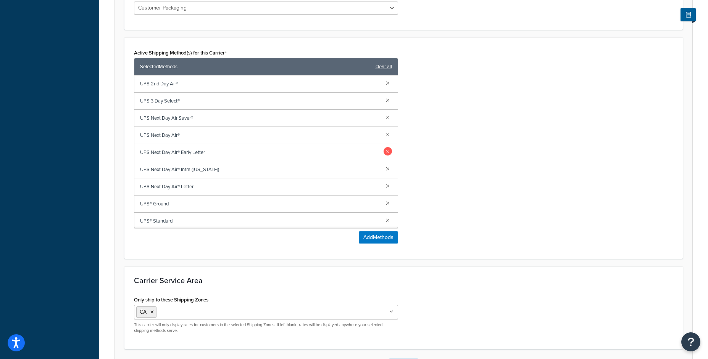
click at [383, 154] on link at bounding box center [387, 151] width 8 height 8
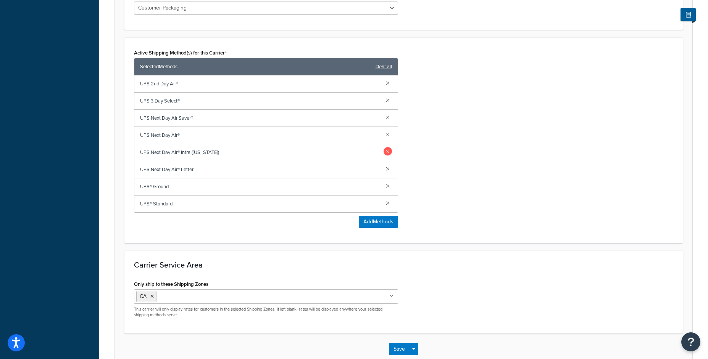
click at [386, 152] on link at bounding box center [387, 151] width 8 height 8
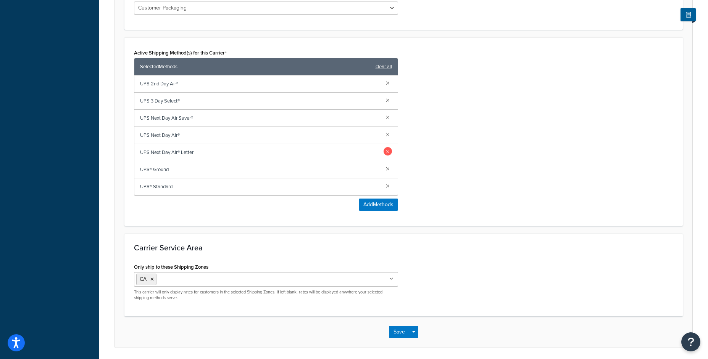
click at [386, 152] on link at bounding box center [387, 151] width 8 height 8
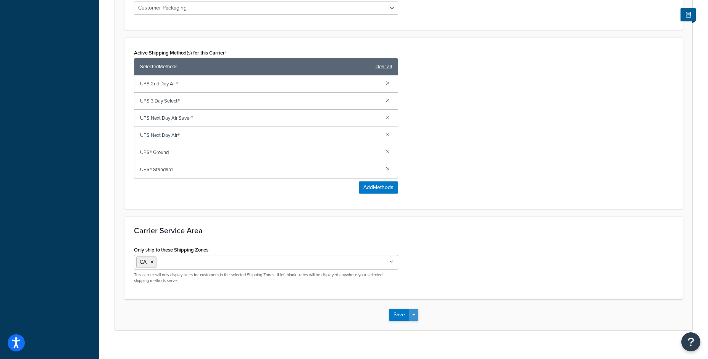
click at [416, 315] on button "Save Dropdown" at bounding box center [413, 315] width 9 height 12
click at [410, 331] on button "Save and Edit" at bounding box center [417, 329] width 56 height 16
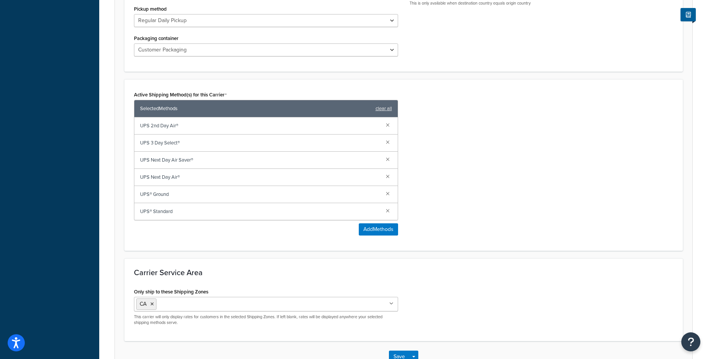
scroll to position [0, 0]
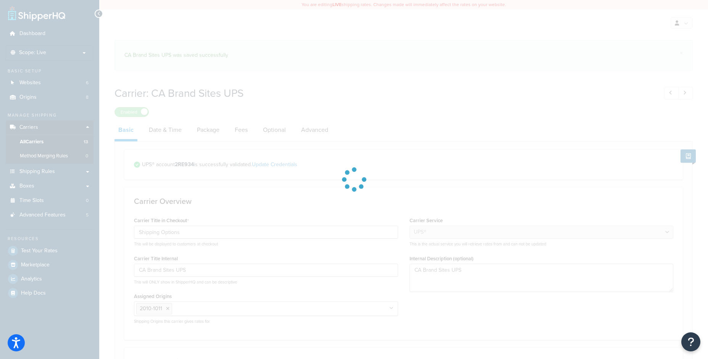
select select "ups"
select select "can"
select select "53"
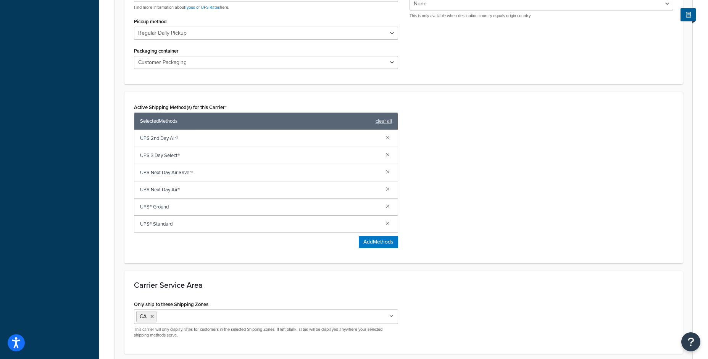
scroll to position [427, 0]
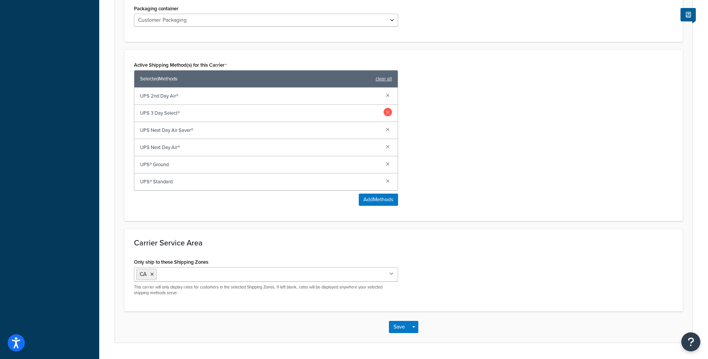
click at [390, 113] on div "UPS 3 Day Select®" at bounding box center [265, 113] width 263 height 17
click at [388, 113] on link at bounding box center [387, 112] width 8 height 8
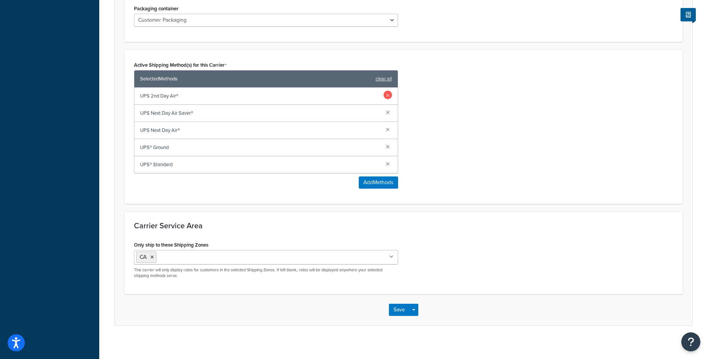
click at [388, 96] on link at bounding box center [387, 95] width 8 height 8
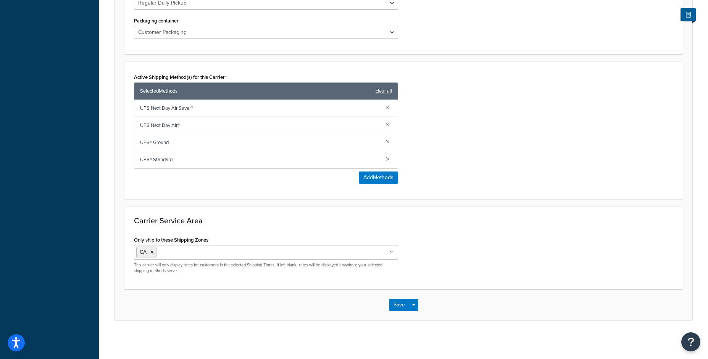
click at [434, 182] on div "Active Shipping Method(s) for this Carrier Selected Methods clear all UPS Next …" at bounding box center [403, 131] width 550 height 118
click at [416, 309] on button "Save Dropdown" at bounding box center [413, 305] width 9 height 12
click at [421, 325] on button "Save and Edit" at bounding box center [417, 319] width 56 height 16
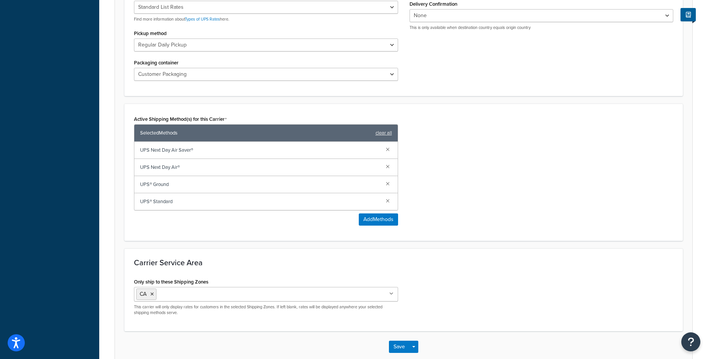
scroll to position [0, 0]
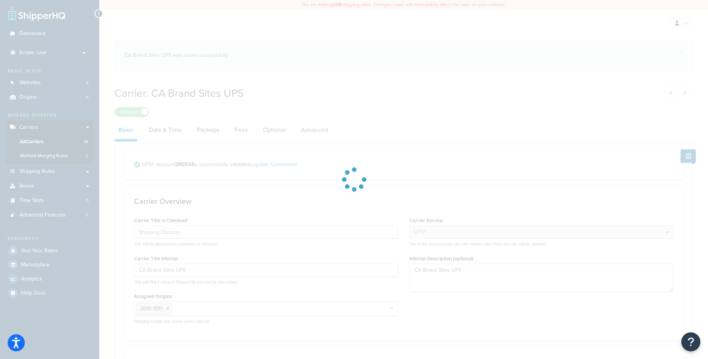
select select "ups"
select select "can"
select select "53"
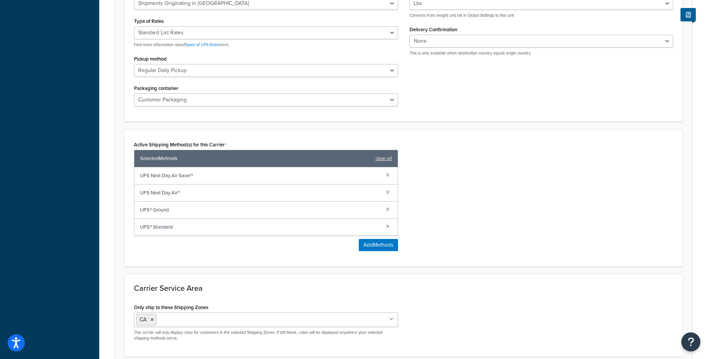
scroll to position [348, 0]
click at [387, 190] on link at bounding box center [387, 191] width 8 height 8
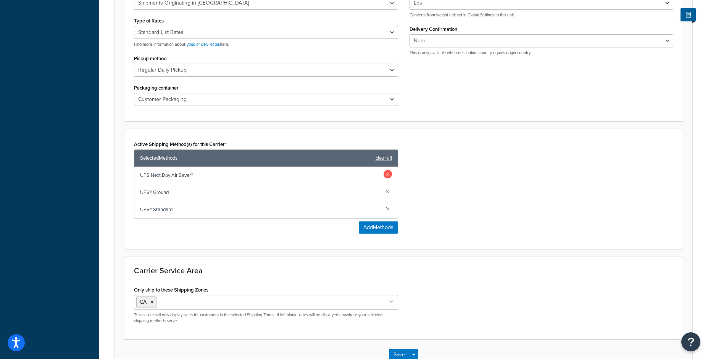
click at [384, 173] on link at bounding box center [387, 174] width 8 height 8
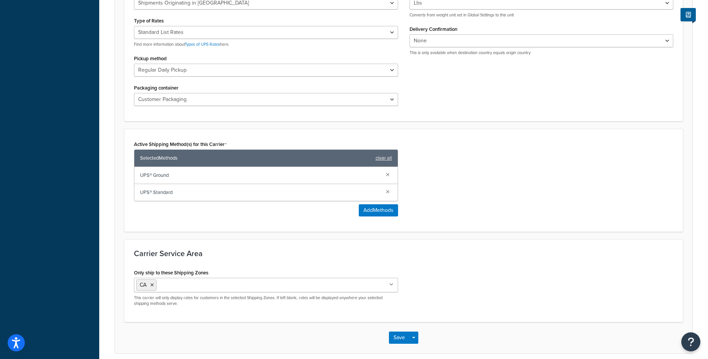
click at [466, 263] on div "Carrier Service Area Only ship to these Shipping Zones CA US 48 US APO US US PO…" at bounding box center [403, 281] width 558 height 83
click at [411, 339] on button "Save Dropdown" at bounding box center [413, 338] width 9 height 12
click at [424, 349] on button "Save and Edit" at bounding box center [417, 352] width 56 height 16
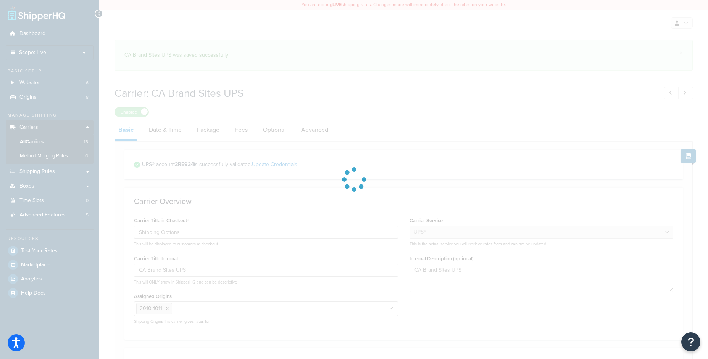
select select "ups"
select select "can"
select select "53"
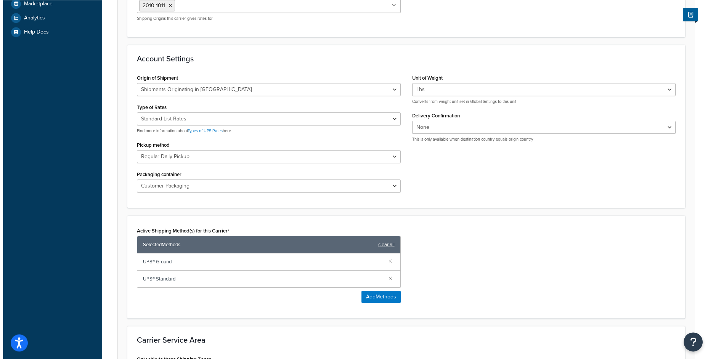
scroll to position [269, 0]
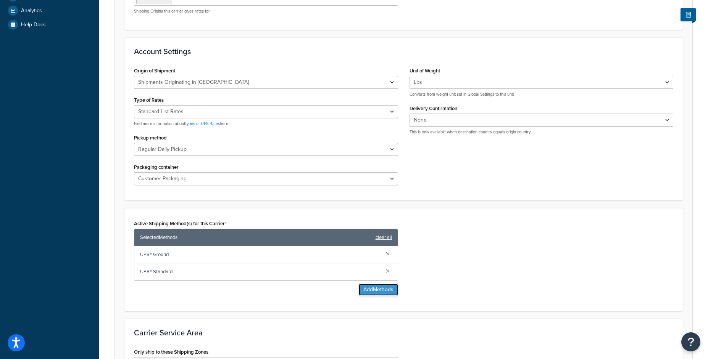
click at [388, 294] on button "Add Methods" at bounding box center [378, 290] width 39 height 12
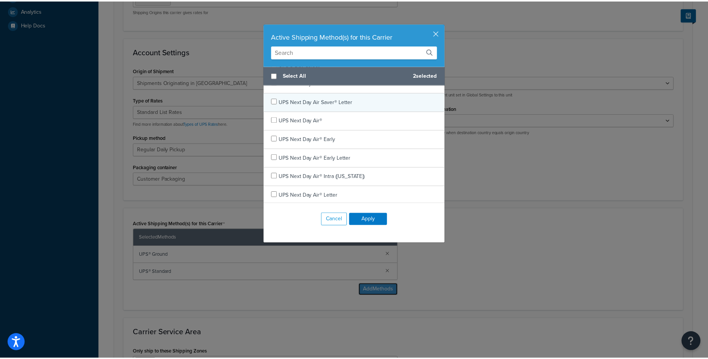
scroll to position [109, 0]
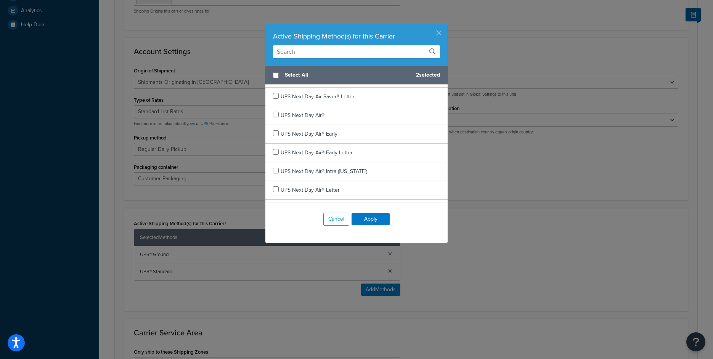
click at [446, 25] on button "button" at bounding box center [447, 24] width 2 height 2
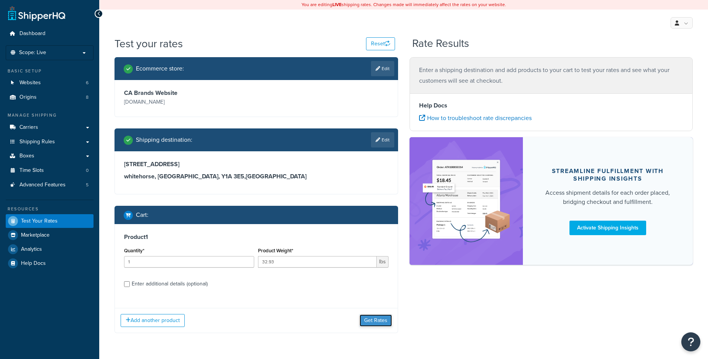
click at [377, 308] on div "Add another product Get Rates" at bounding box center [256, 320] width 283 height 25
click at [378, 322] on button "Get Rates" at bounding box center [375, 321] width 32 height 12
click at [375, 325] on button "Get Rates" at bounding box center [375, 321] width 32 height 12
click at [382, 323] on button "Get Rates" at bounding box center [375, 321] width 32 height 12
click at [373, 320] on button "Get Rates" at bounding box center [375, 321] width 32 height 12
